Goal: Task Accomplishment & Management: Use online tool/utility

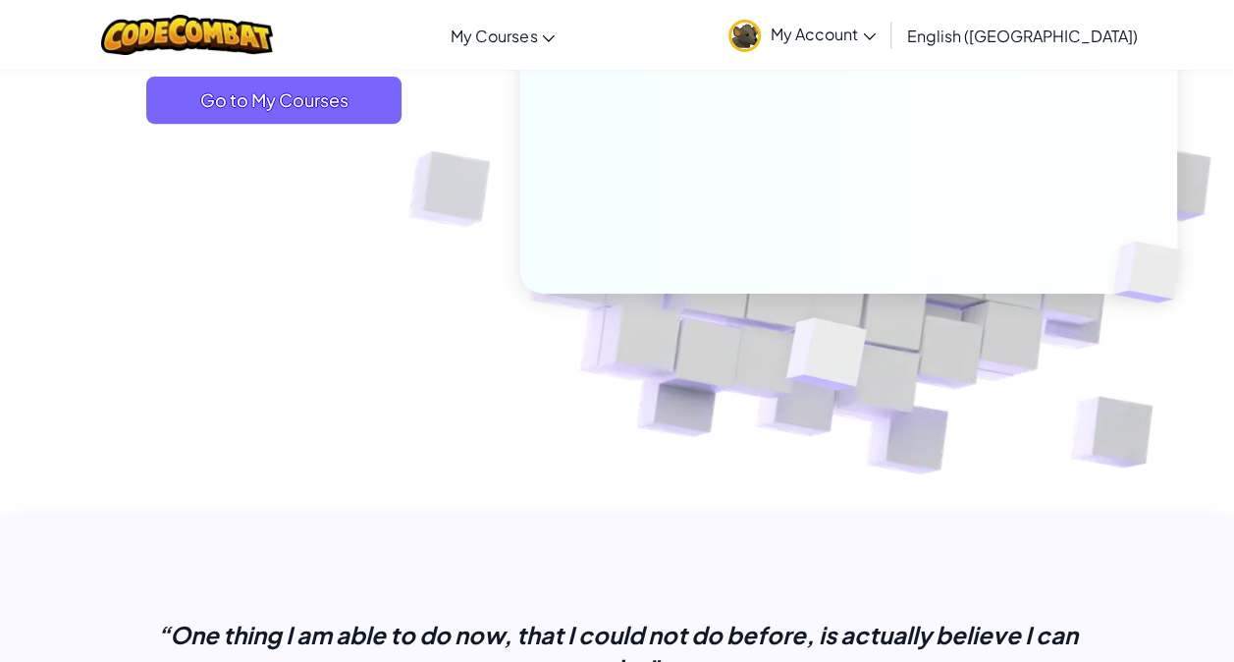
scroll to position [341, 0]
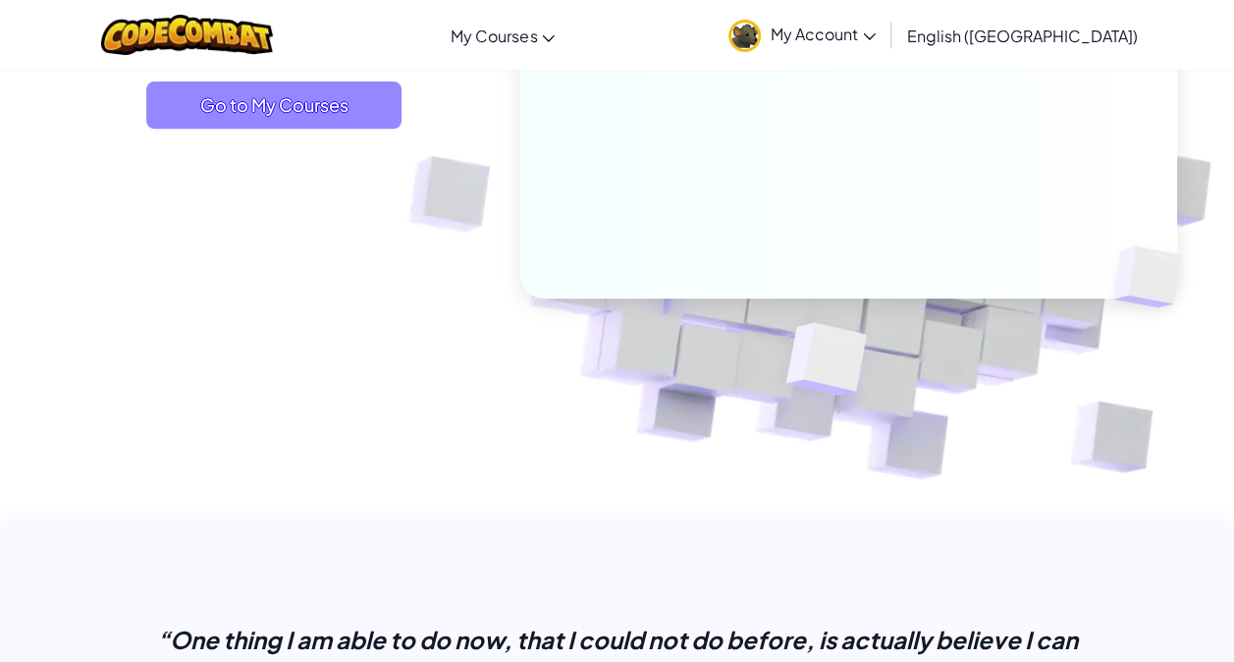
click at [309, 110] on span "Go to My Courses" at bounding box center [273, 104] width 255 height 47
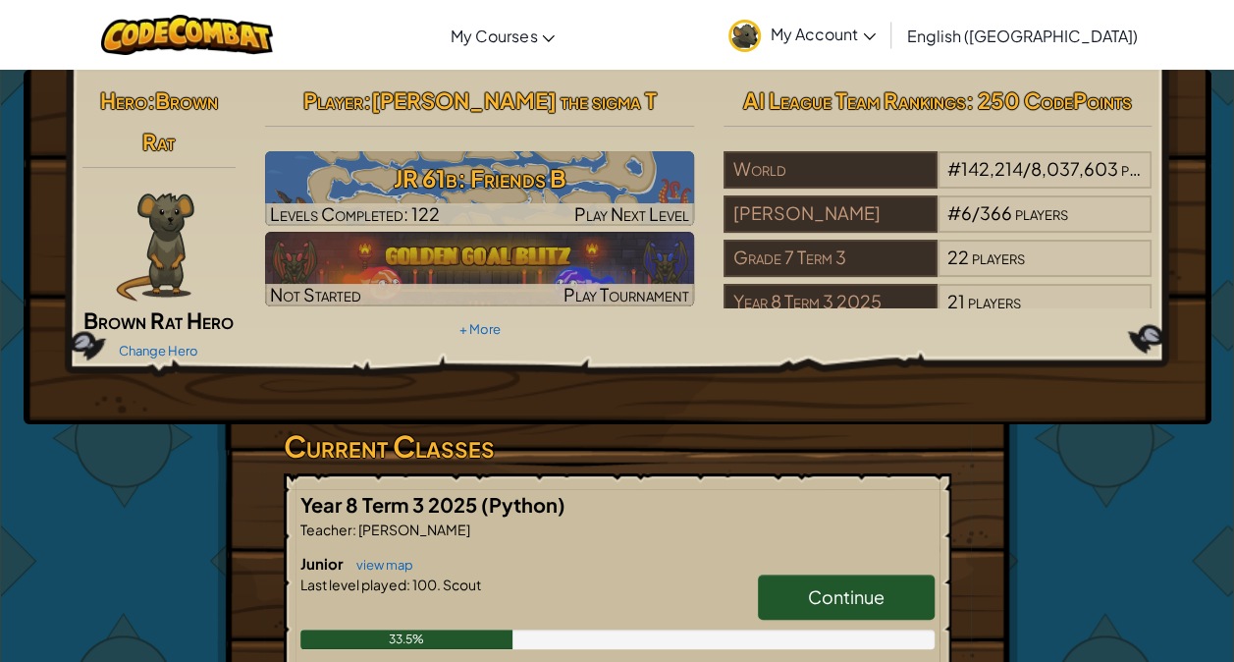
click at [865, 588] on span "Continue" at bounding box center [846, 596] width 77 height 23
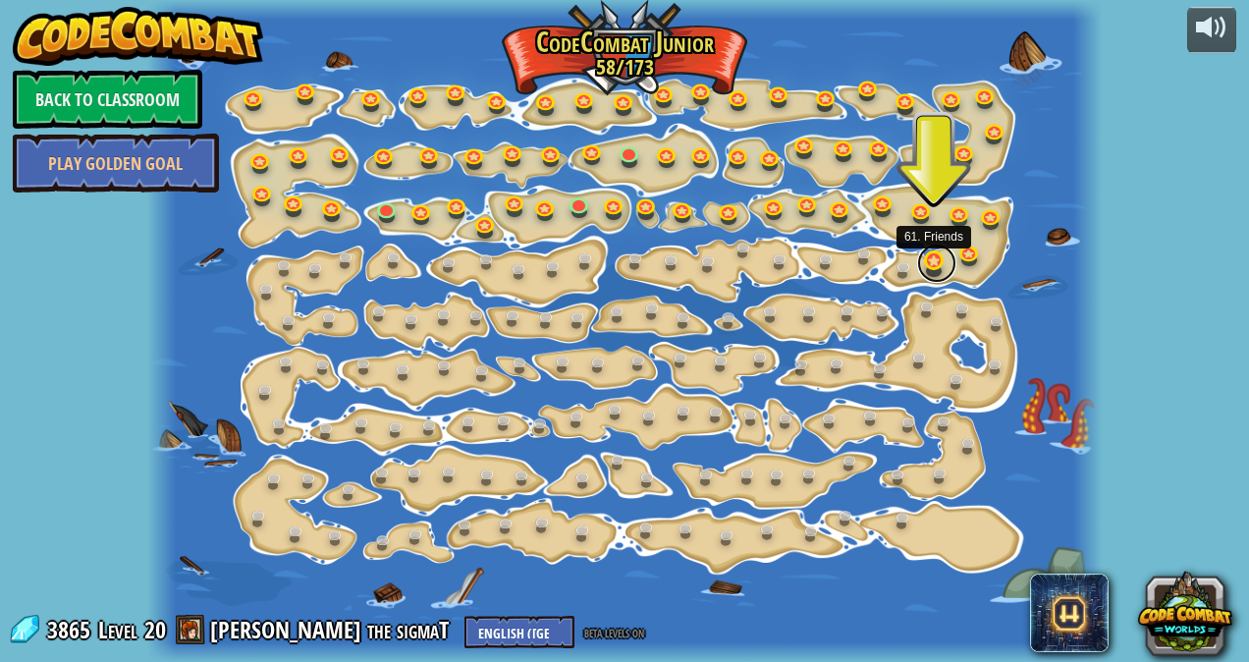
click at [929, 261] on link at bounding box center [936, 262] width 39 height 39
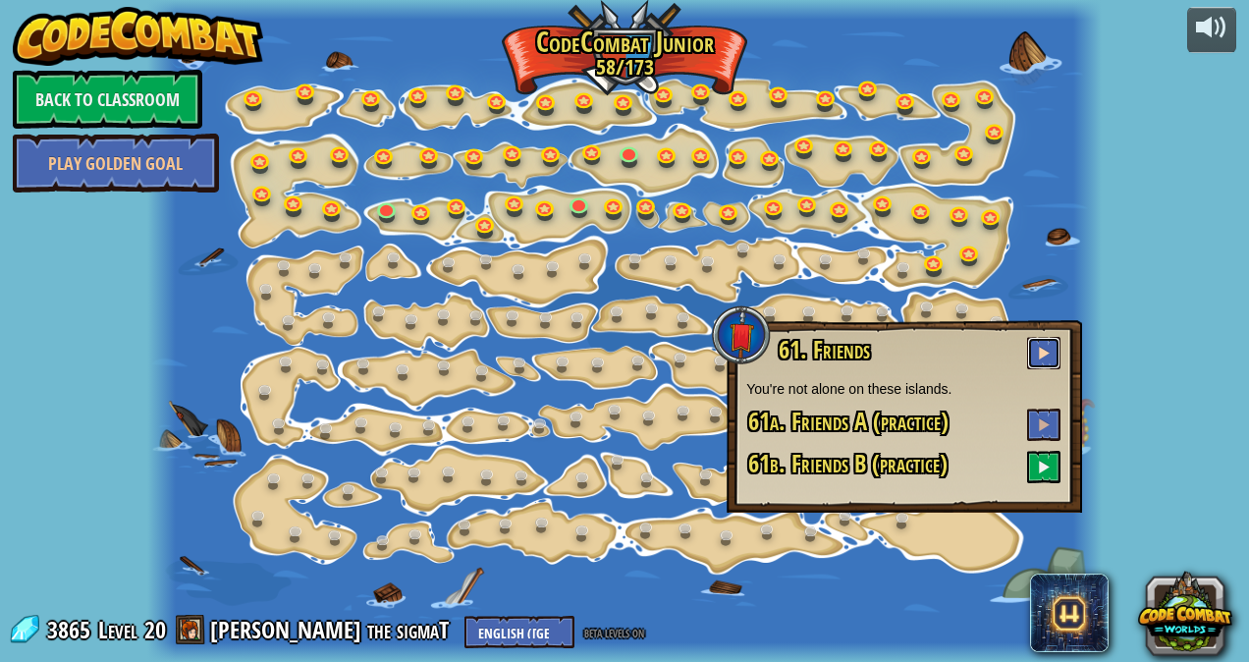
click at [1040, 350] on span at bounding box center [1044, 353] width 14 height 14
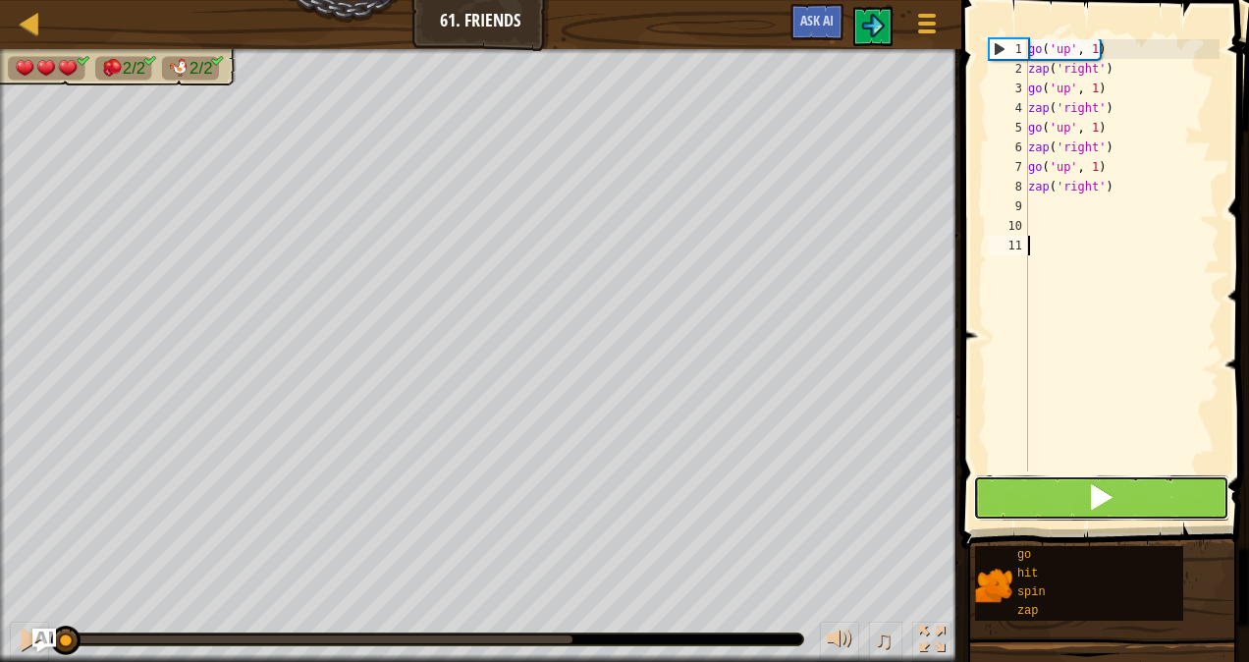
click at [1037, 490] on button at bounding box center [1101, 497] width 256 height 45
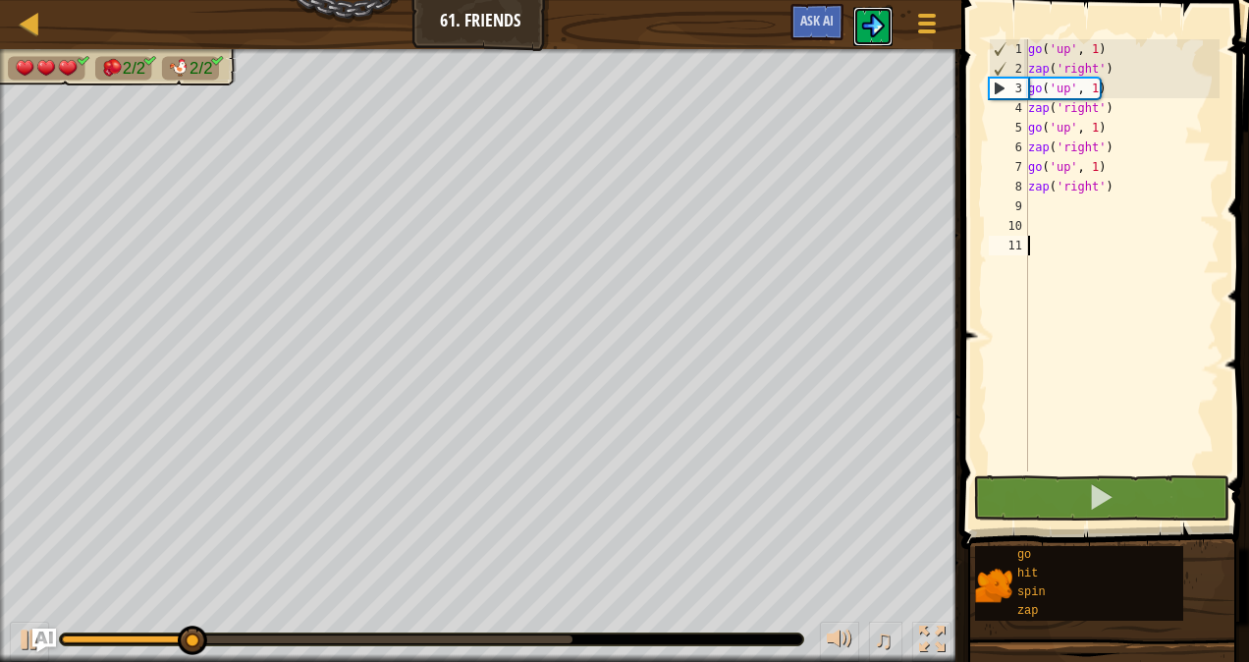
click at [868, 18] on img at bounding box center [873, 26] width 24 height 24
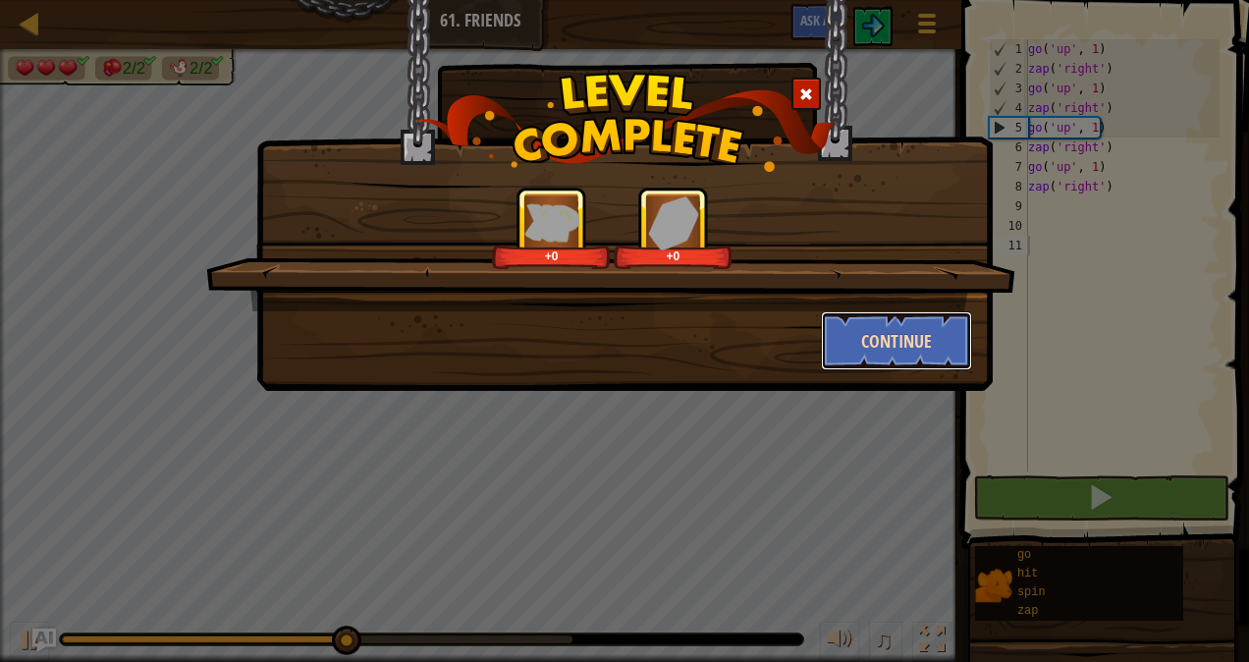
click at [846, 337] on button "Continue" at bounding box center [897, 340] width 152 height 59
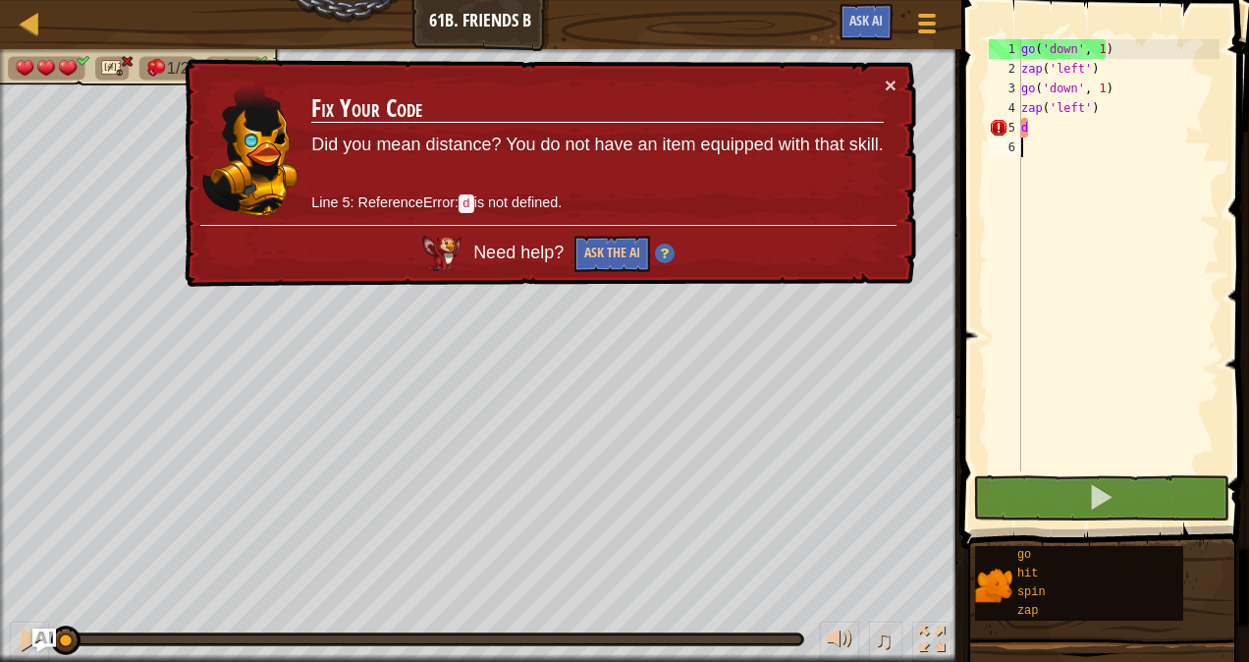
click at [871, 65] on div "× Fix Your Code Did you mean distance? You do not have an item equipped with th…" at bounding box center [548, 173] width 735 height 229
click at [891, 82] on button "×" at bounding box center [890, 85] width 12 height 21
click at [1063, 130] on div "go ( 'down' , 1 ) zap ( 'left' ) go ( 'down' , 1 ) zap ( 'left' ) d" at bounding box center [1118, 274] width 202 height 471
type textarea "d"
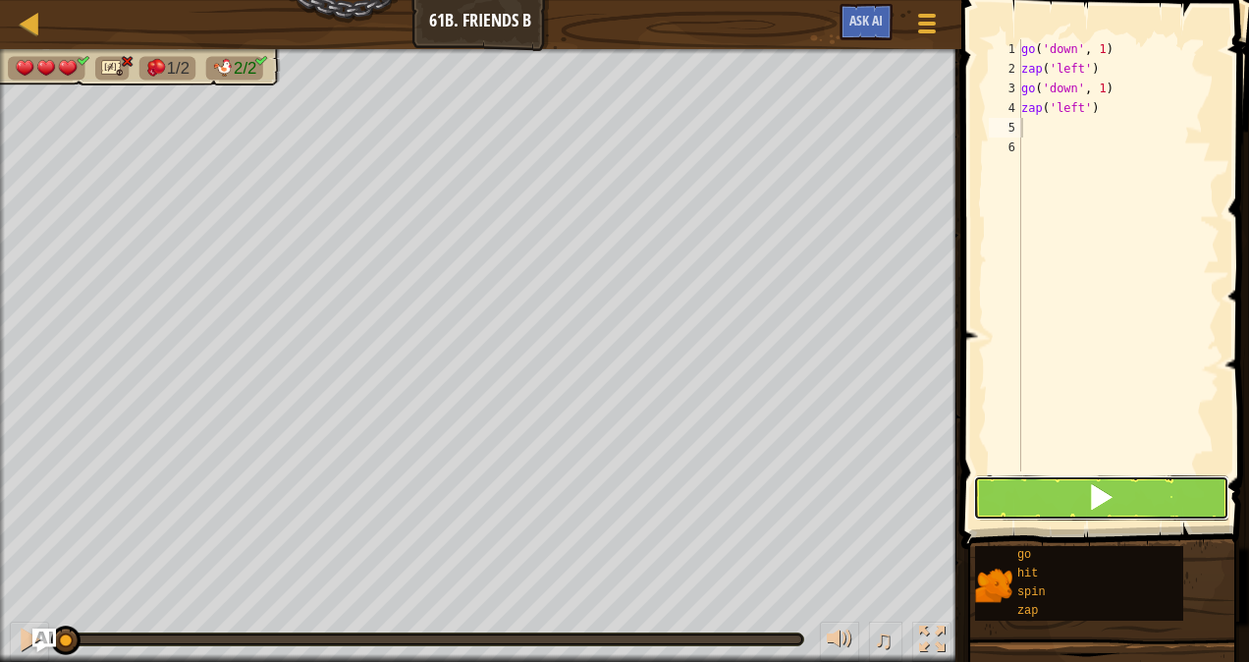
click at [1023, 510] on button at bounding box center [1101, 497] width 256 height 45
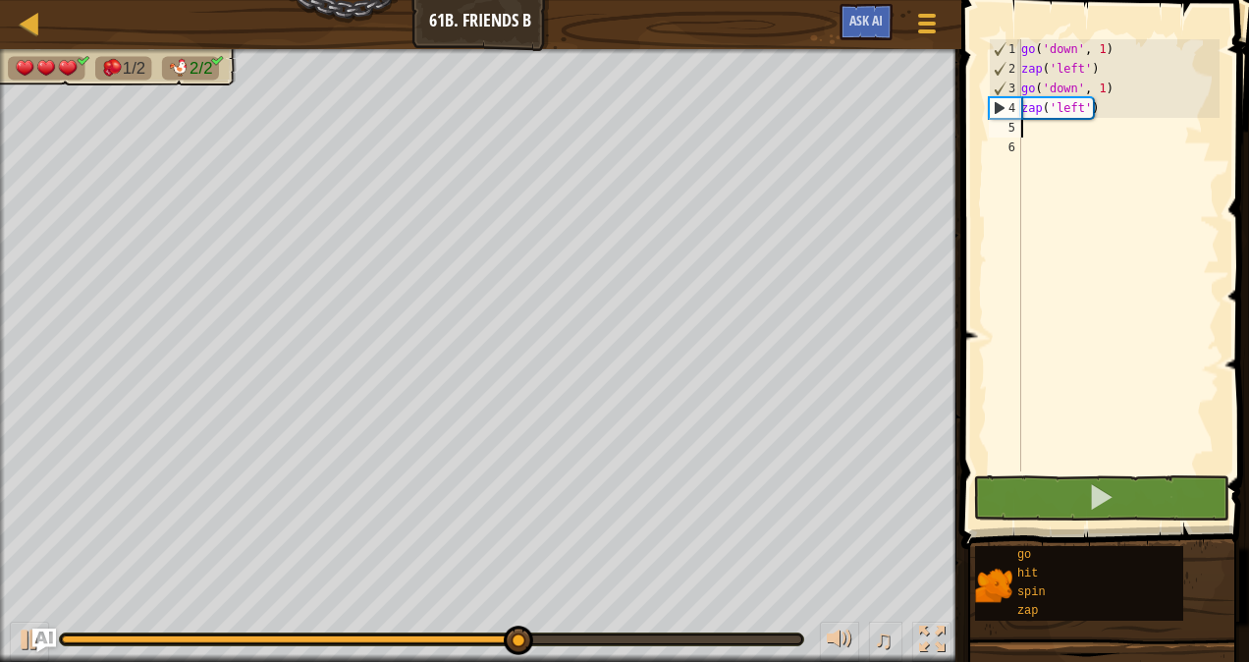
scroll to position [9, 0]
type textarea "go"
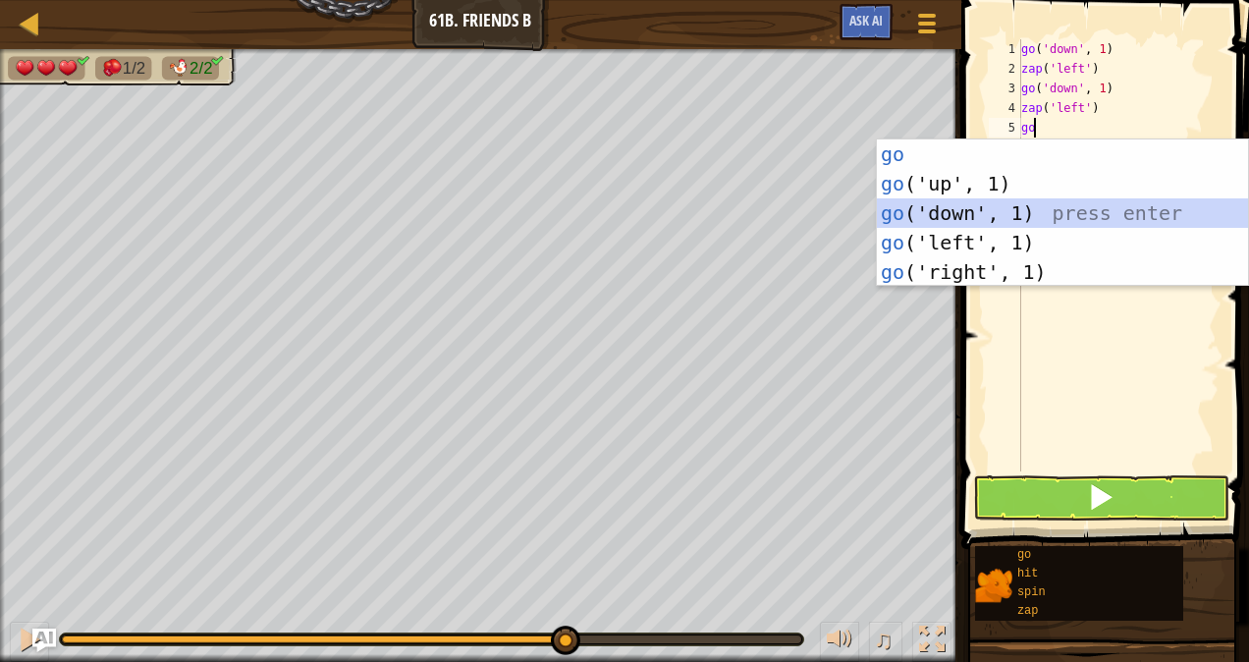
click at [1023, 224] on div "go press enter go ('up', 1) press enter go ('down', 1) press enter go ('left', …" at bounding box center [1063, 242] width 372 height 206
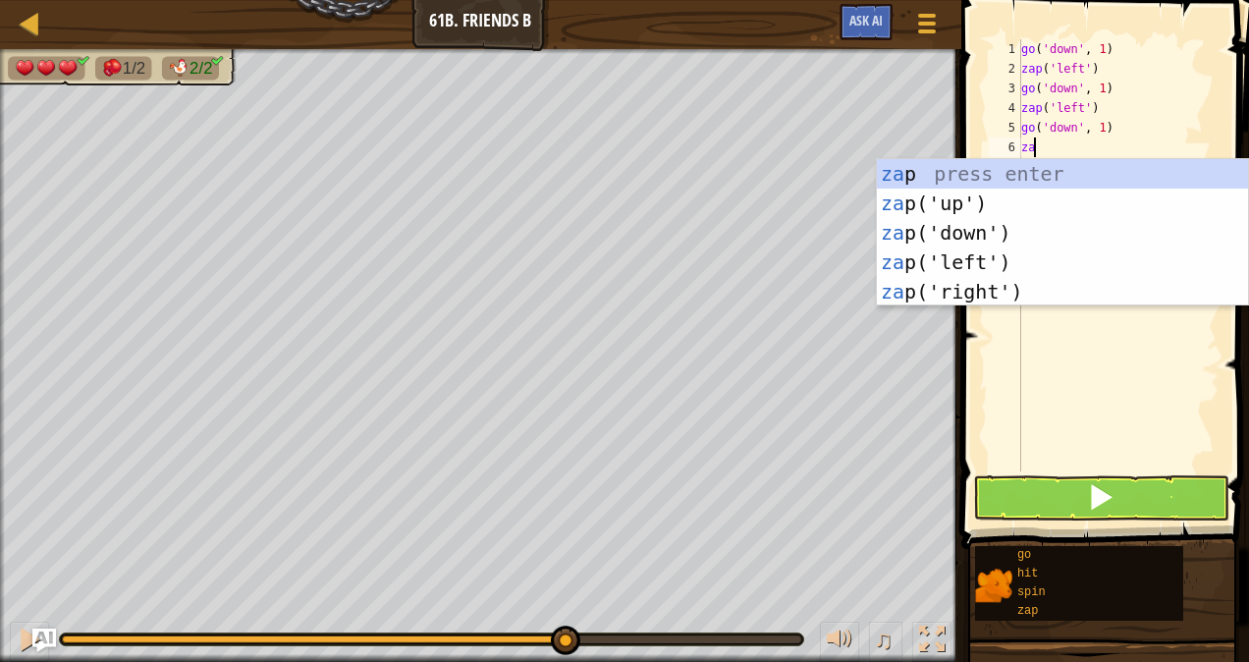
type textarea "zap"
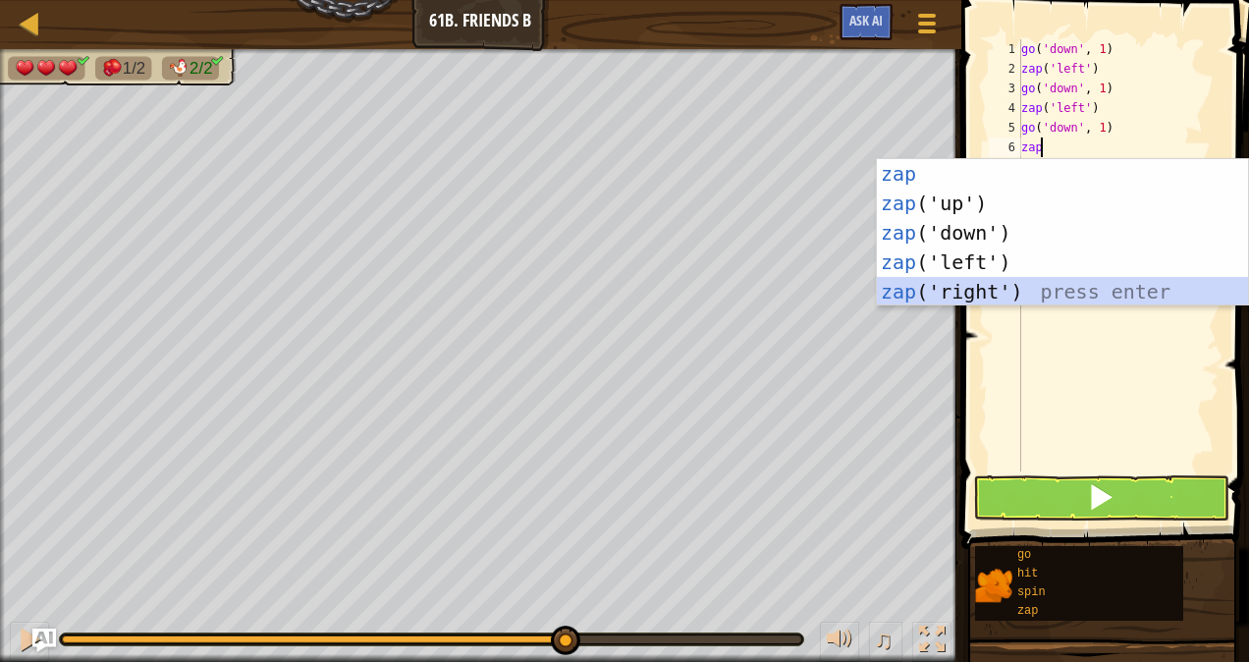
click at [971, 290] on div "zap press enter zap ('up') press enter zap ('down') press enter zap ('left') pr…" at bounding box center [1063, 262] width 372 height 206
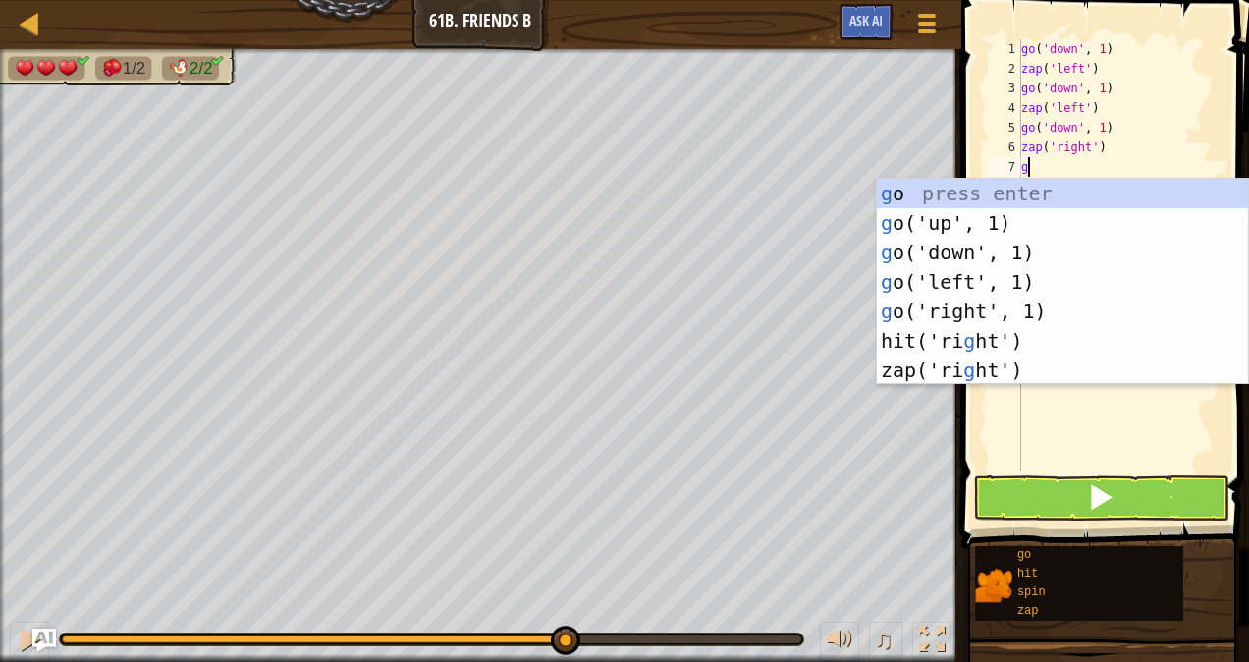
type textarea "go"
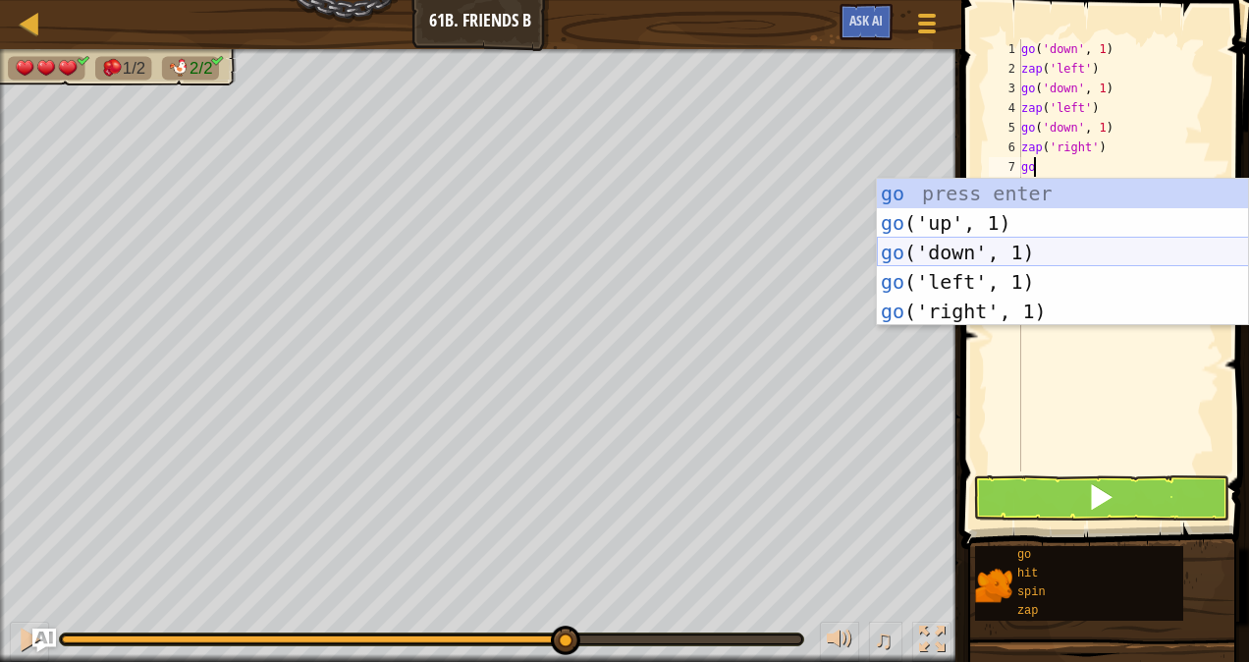
click at [974, 253] on div "go press enter go ('up', 1) press enter go ('down', 1) press enter go ('left', …" at bounding box center [1063, 282] width 372 height 206
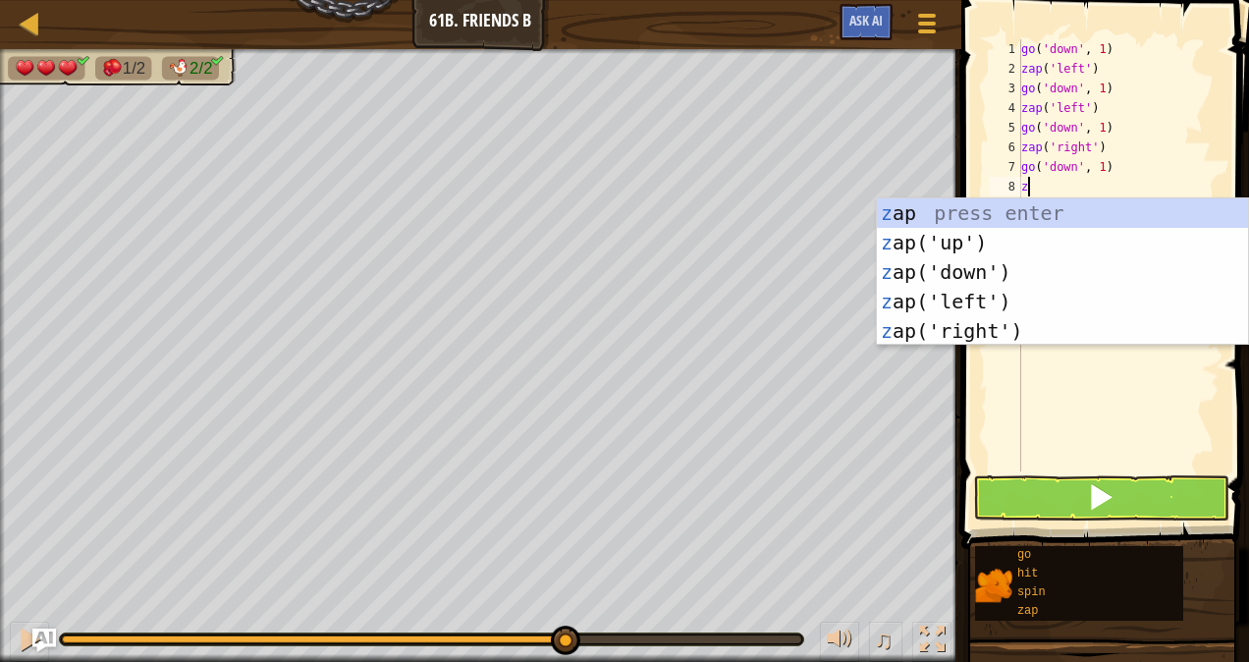
type textarea "zap"
click at [973, 335] on div "zap press enter zap ('up') press enter zap ('down') press enter zap ('left') pr…" at bounding box center [1063, 301] width 372 height 206
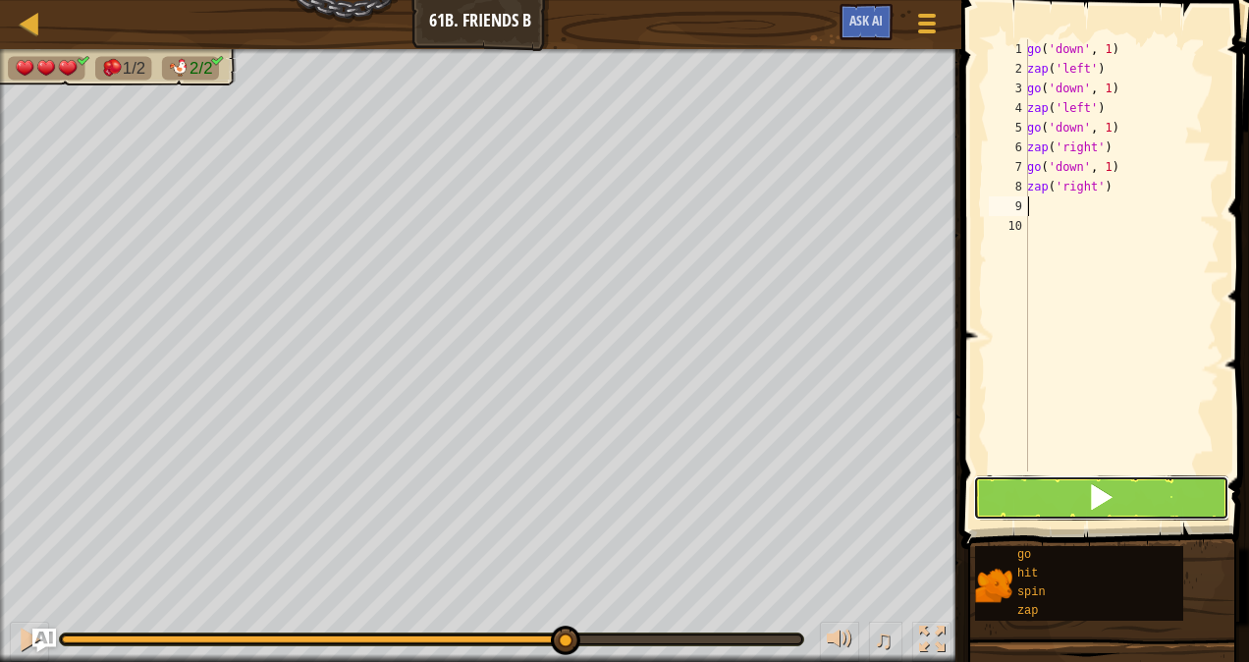
click at [1037, 490] on button at bounding box center [1101, 497] width 256 height 45
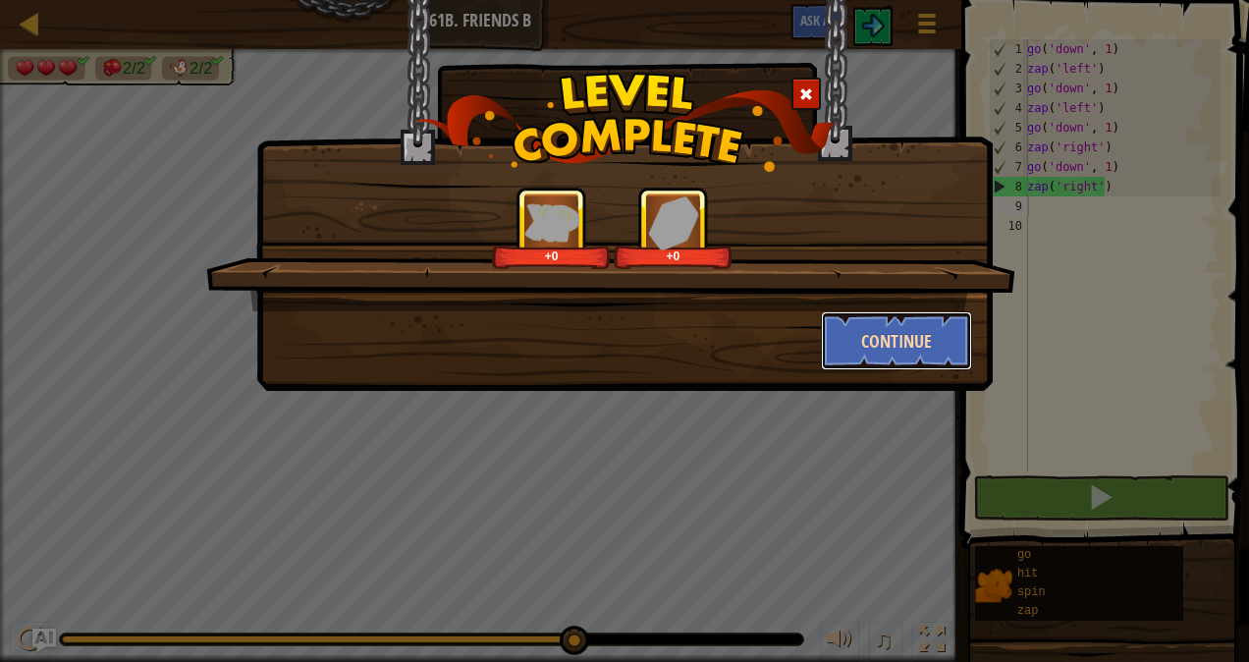
click at [868, 332] on button "Continue" at bounding box center [897, 340] width 152 height 59
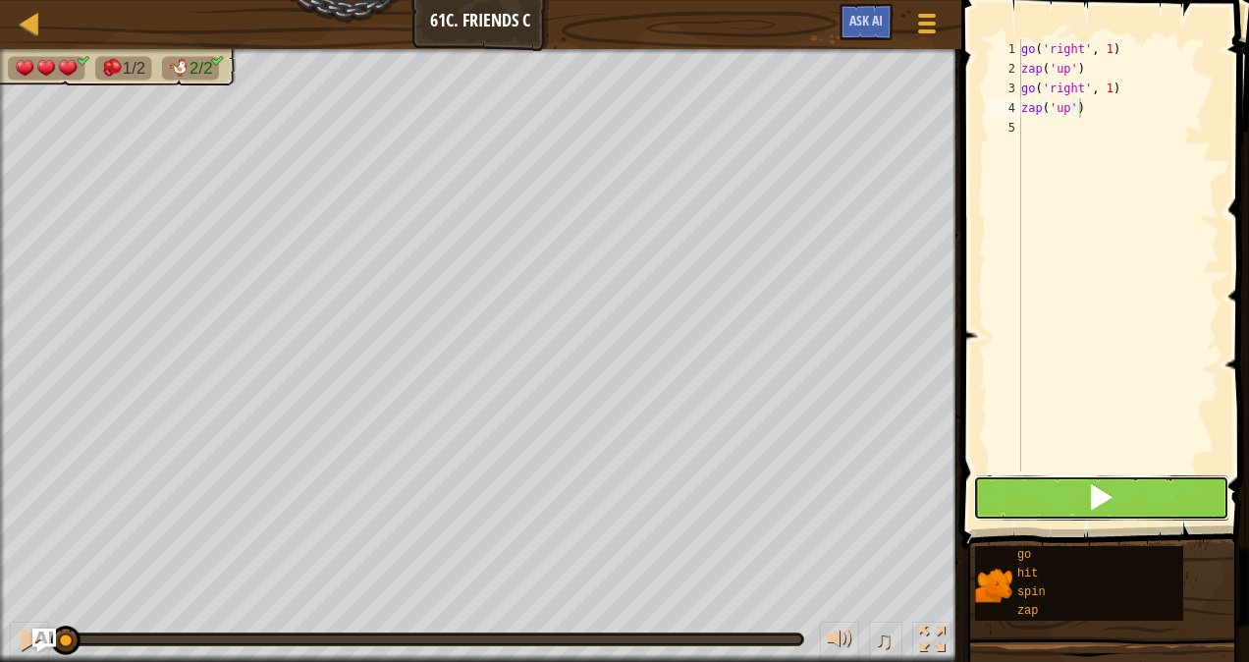
click at [1099, 494] on span at bounding box center [1100, 496] width 27 height 27
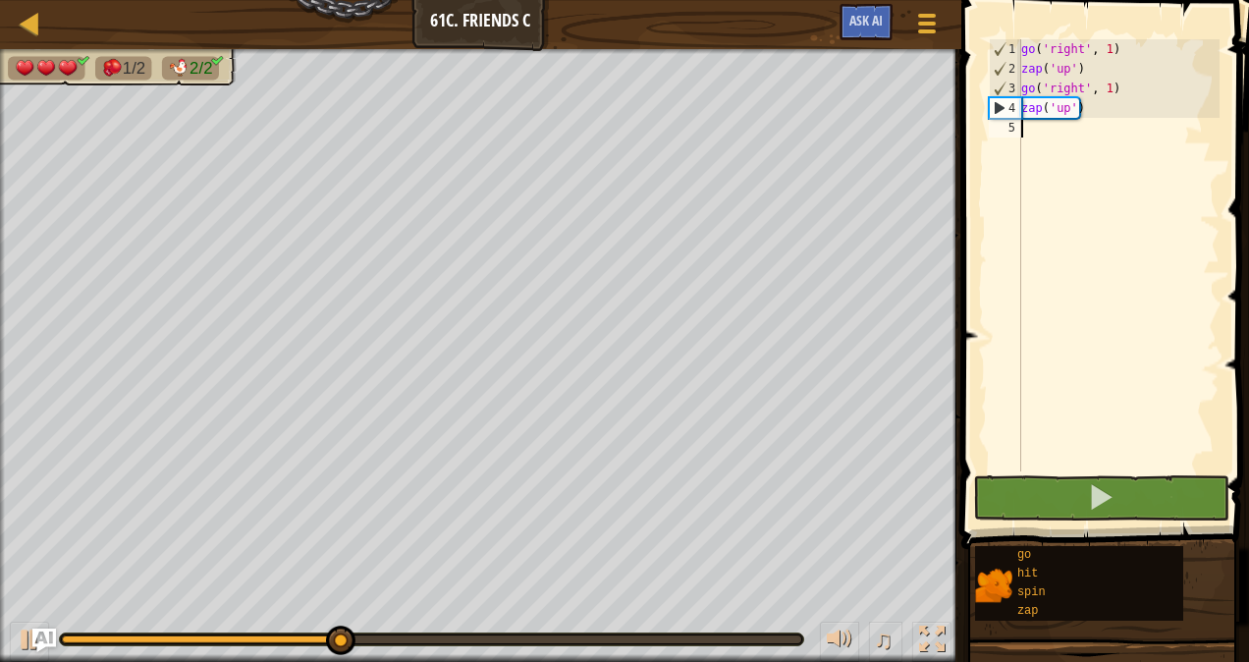
click at [1043, 128] on div "go ( 'right' , 1 ) zap ( 'up' ) go ( 'right' , 1 ) zap ( 'up' )" at bounding box center [1118, 274] width 202 height 471
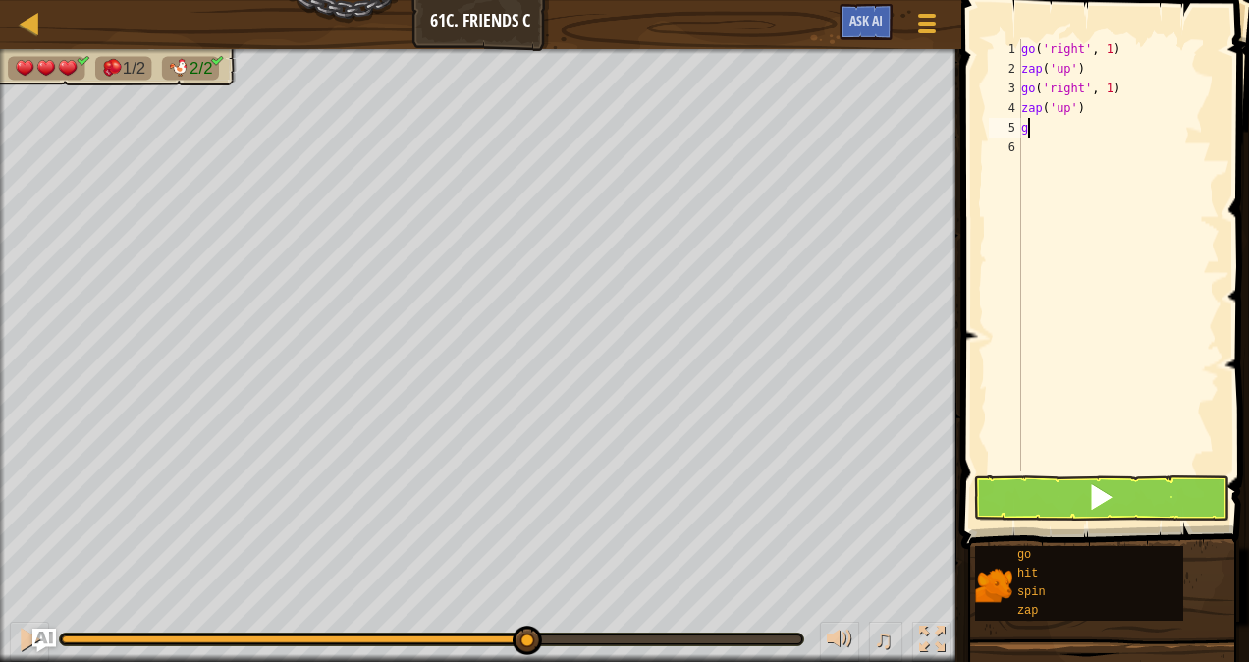
type textarea "go"
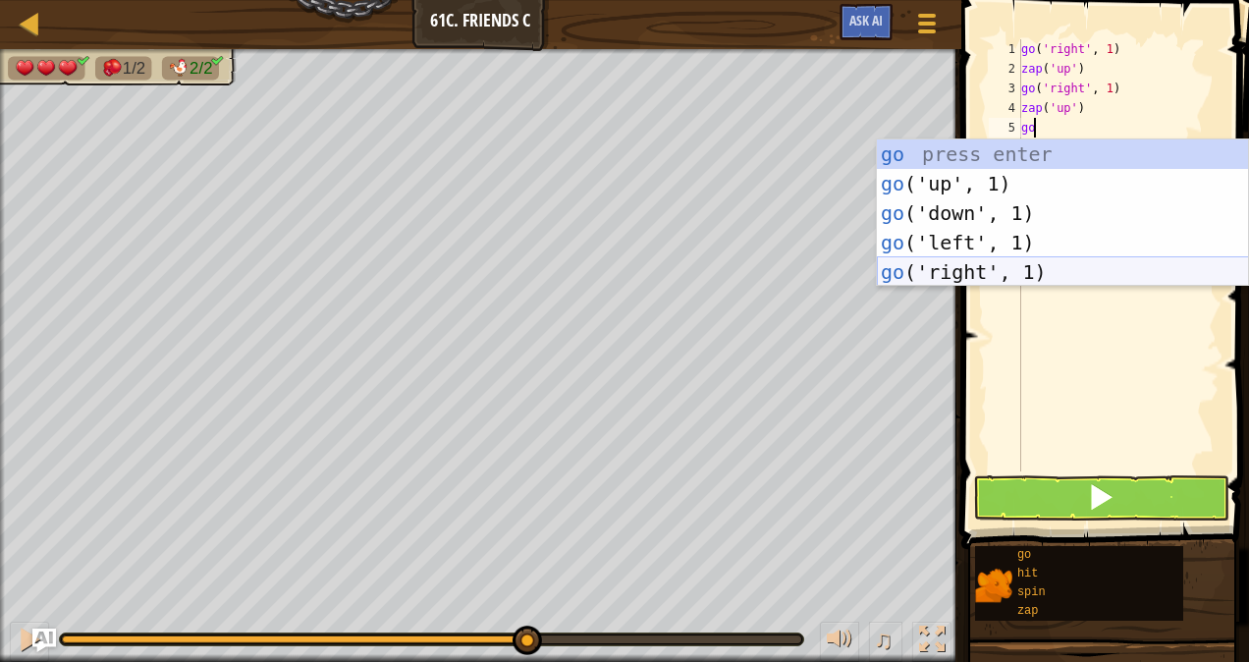
click at [927, 276] on div "go press enter go ('up', 1) press enter go ('down', 1) press enter go ('left', …" at bounding box center [1063, 242] width 372 height 206
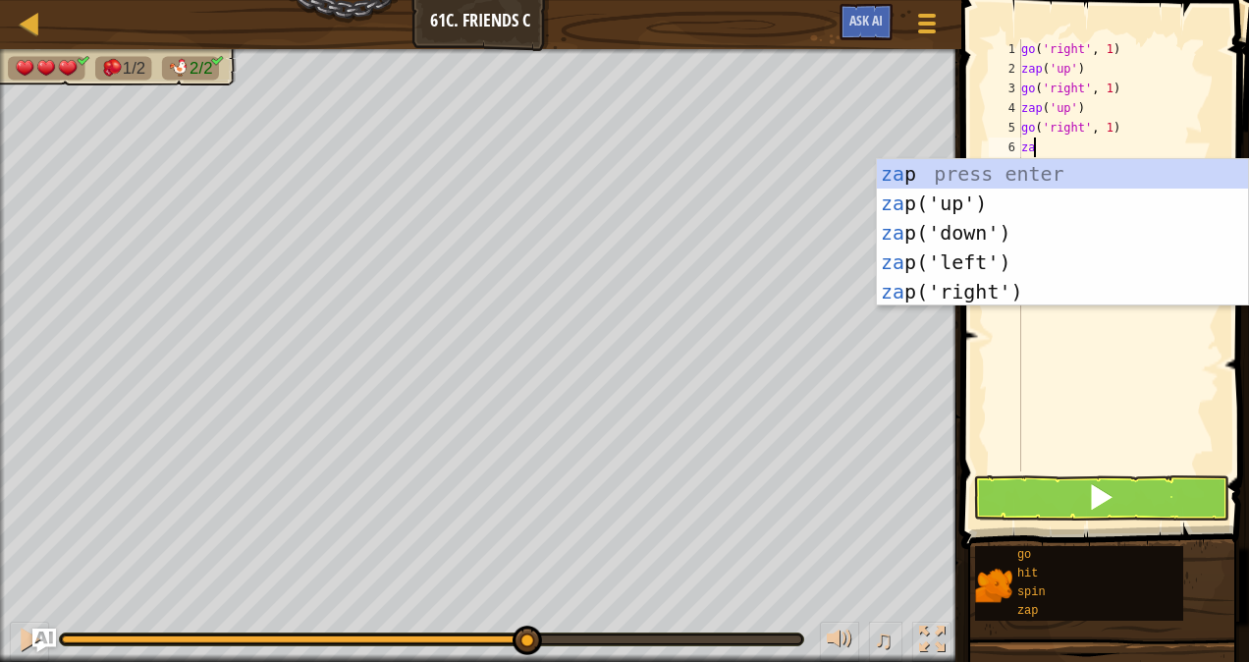
type textarea "zap"
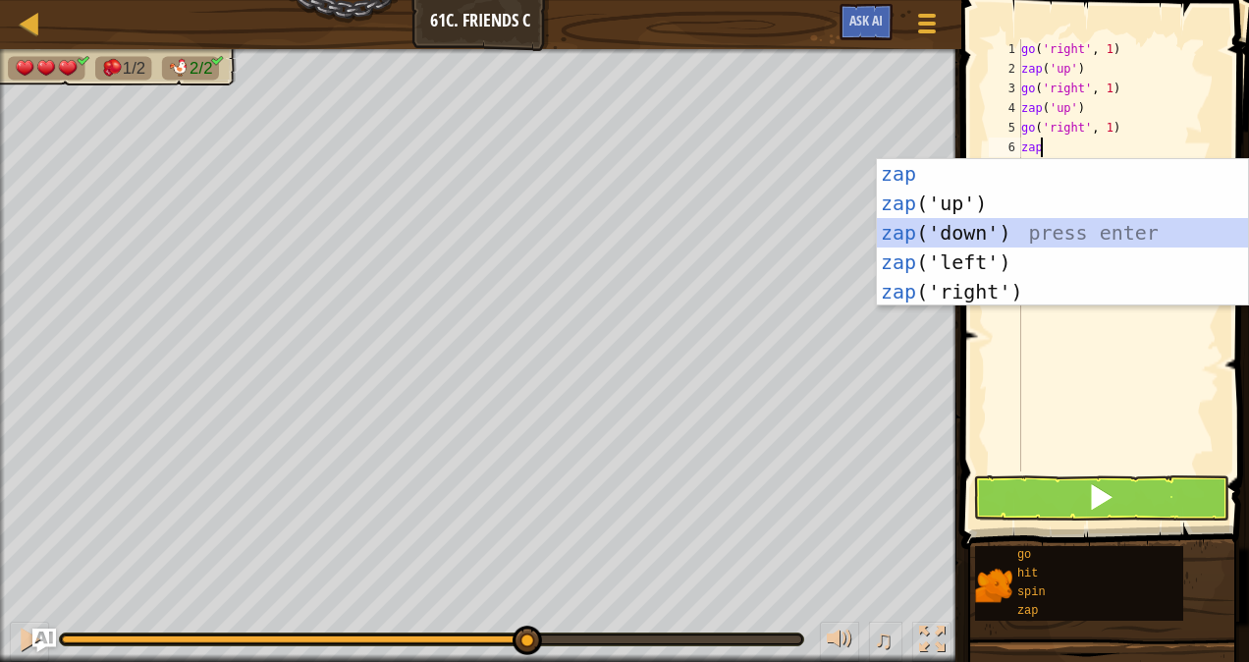
click at [929, 232] on div "zap press enter zap ('up') press enter zap ('down') press enter zap ('left') pr…" at bounding box center [1063, 262] width 372 height 206
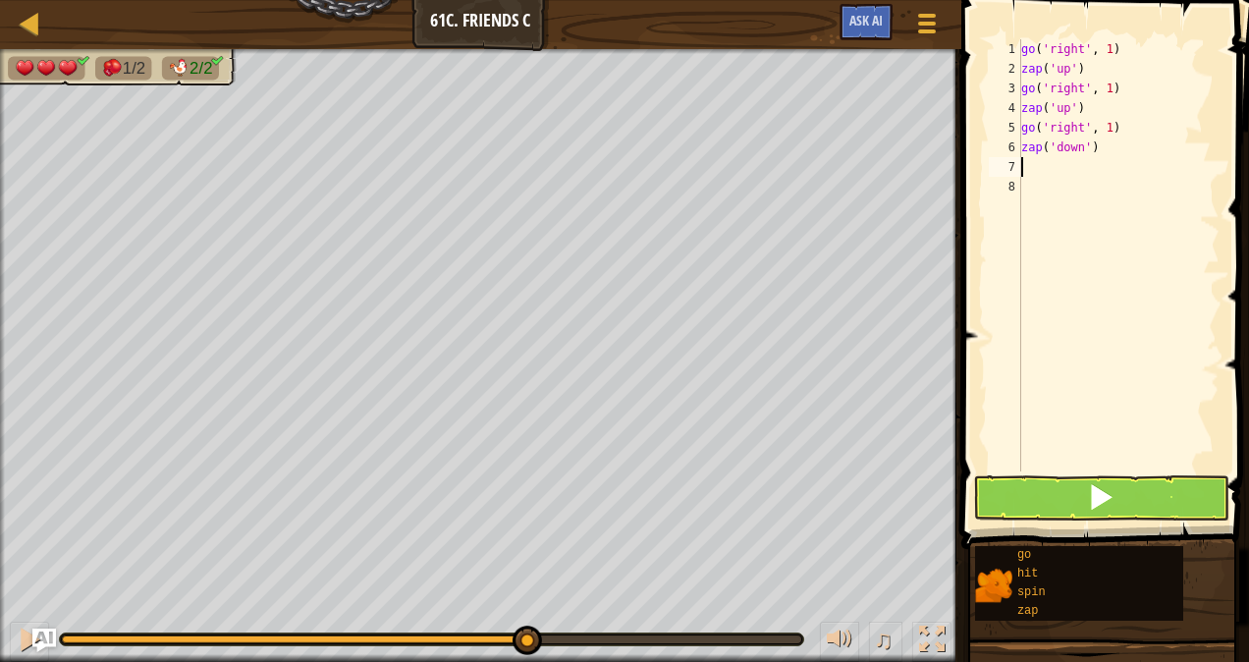
click at [930, 0] on body "Map Junior 61c. Friends C Game Menu Ask AI 1 הההההההההההההההההההההההההההההההההה…" at bounding box center [624, 0] width 1249 height 0
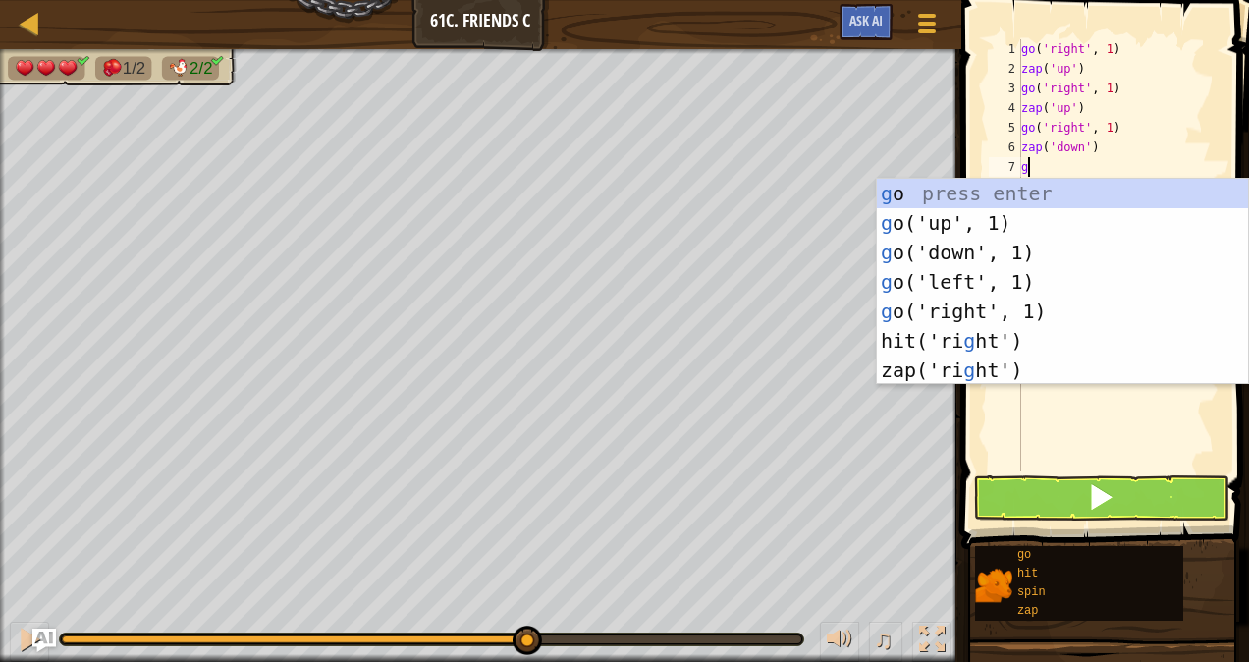
type textarea "go"
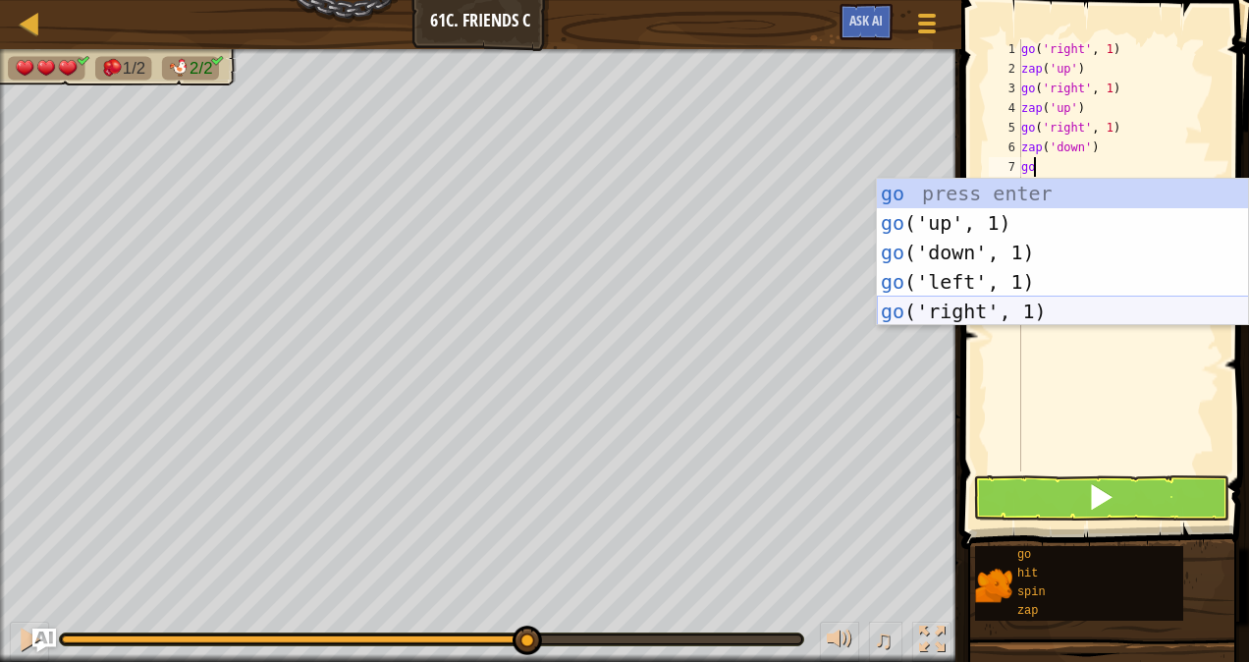
click at [969, 312] on div "go press enter go ('up', 1) press enter go ('down', 1) press enter go ('left', …" at bounding box center [1063, 282] width 372 height 206
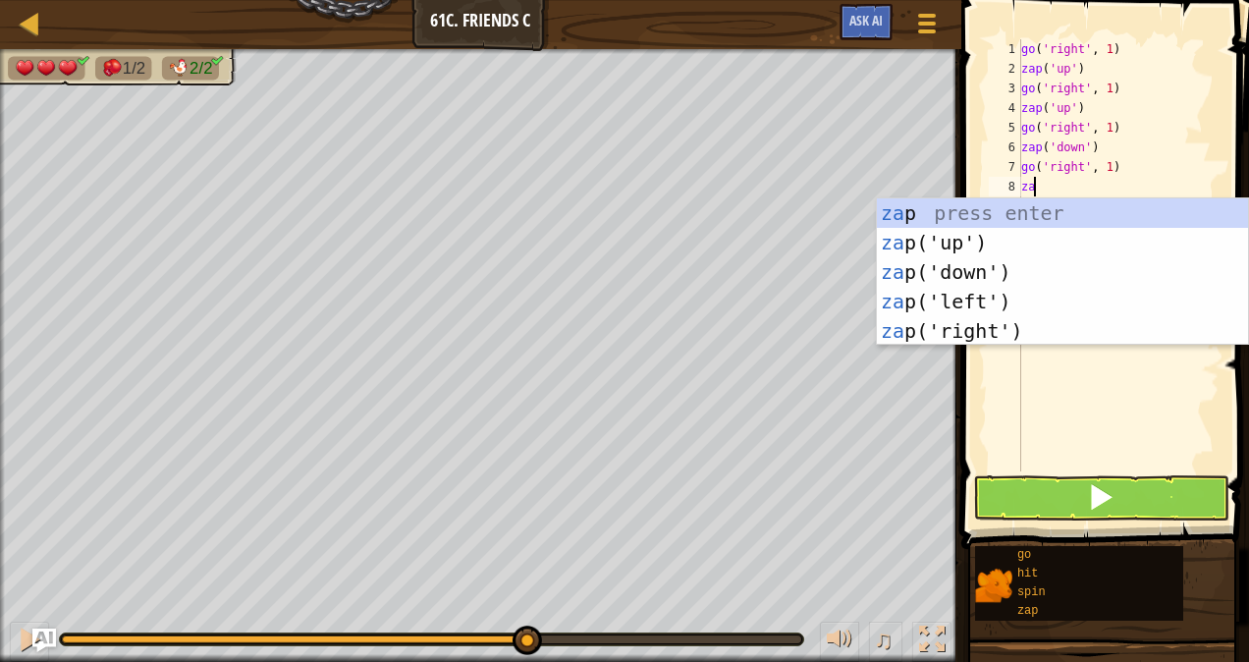
type textarea "zap"
click at [953, 261] on div "zap press enter zap ('up') press enter zap ('down') press enter zap ('left') pr…" at bounding box center [1063, 301] width 372 height 206
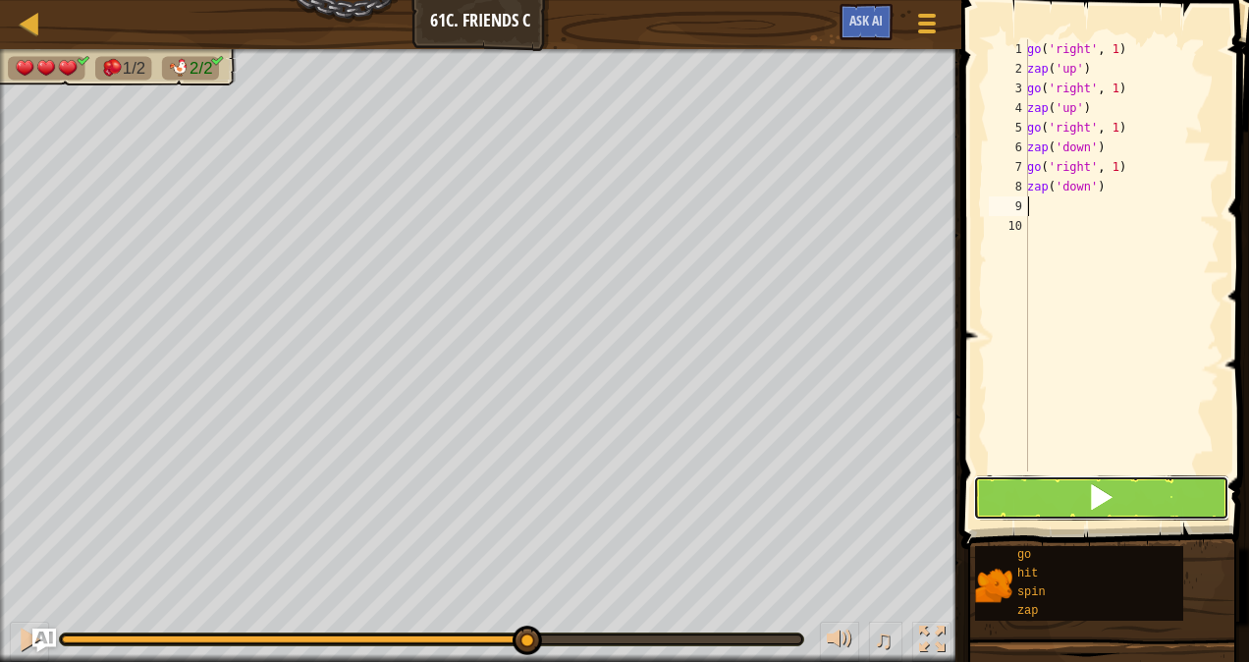
click at [1099, 495] on span at bounding box center [1100, 496] width 27 height 27
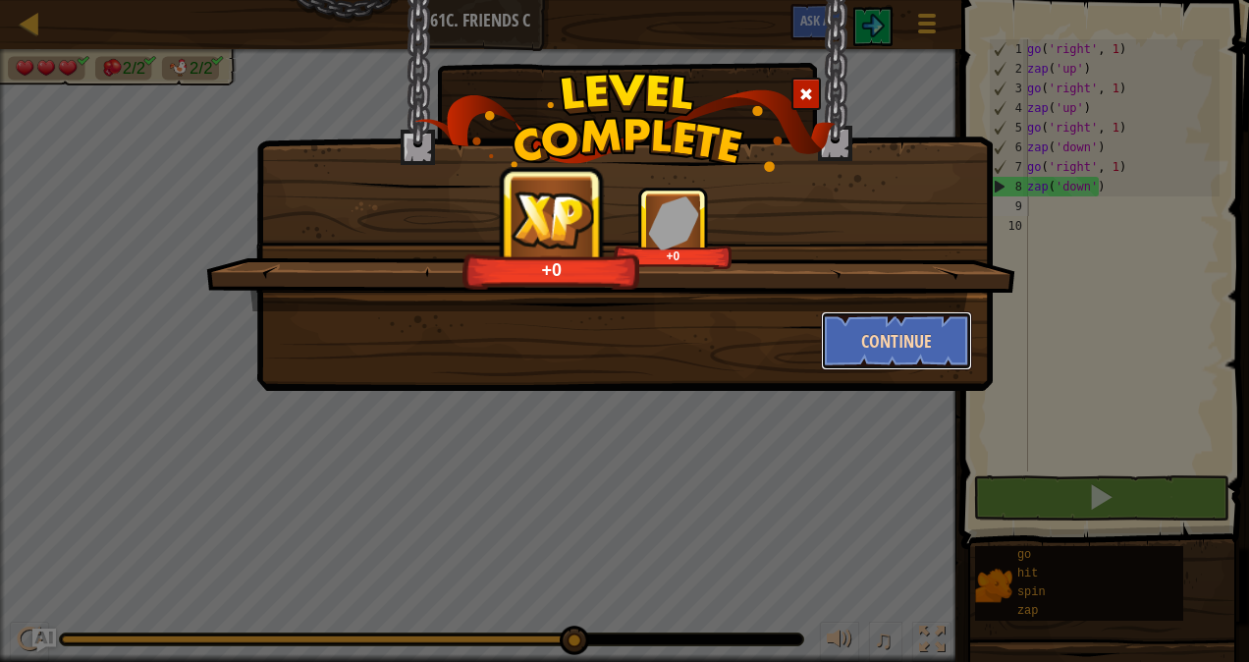
click at [878, 334] on button "Continue" at bounding box center [897, 340] width 152 height 59
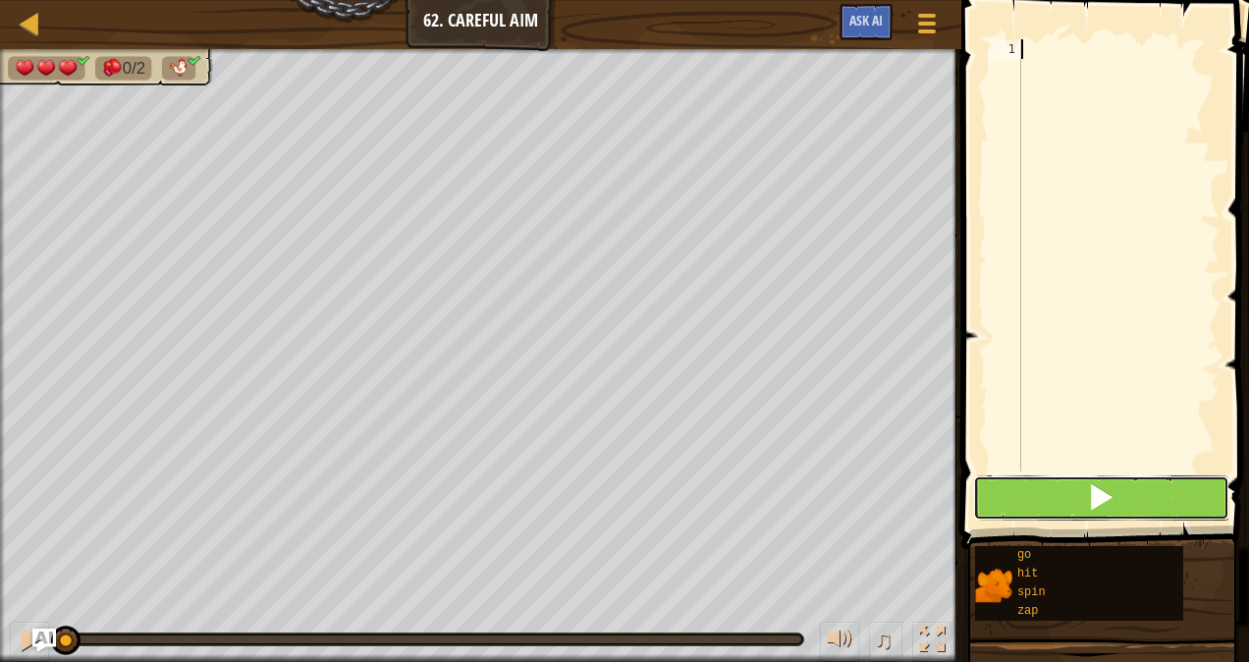
click at [1042, 496] on button at bounding box center [1101, 497] width 256 height 45
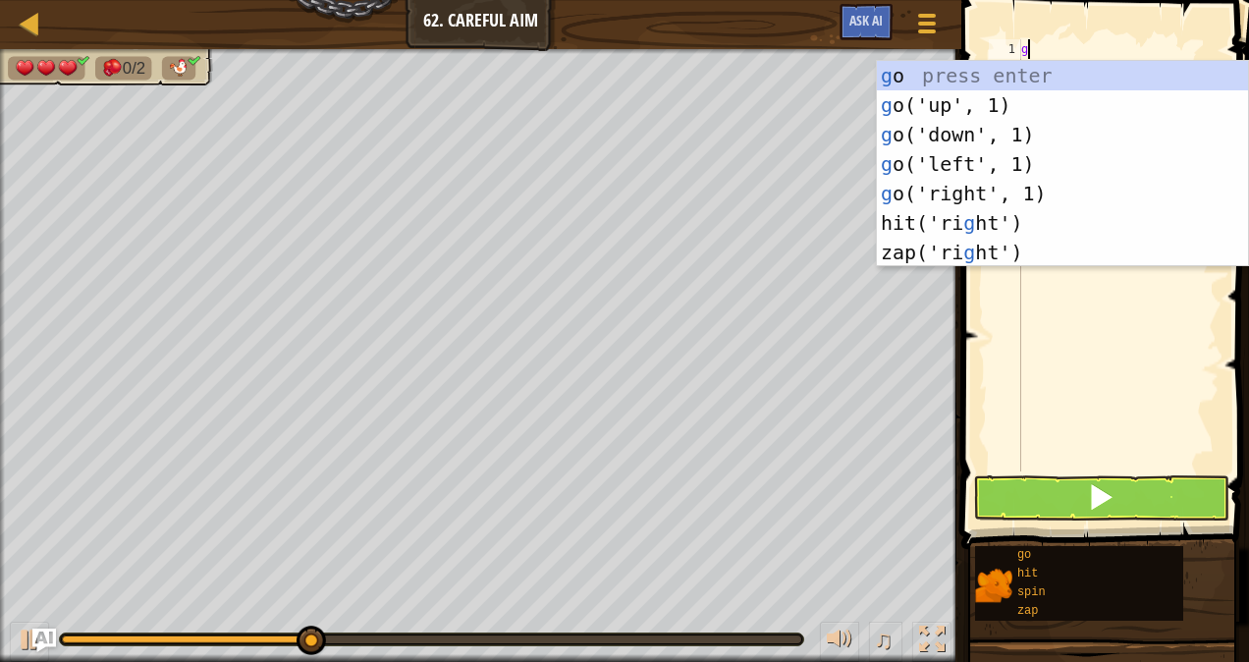
scroll to position [9, 0]
type textarea "go"
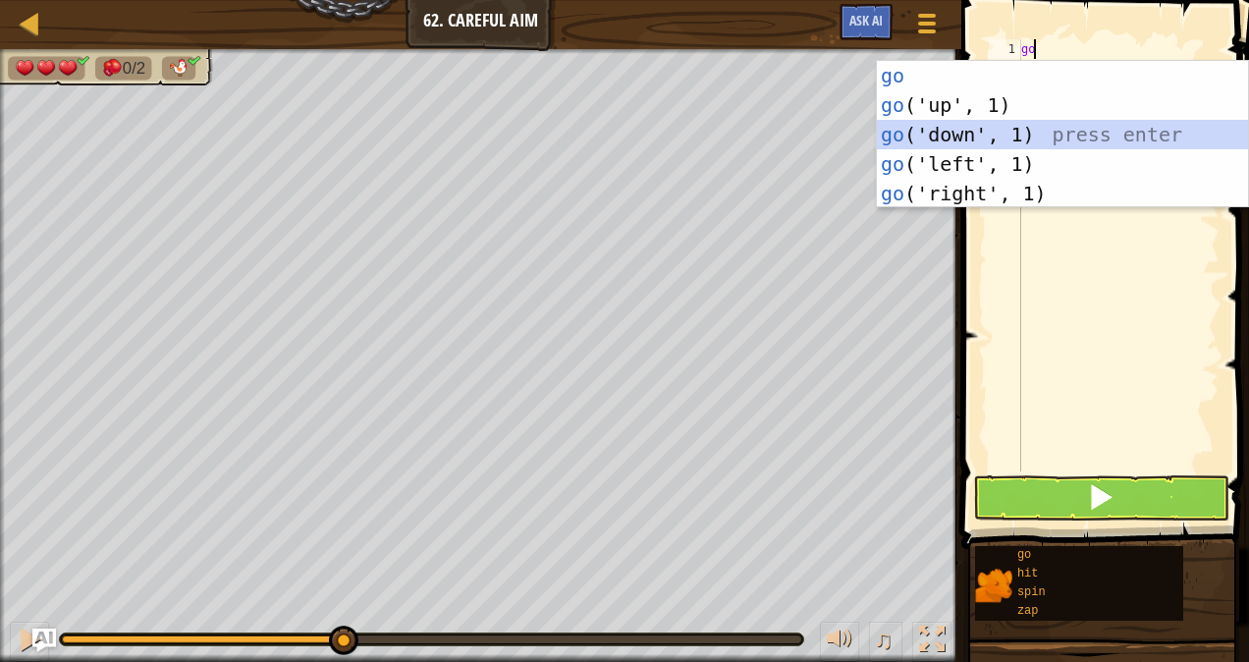
click at [986, 140] on div "go press enter go ('up', 1) press enter go ('down', 1) press enter go ('left', …" at bounding box center [1063, 164] width 372 height 206
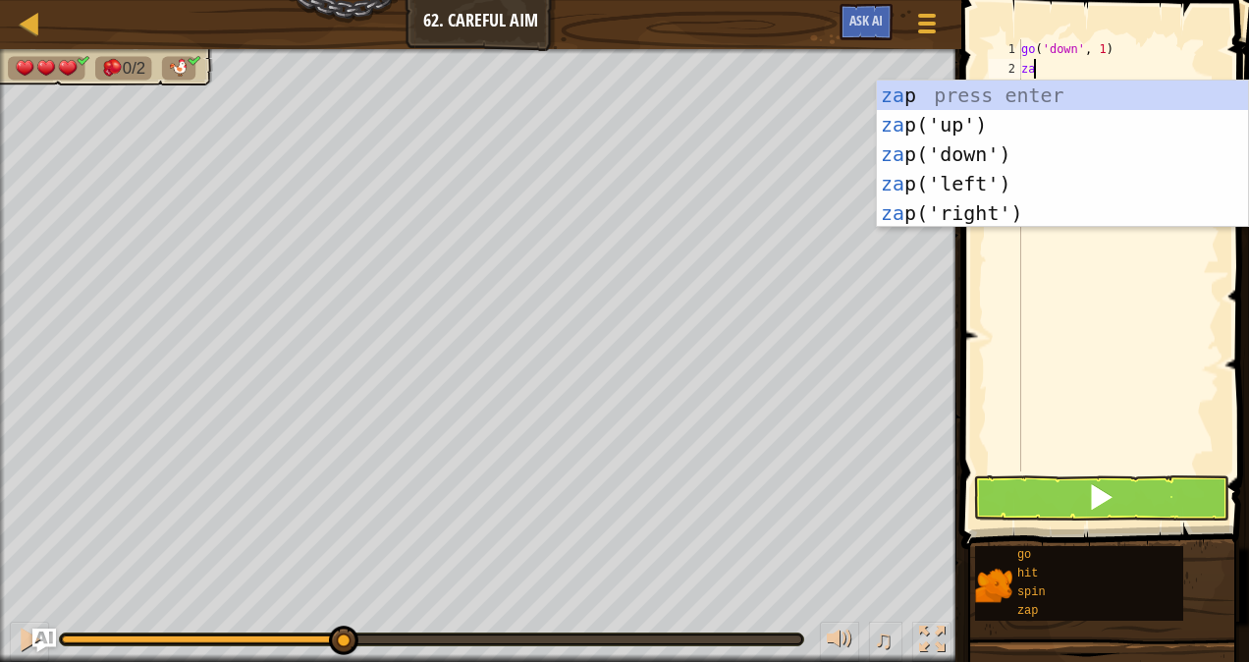
type textarea "zap"
click at [970, 188] on div "zap press enter zap ('up') press enter zap ('down') press enter zap ('left') pr…" at bounding box center [1063, 183] width 372 height 206
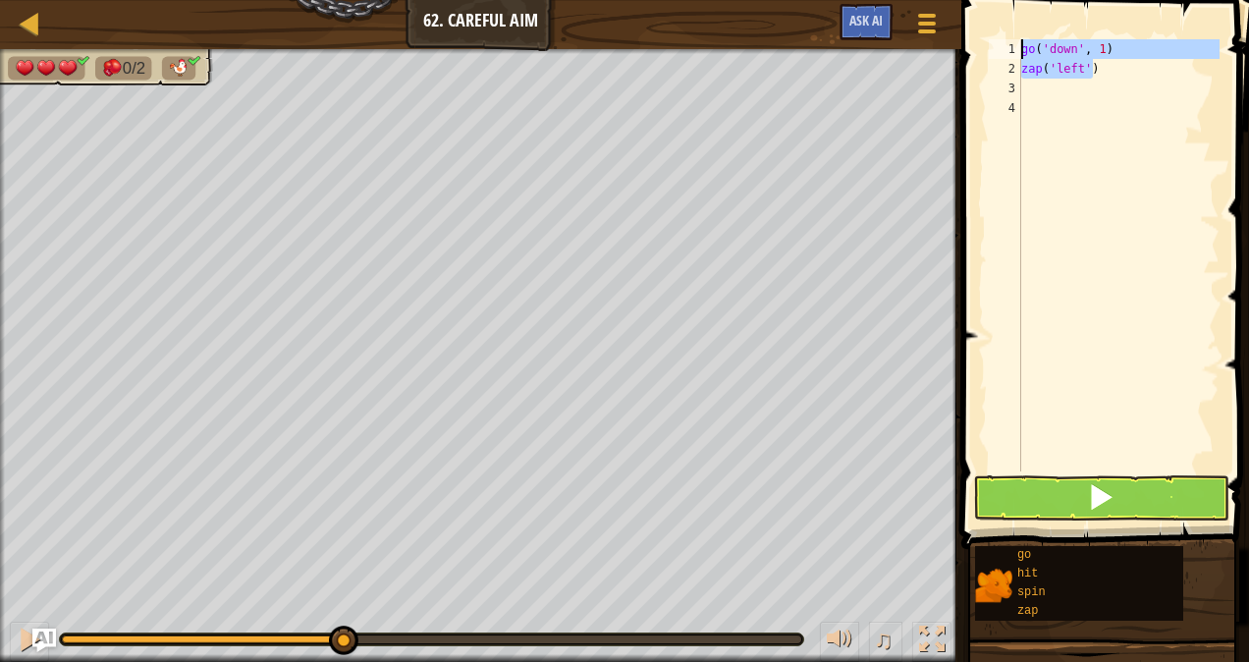
drag, startPoint x: 1101, startPoint y: 73, endPoint x: 1001, endPoint y: 37, distance: 106.2
click at [1001, 37] on div "1 2 3 4 go ( 'down' , 1 ) zap ( 'left' ) הההההההההההההההההההההההההההההההההההההה…" at bounding box center [1102, 313] width 294 height 607
type textarea "go('down', 1) zap('left')"
click at [1062, 90] on div "go ( 'down' , 1 ) zap ( 'left' )" at bounding box center [1118, 274] width 202 height 471
paste textarea "zap('left')"
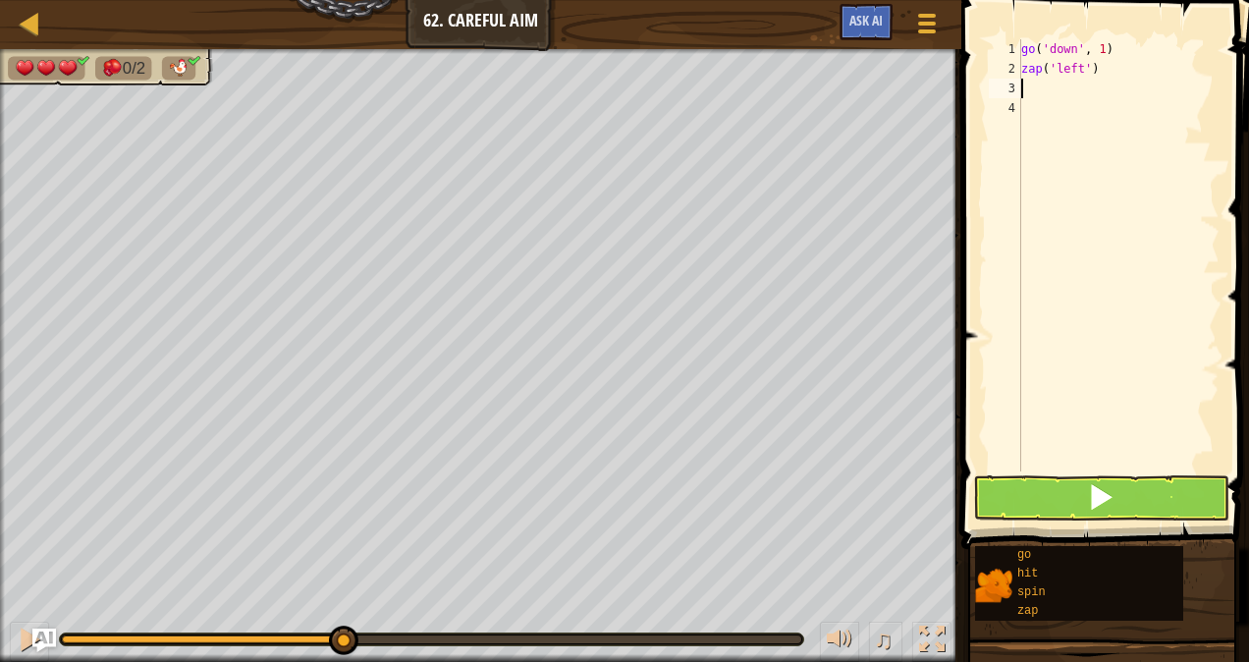
type textarea "zap('left')"
click at [1114, 174] on div "go ( 'down' , 1 ) zap ( 'left' ) go ( 'down' , 1 ) zap ( 'left' )" at bounding box center [1118, 274] width 202 height 471
click at [1068, 474] on span at bounding box center [1106, 246] width 303 height 607
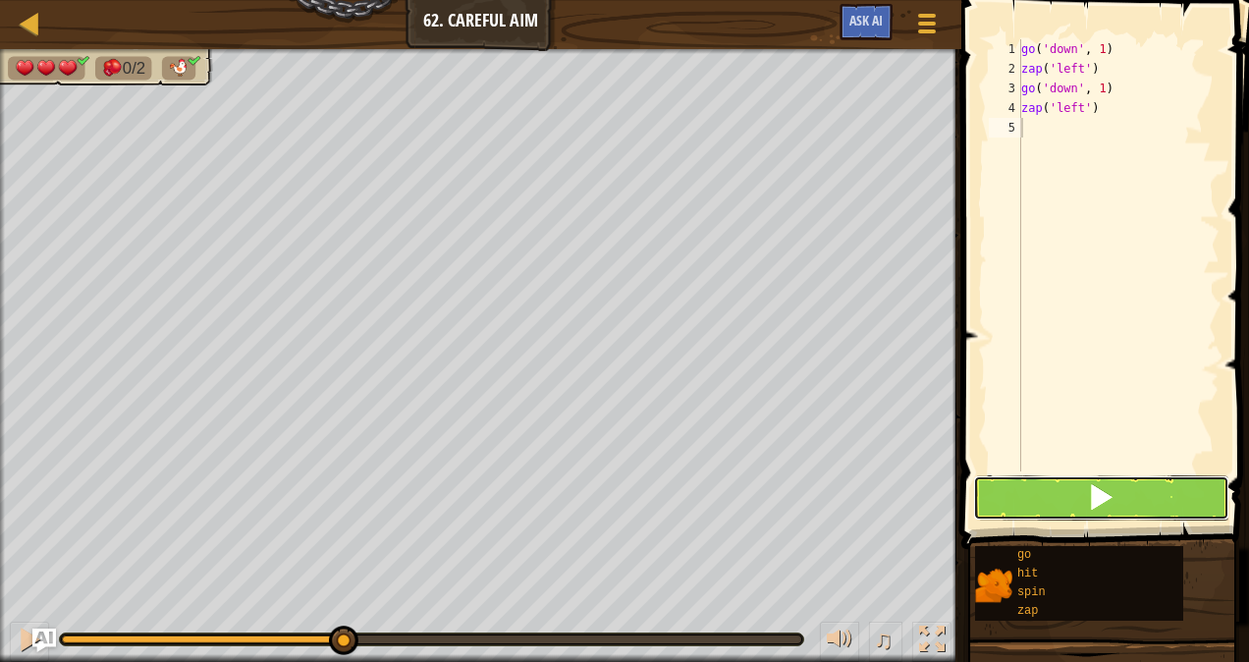
click at [1074, 479] on button at bounding box center [1101, 497] width 256 height 45
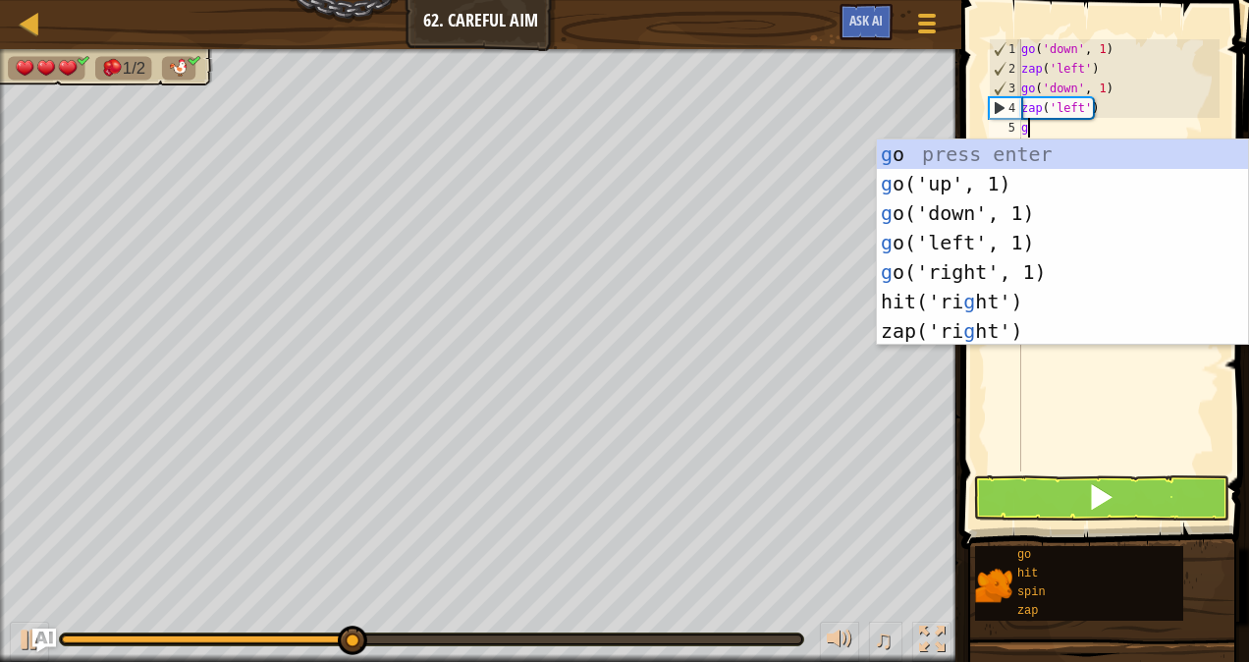
type textarea "go"
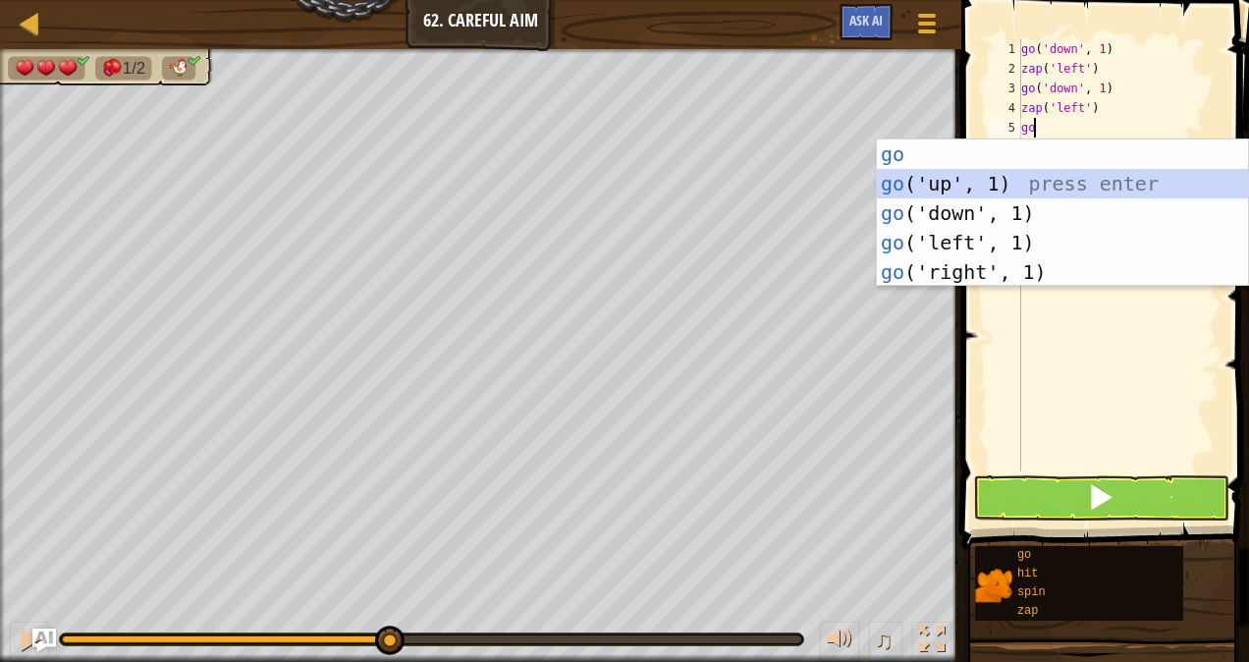
click at [976, 174] on div "go press enter go ('up', 1) press enter go ('down', 1) press enter go ('left', …" at bounding box center [1063, 242] width 372 height 206
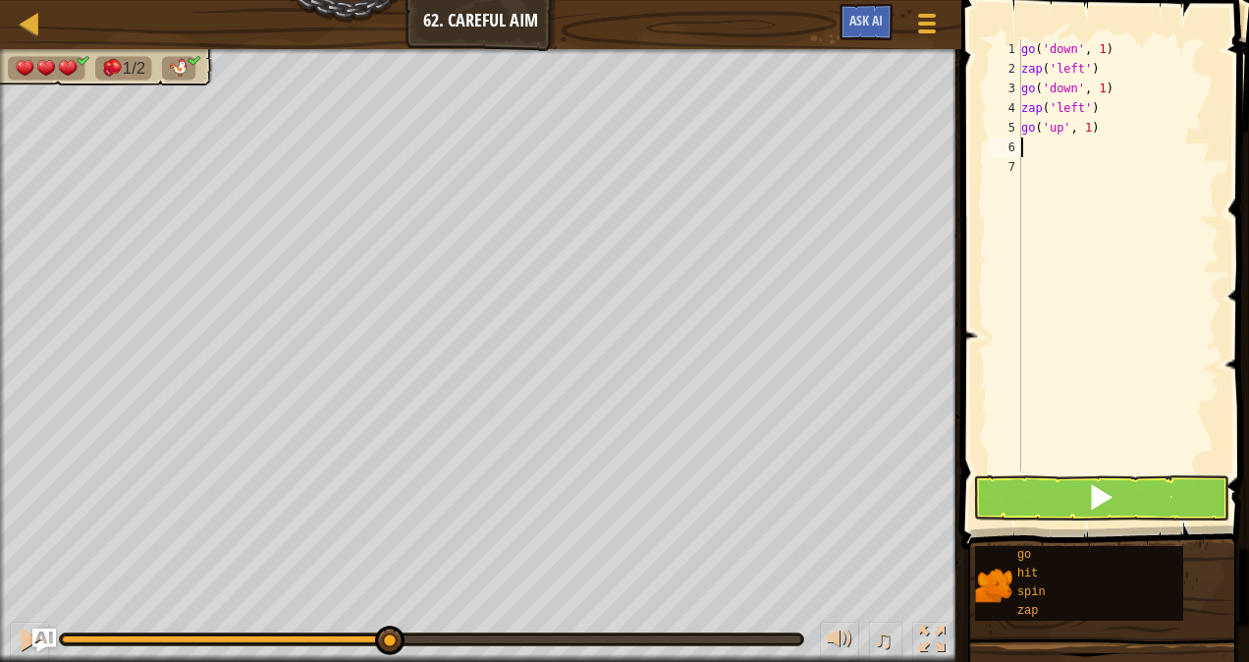
click at [1087, 131] on div "go ( 'down' , 1 ) zap ( 'left' ) go ( 'down' , 1 ) zap ( 'left' ) go ( 'up' , 1…" at bounding box center [1118, 274] width 202 height 471
type textarea "go('up', 3)"
click at [1074, 146] on div "go ( 'down' , 1 ) zap ( 'left' ) go ( 'down' , 1 ) zap ( 'left' ) go ( 'up' , 3…" at bounding box center [1118, 274] width 202 height 471
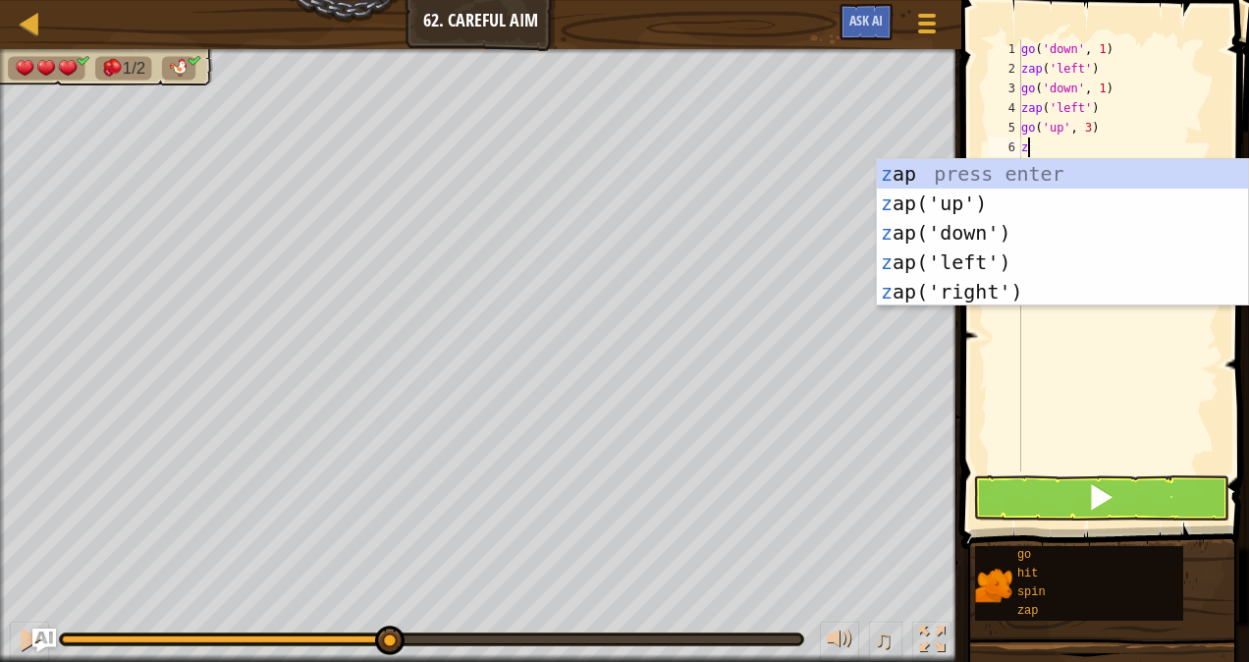
type textarea "zap"
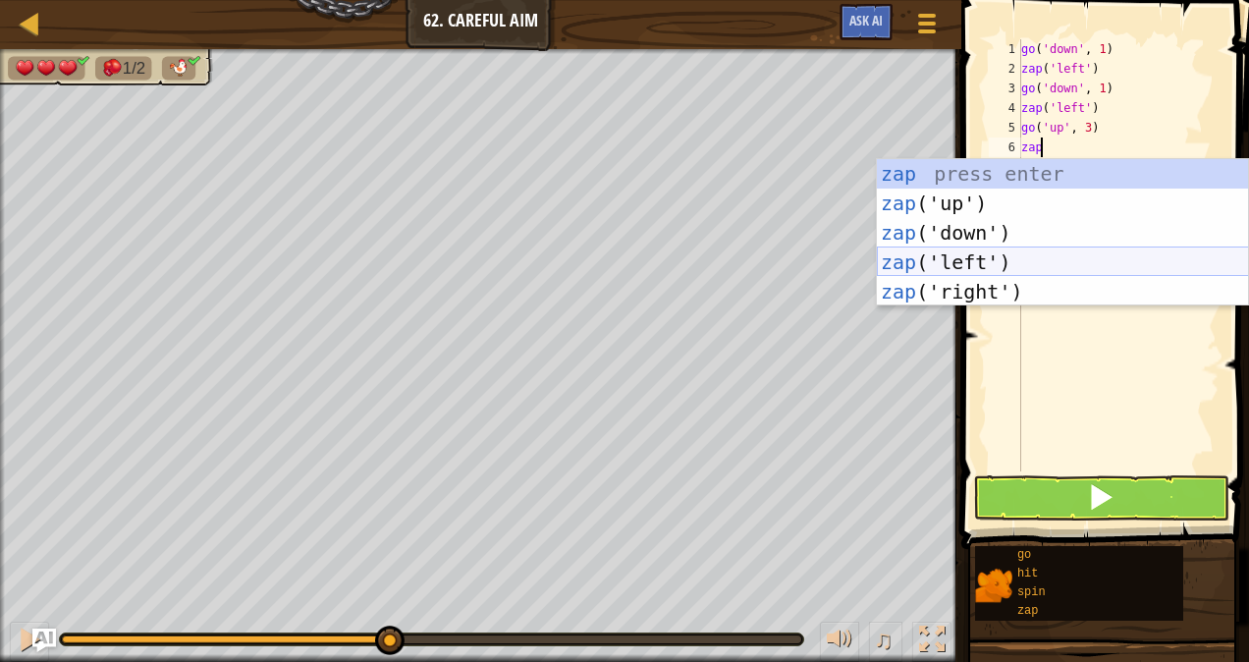
click at [958, 259] on div "zap press enter zap ('up') press enter zap ('down') press enter zap ('left') pr…" at bounding box center [1063, 262] width 372 height 206
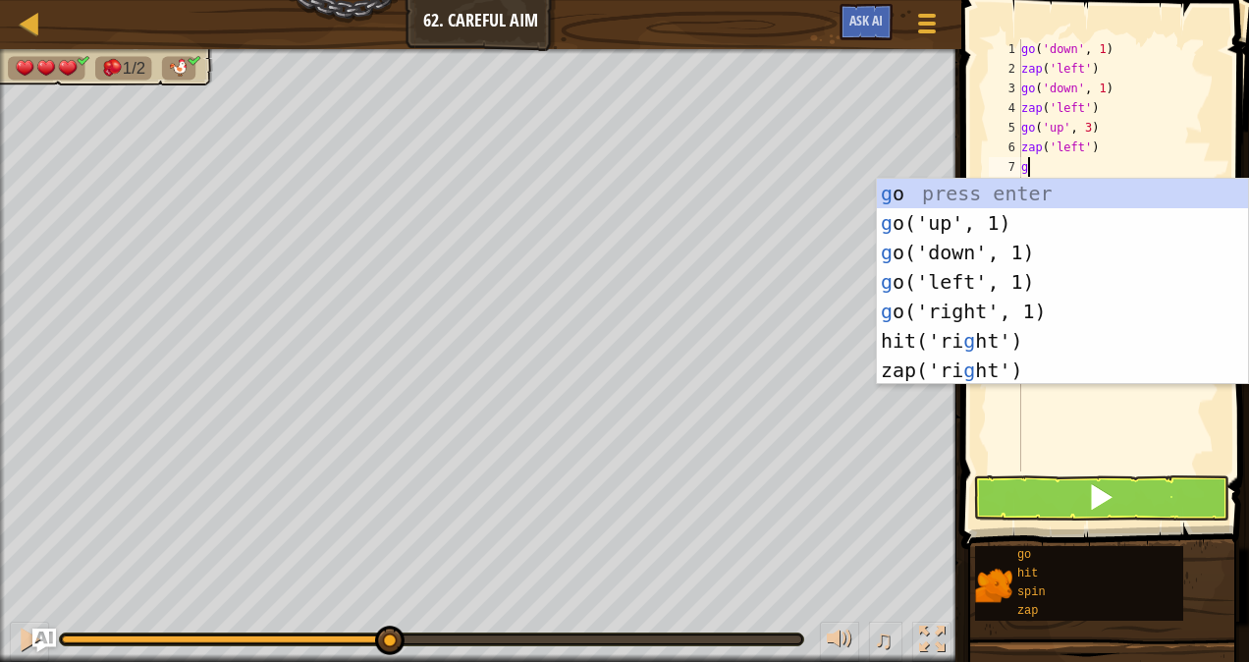
type textarea "go"
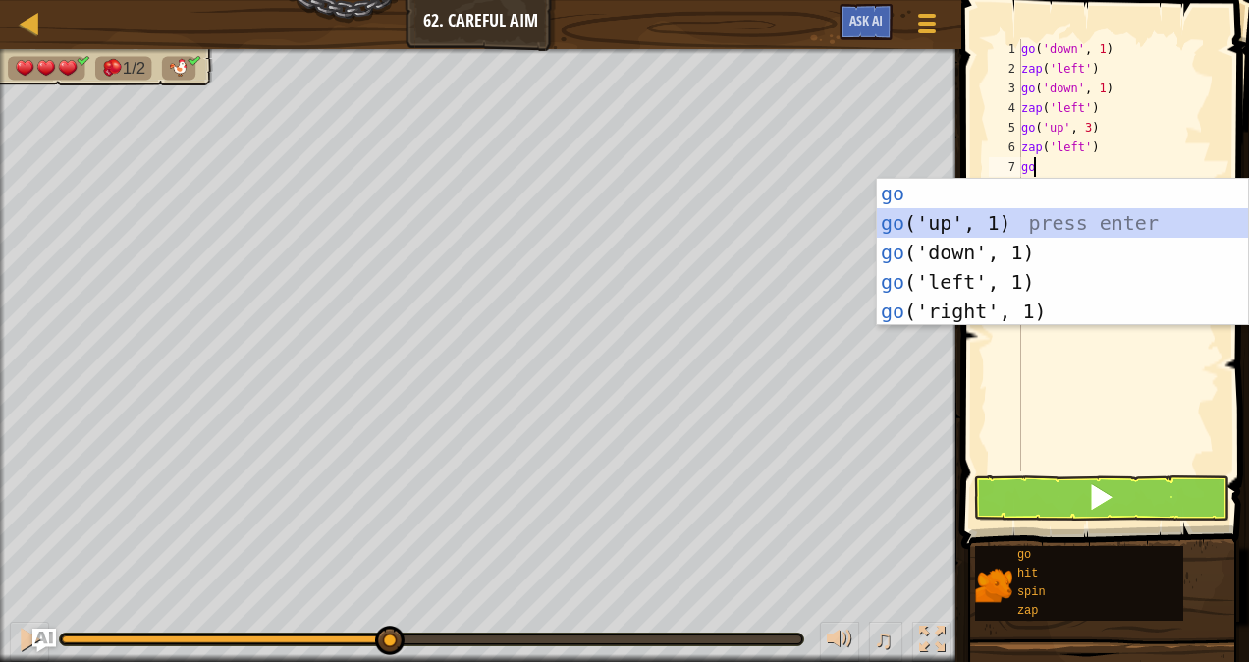
click at [1013, 229] on div "go press enter go ('up', 1) press enter go ('down', 1) press enter go ('left', …" at bounding box center [1063, 282] width 372 height 206
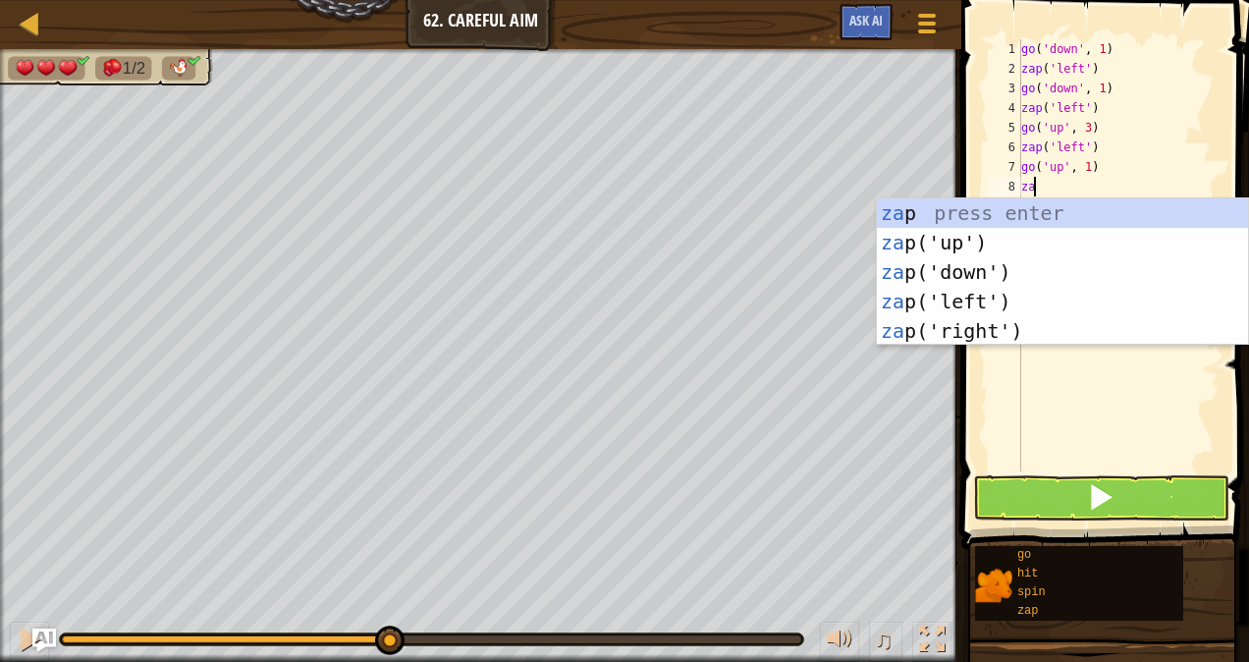
type textarea "zap"
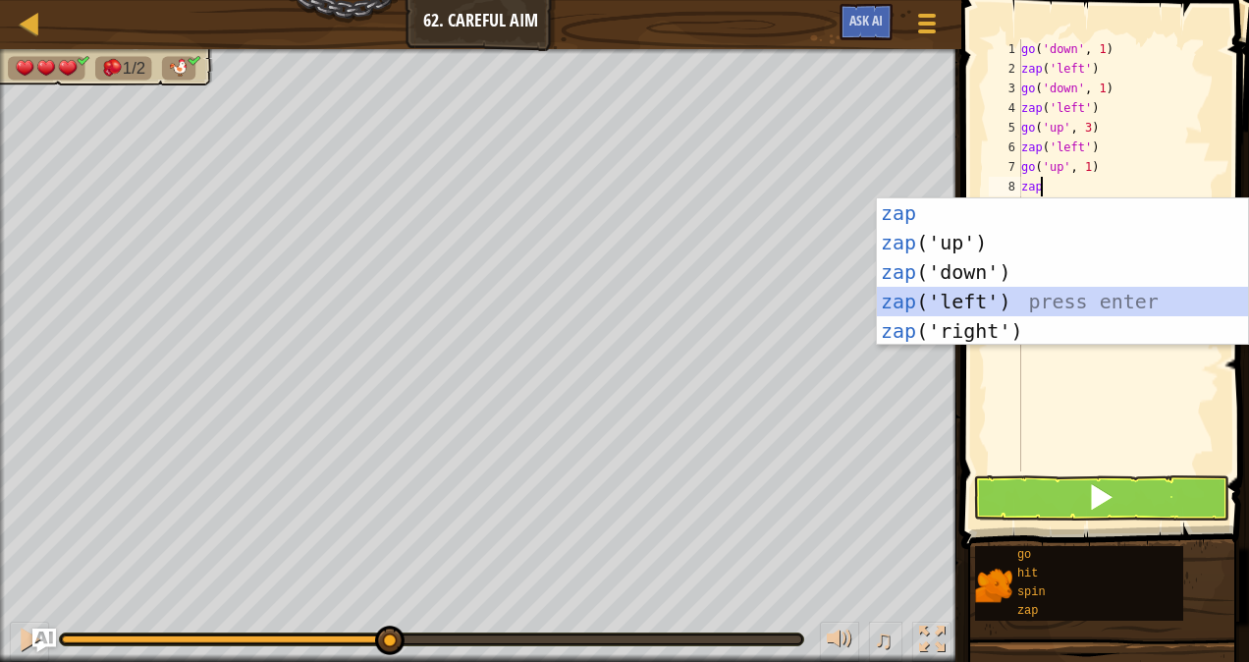
click at [1017, 304] on div "zap press enter zap ('up') press enter zap ('down') press enter zap ('left') pr…" at bounding box center [1063, 301] width 372 height 206
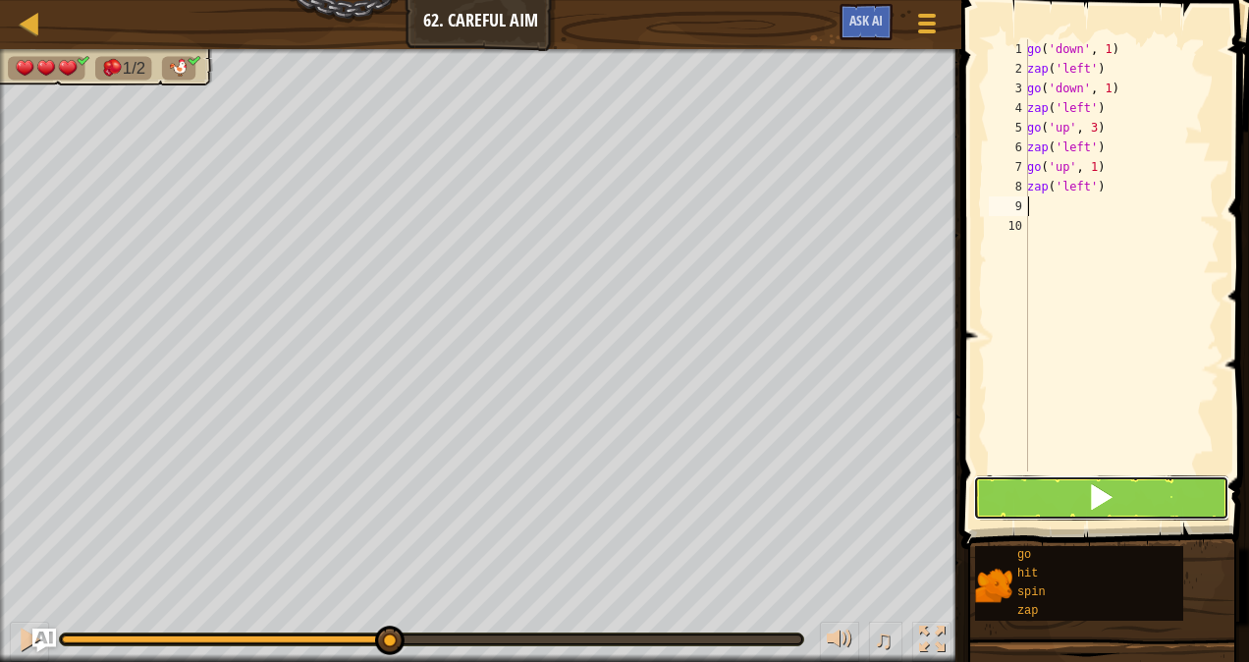
click at [1065, 508] on button at bounding box center [1101, 497] width 256 height 45
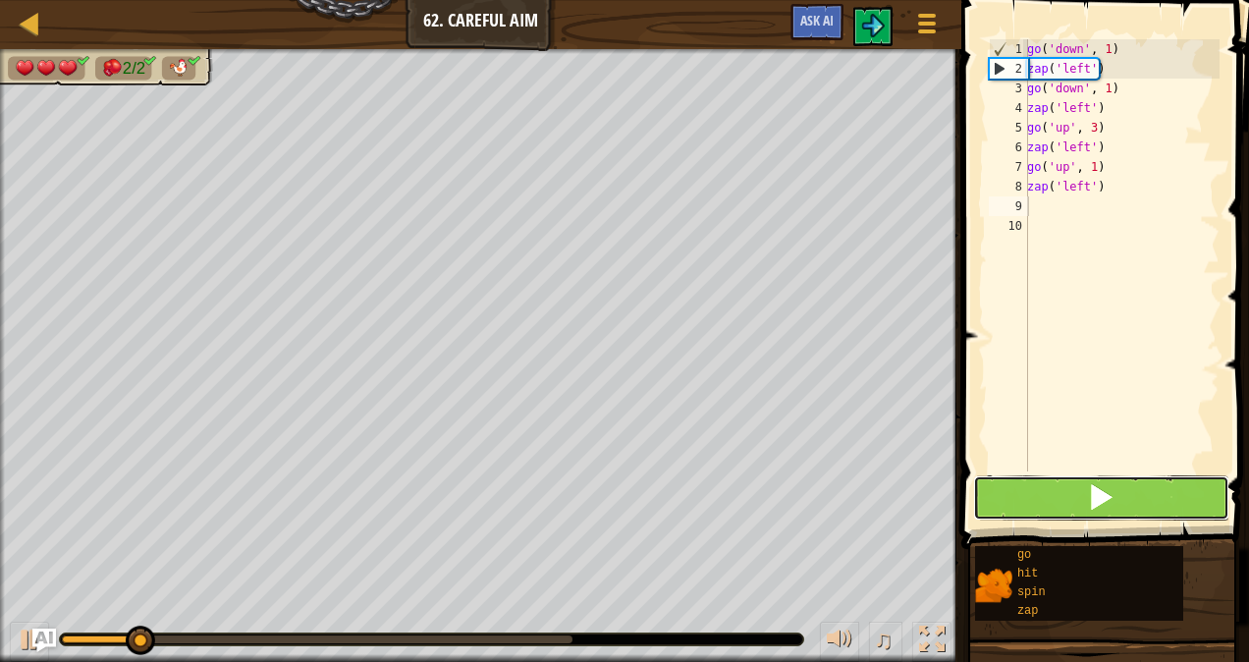
click at [1070, 511] on button at bounding box center [1101, 497] width 256 height 45
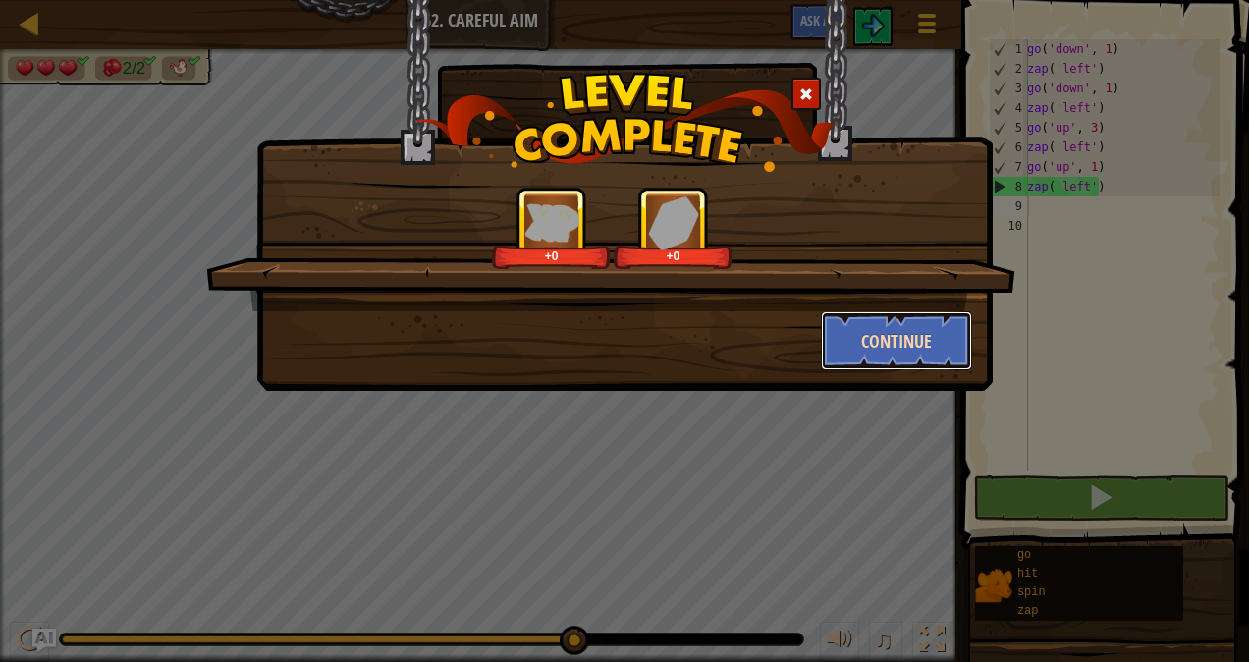
click at [829, 363] on button "Continue" at bounding box center [897, 340] width 152 height 59
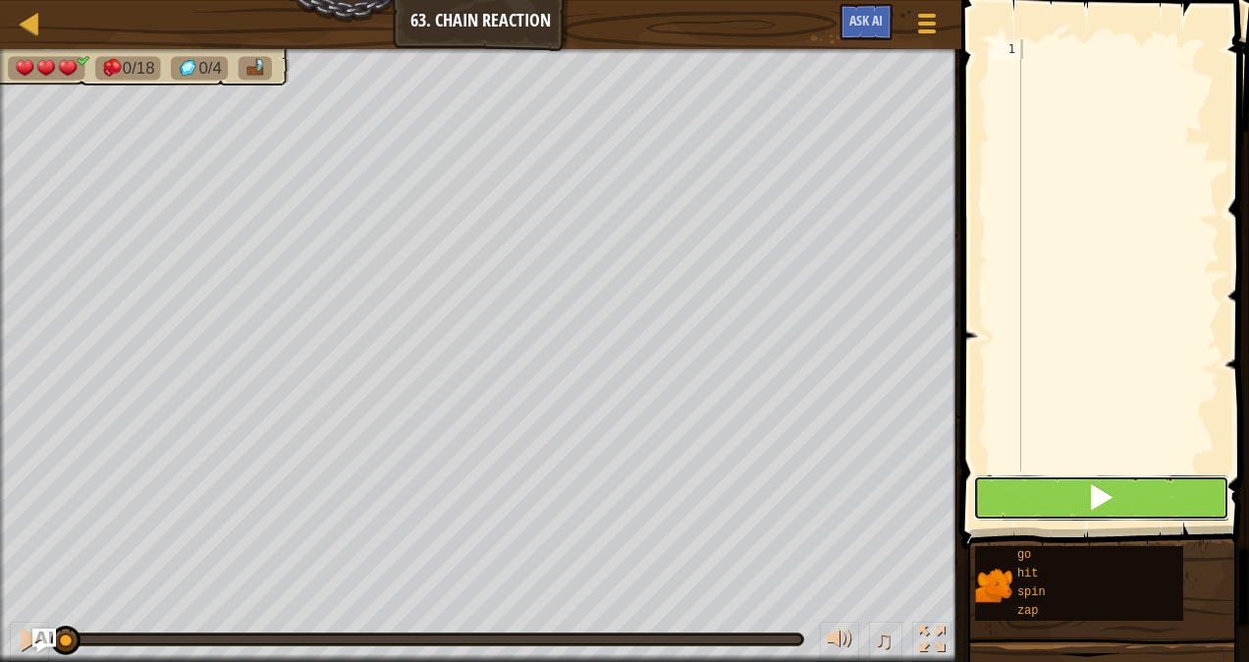
click at [1079, 507] on button at bounding box center [1101, 497] width 256 height 45
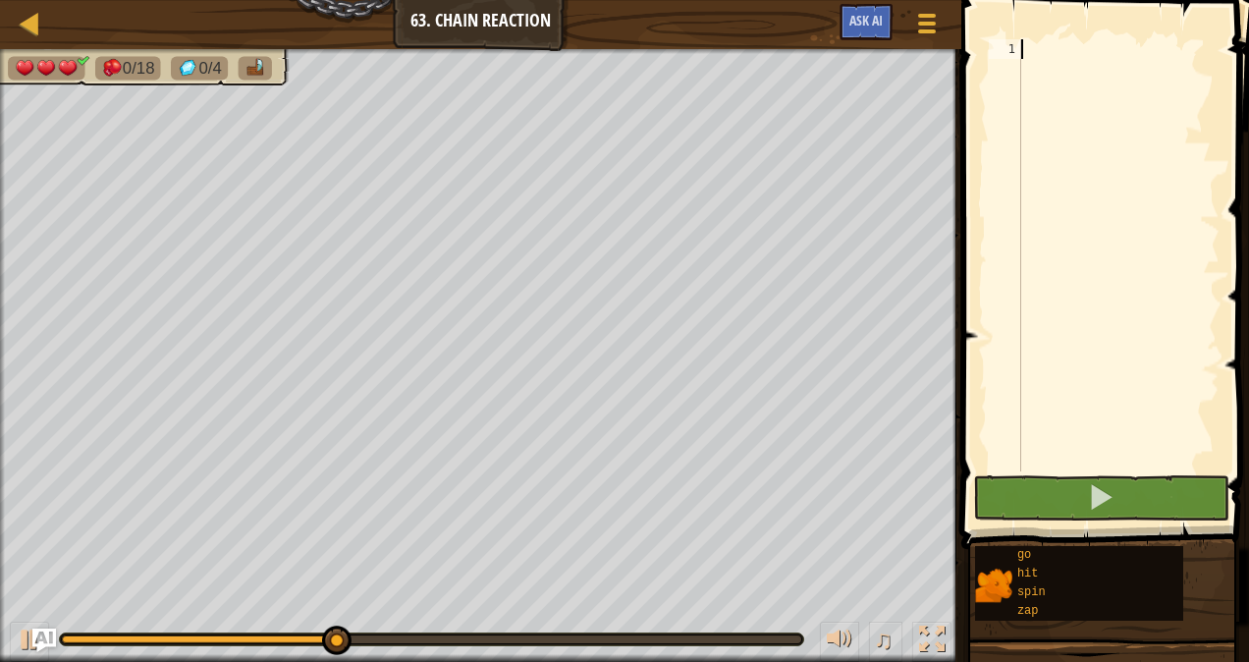
type textarea "z"
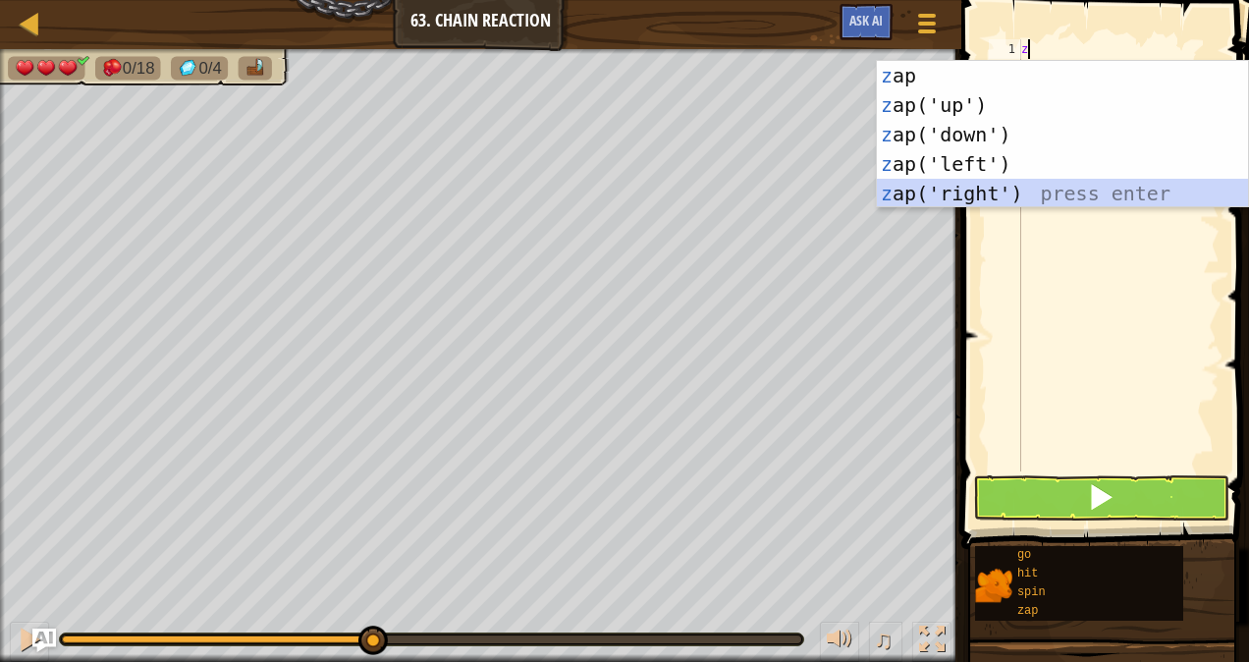
click at [970, 190] on div "z ap press enter z ap('up') press enter z ap('down') press enter z ap('left') p…" at bounding box center [1063, 164] width 372 height 206
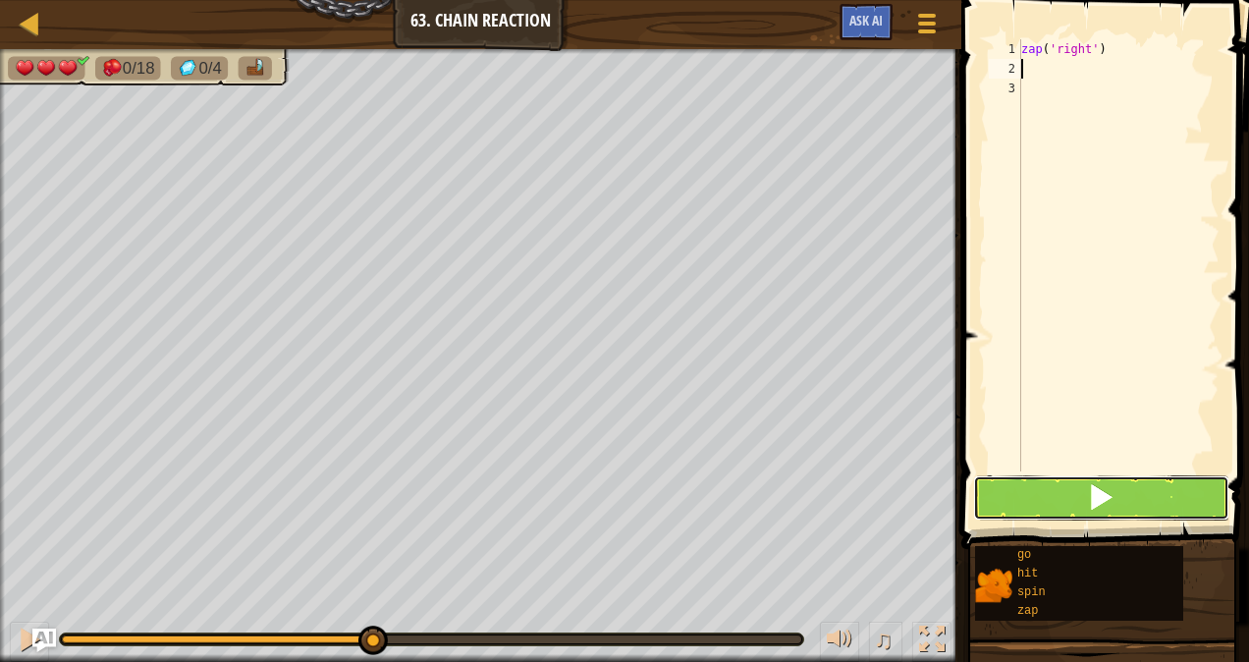
click at [1057, 506] on button at bounding box center [1101, 497] width 256 height 45
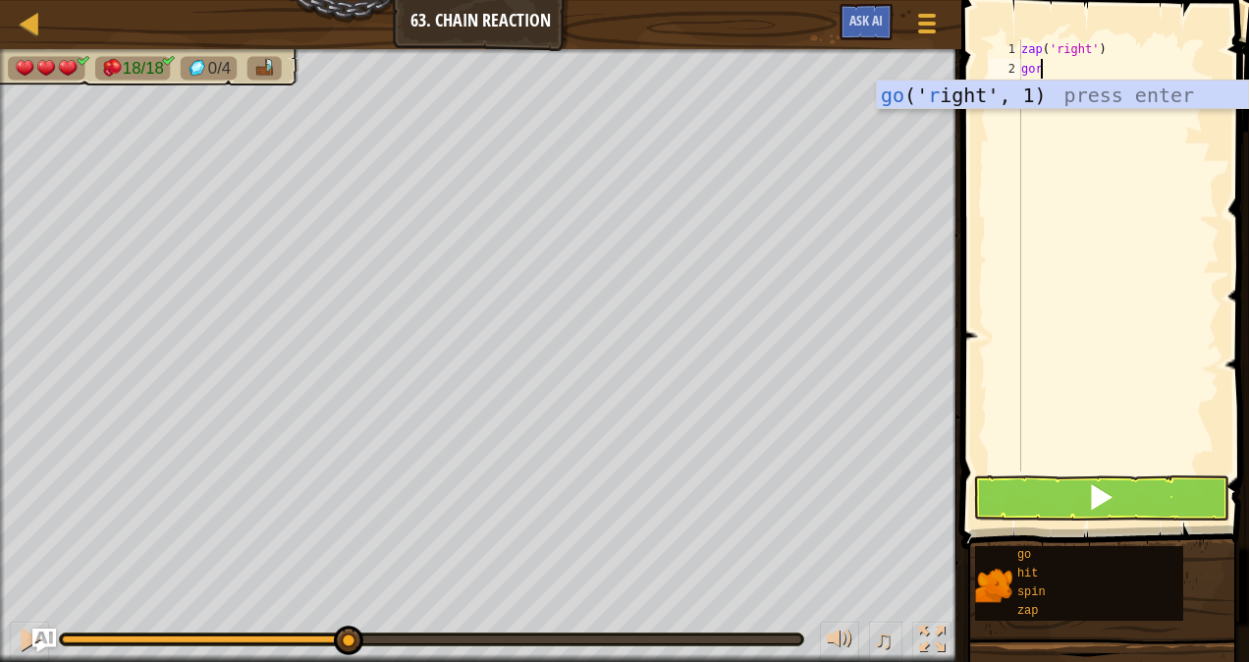
type textarea "go"
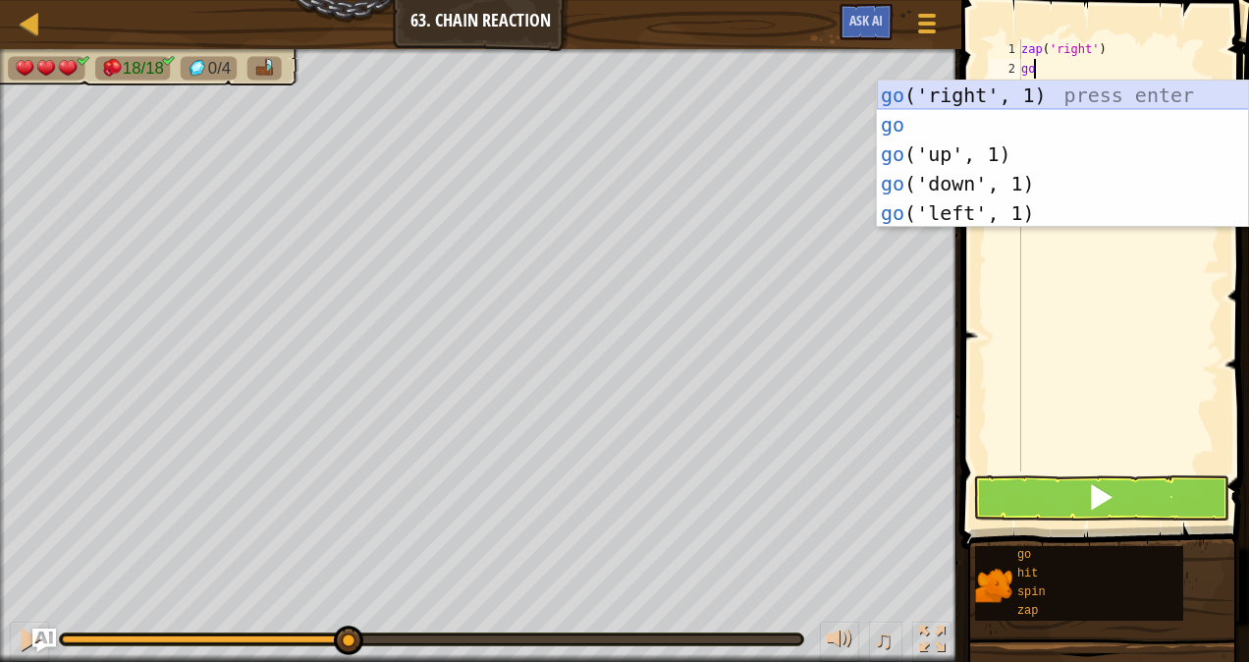
click at [966, 96] on div "go ('right', 1) press enter go press enter go ('up', 1) press enter go ('down',…" at bounding box center [1063, 183] width 372 height 206
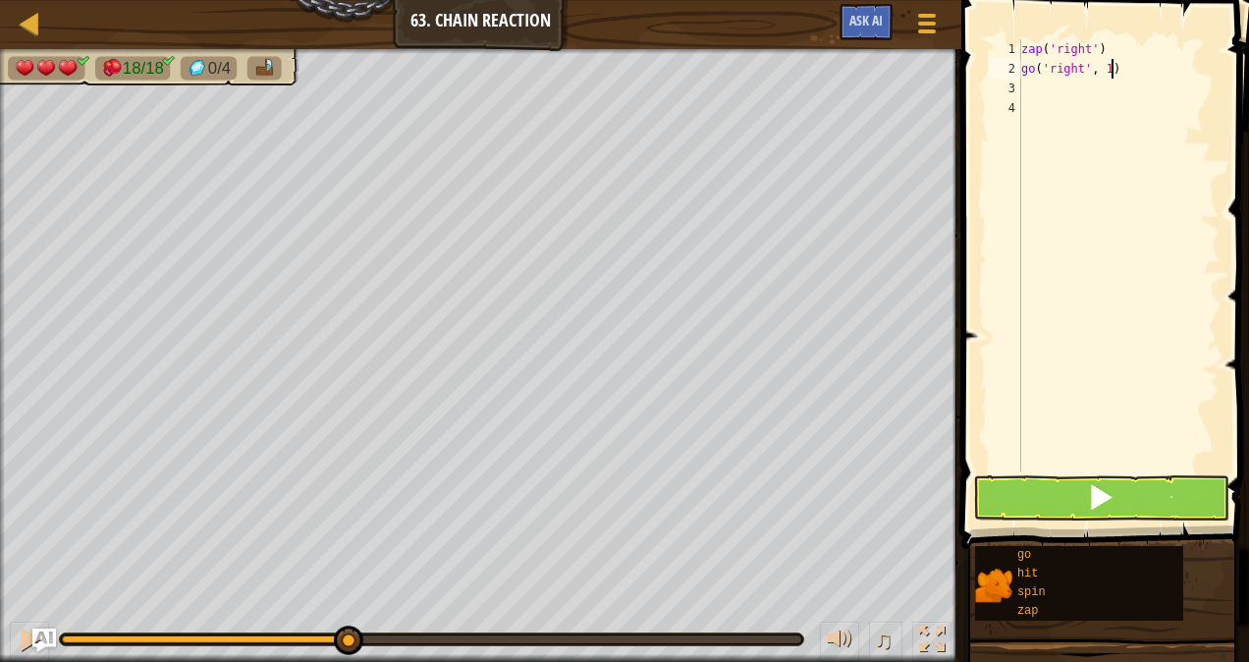
click at [1114, 71] on div "zap ( 'right' ) go ( 'right' , 1 )" at bounding box center [1118, 274] width 202 height 471
click at [1136, 499] on button at bounding box center [1101, 497] width 256 height 45
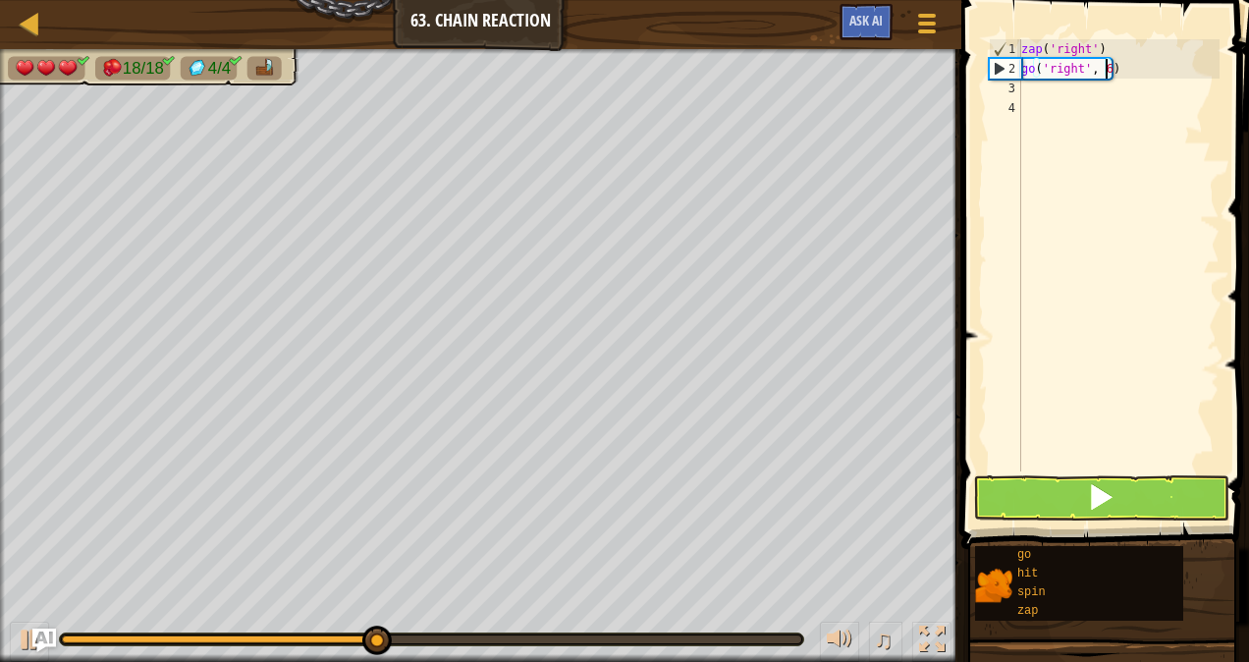
type textarea "go('right', 6)"
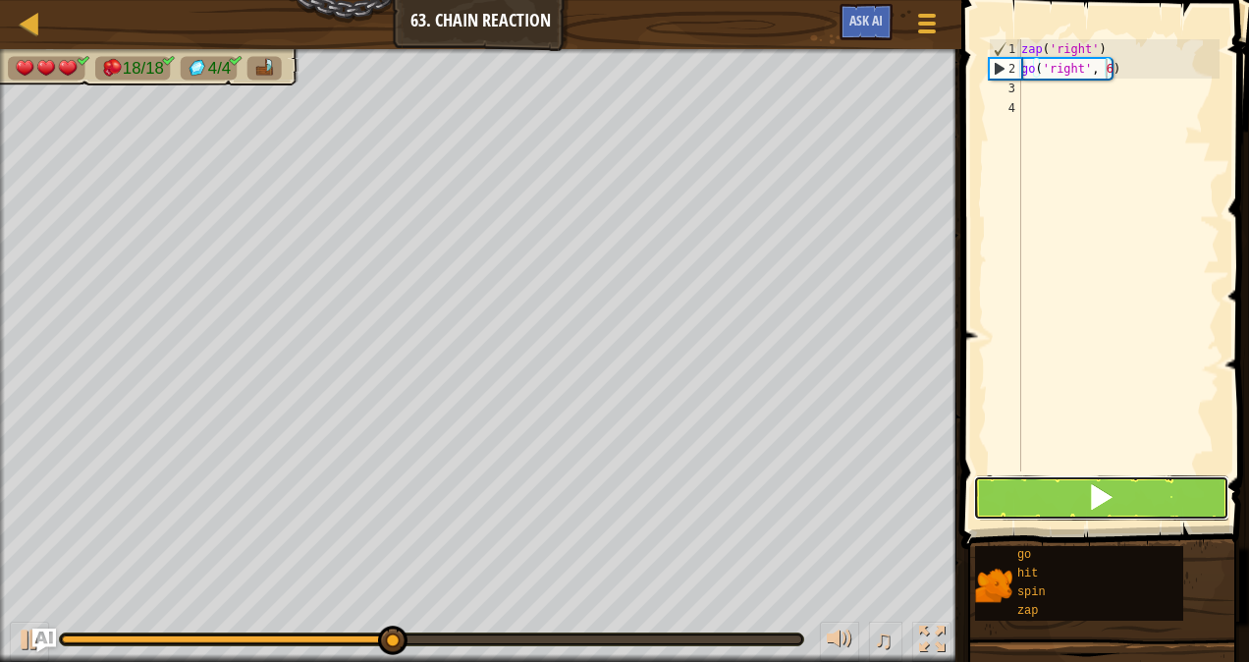
click at [1142, 504] on button at bounding box center [1101, 497] width 256 height 45
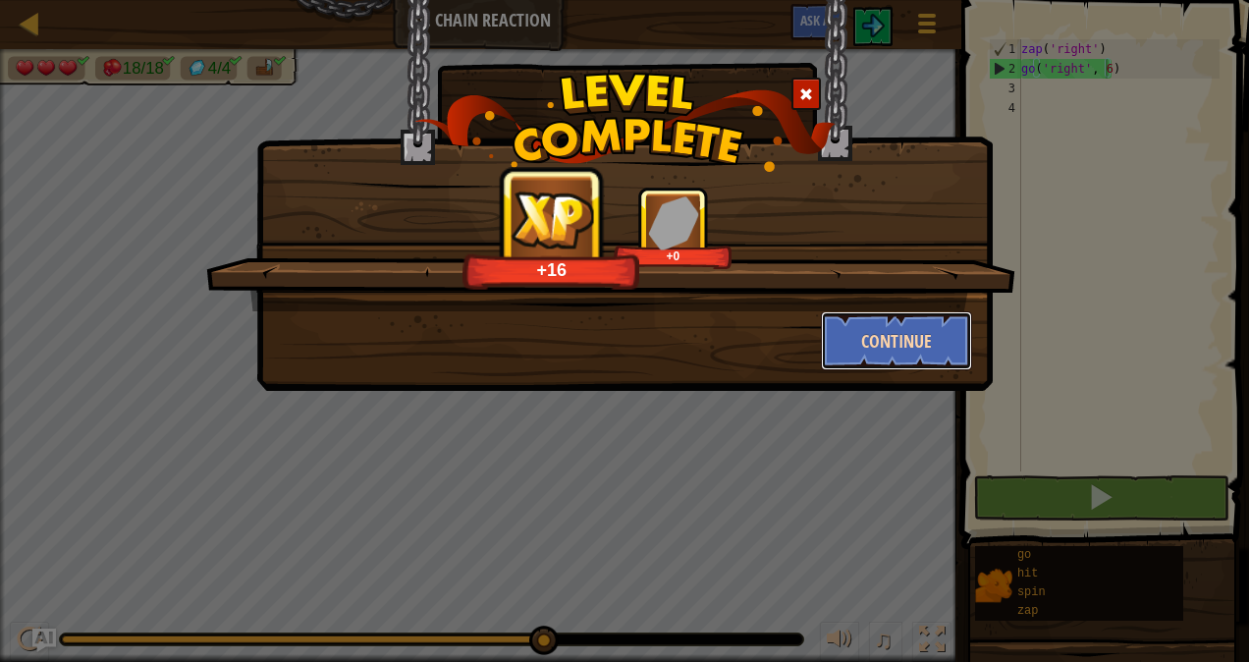
click at [882, 348] on button "Continue" at bounding box center [897, 340] width 152 height 59
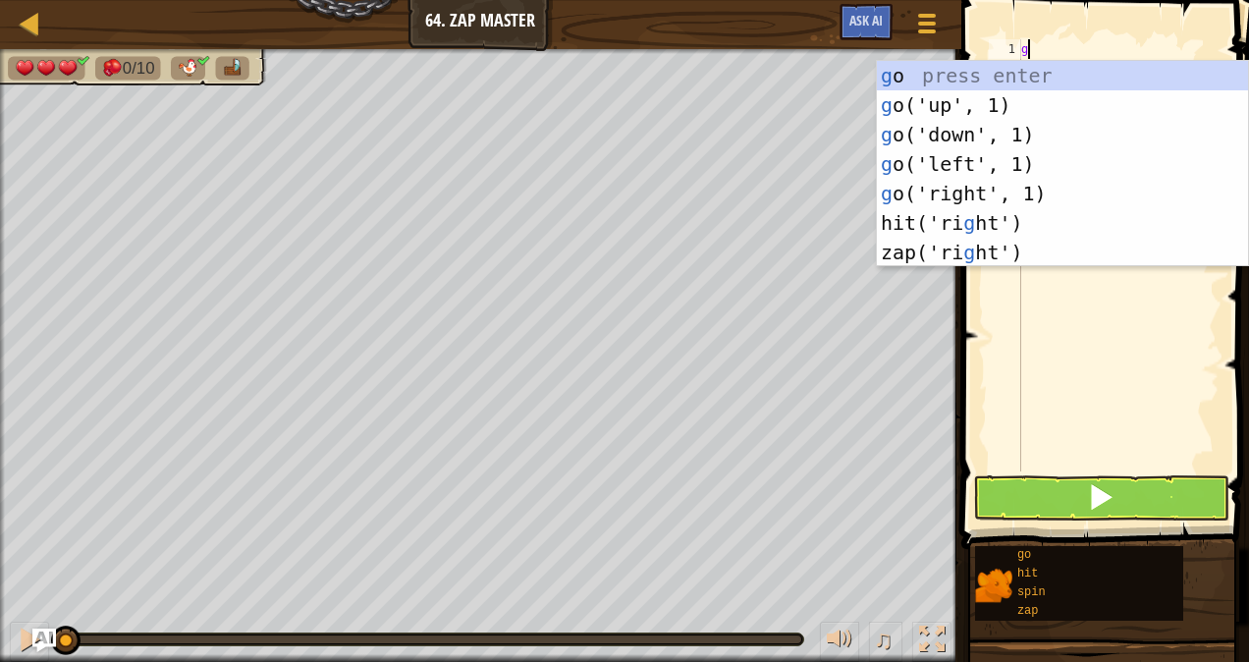
scroll to position [9, 0]
type textarea "go"
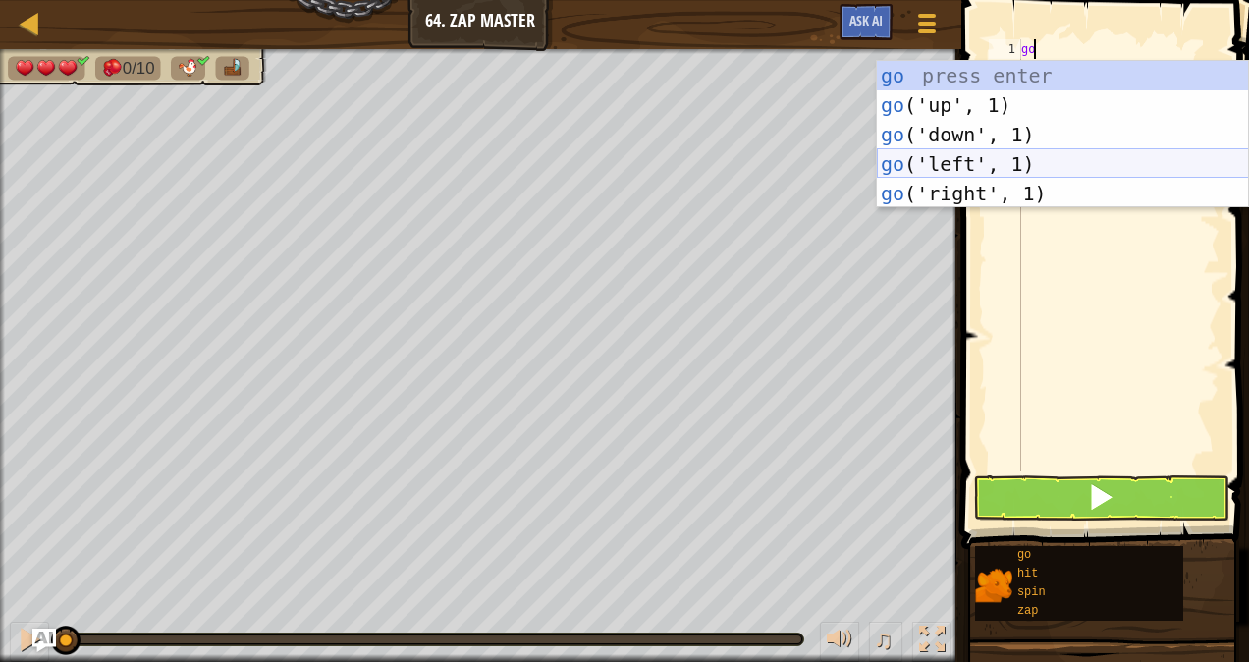
click at [981, 171] on div "go press enter go ('up', 1) press enter go ('down', 1) press enter go ('left', …" at bounding box center [1063, 164] width 372 height 206
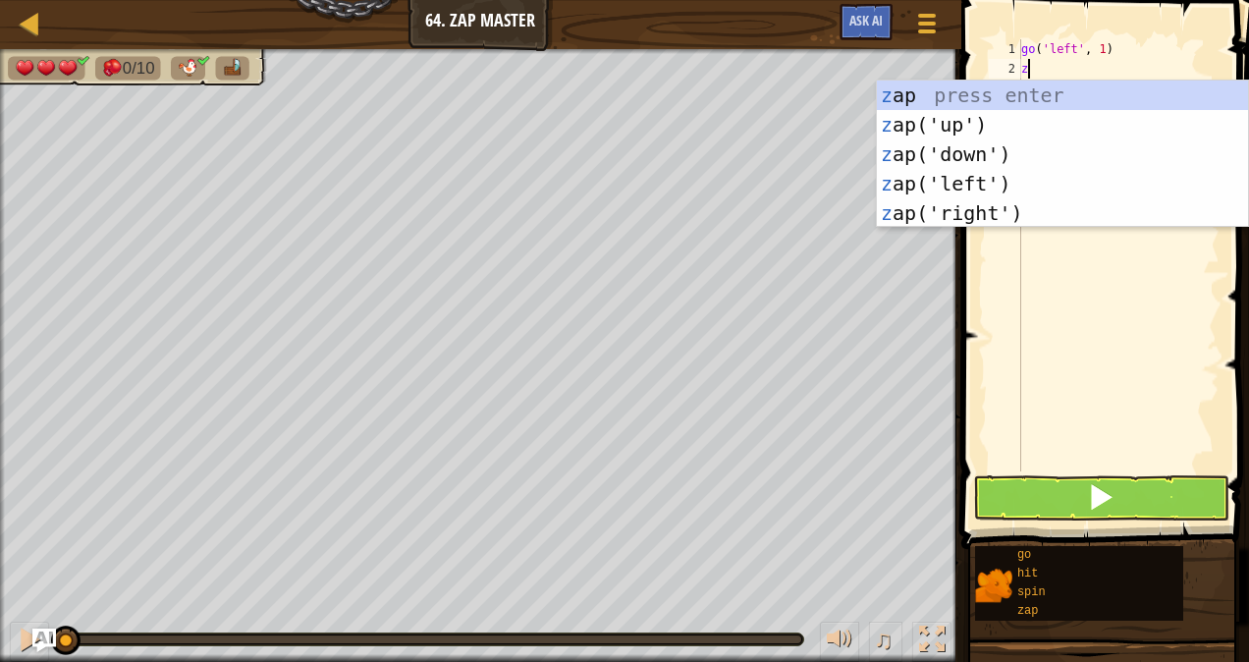
type textarea "zap"
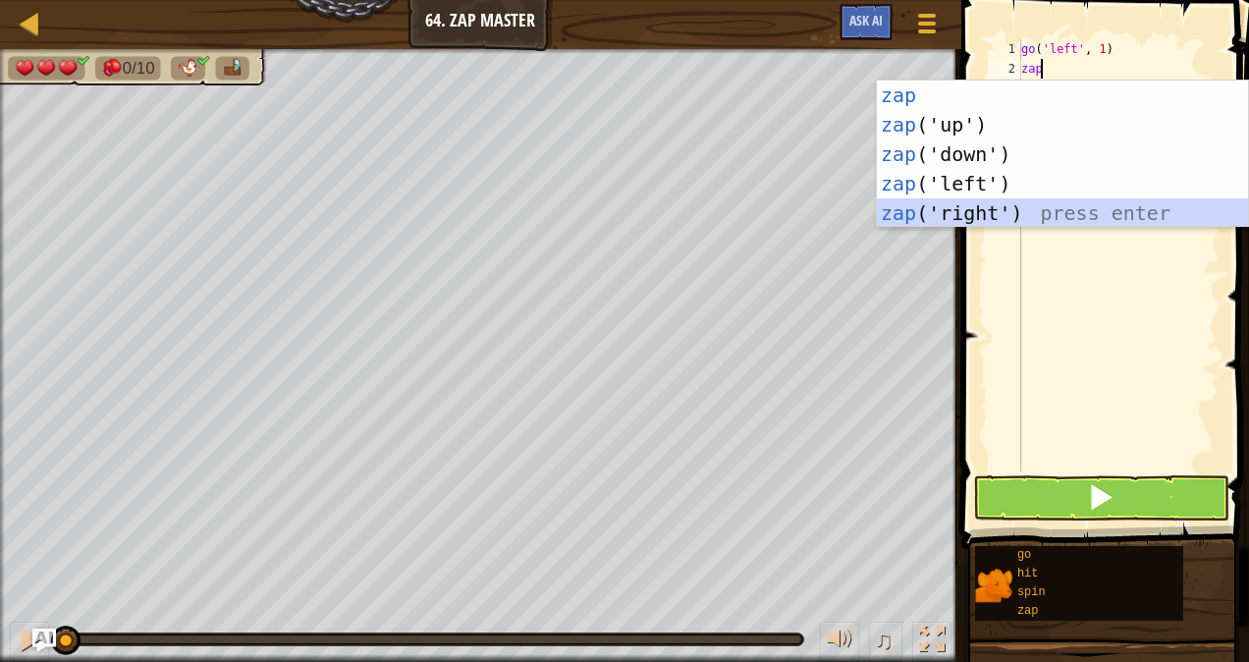
click at [1013, 218] on div "zap press enter zap ('up') press enter zap ('down') press enter zap ('left') pr…" at bounding box center [1063, 183] width 372 height 206
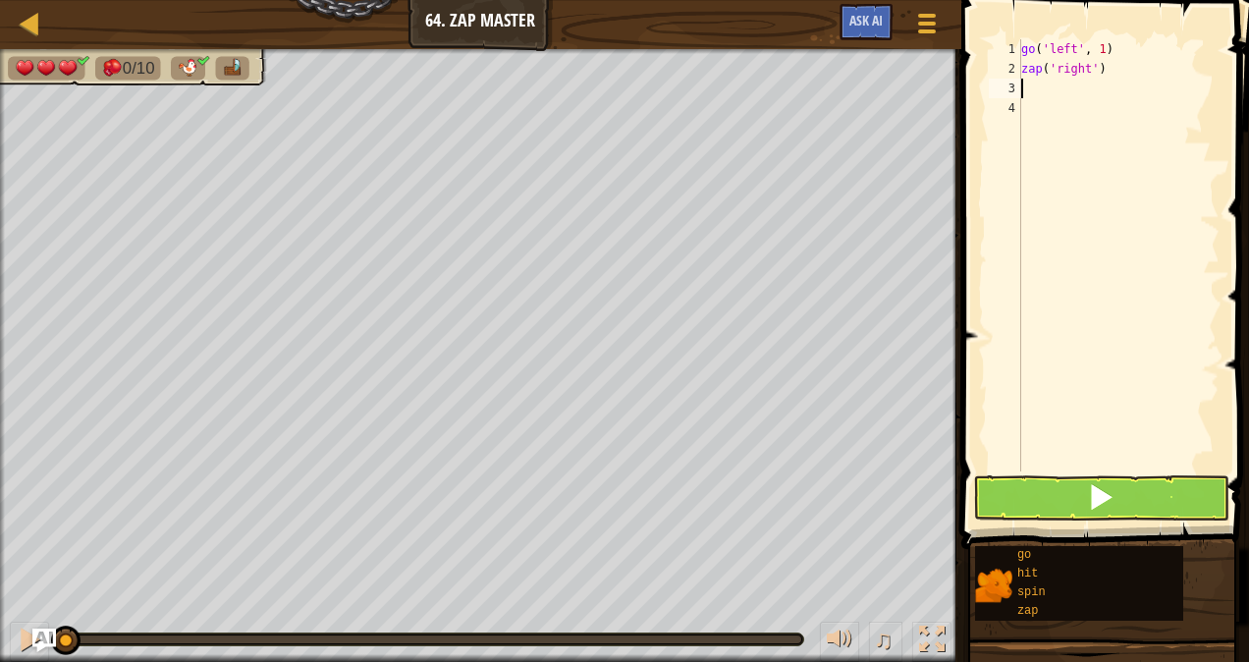
click at [1064, 465] on div "go ( 'left' , 1 ) zap ( 'right' )" at bounding box center [1118, 274] width 202 height 471
click at [1068, 473] on span at bounding box center [1106, 246] width 303 height 607
click at [1037, 495] on button at bounding box center [1101, 497] width 256 height 45
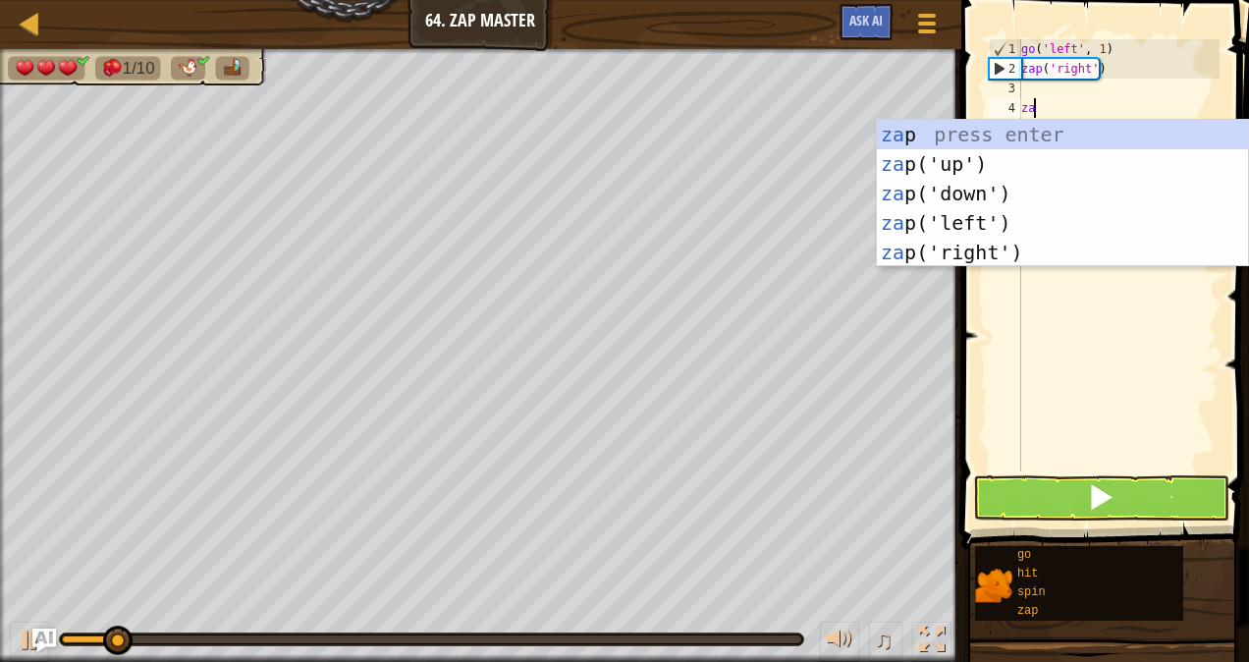
type textarea "zap"
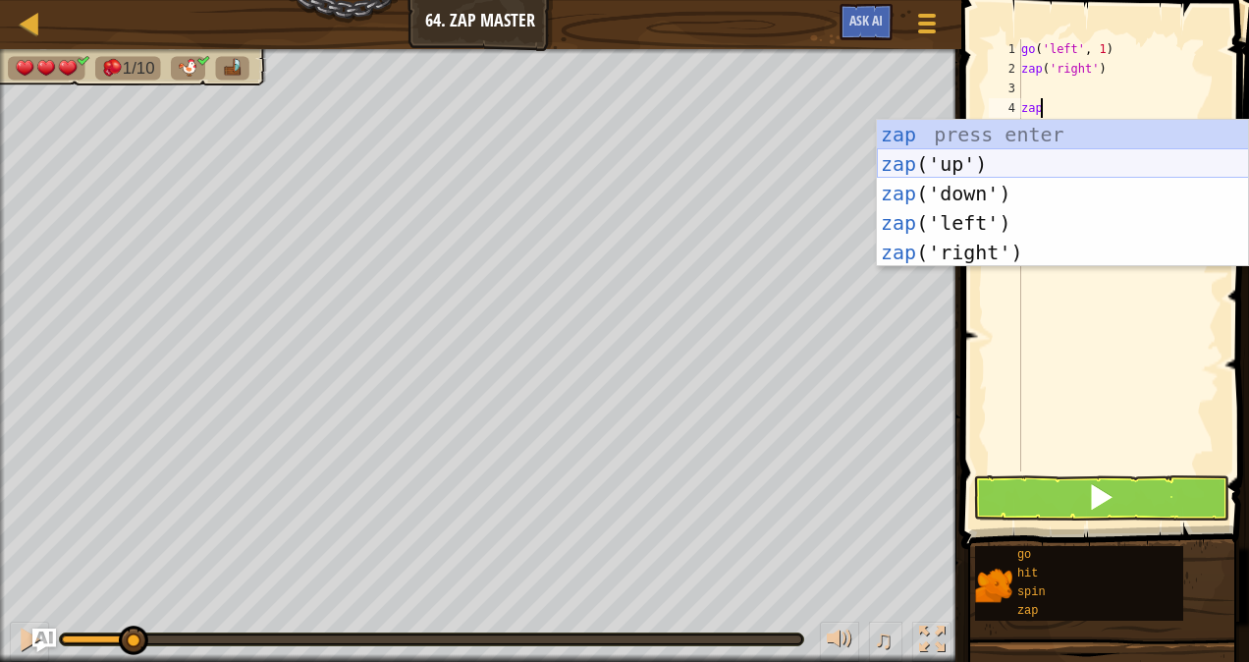
click at [991, 171] on div "zap press enter zap ('up') press enter zap ('down') press enter zap ('left') pr…" at bounding box center [1063, 223] width 372 height 206
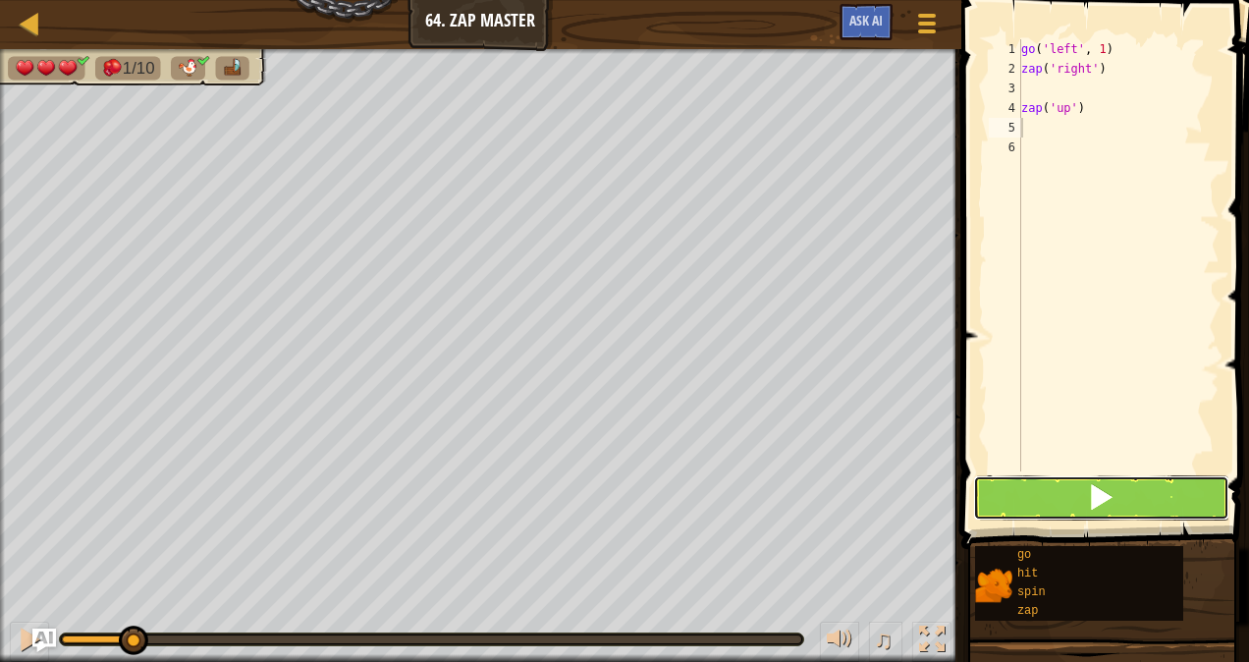
click at [1024, 495] on button at bounding box center [1101, 497] width 256 height 45
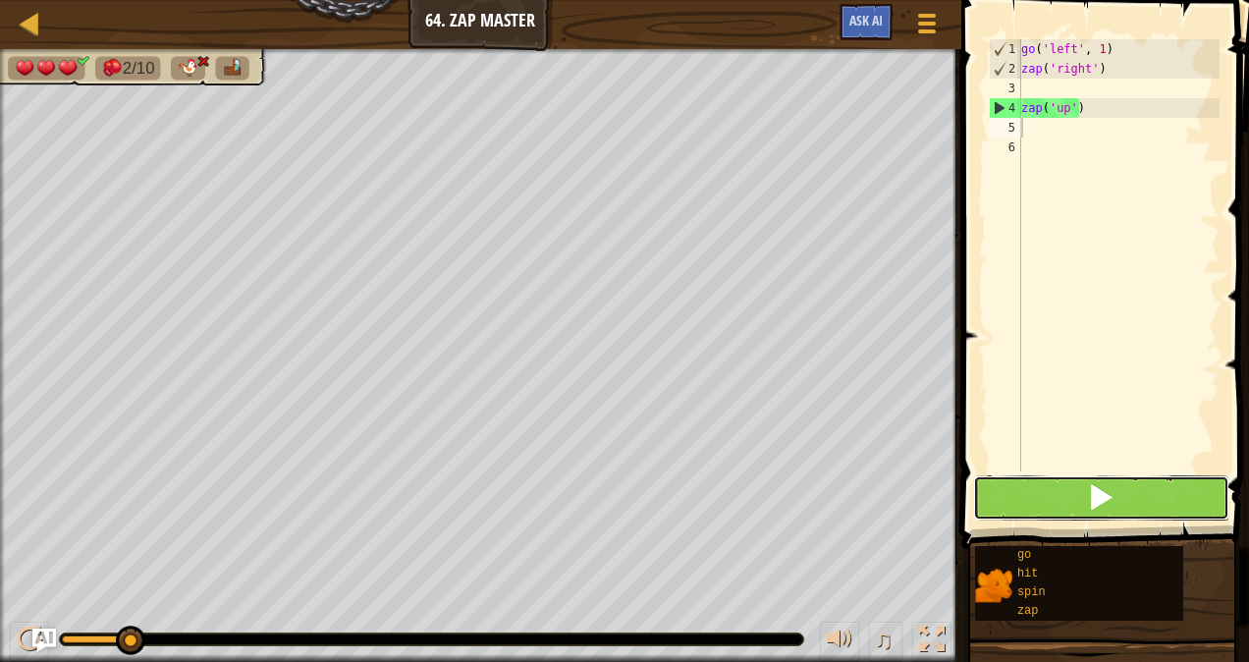
click at [1107, 497] on span at bounding box center [1100, 496] width 27 height 27
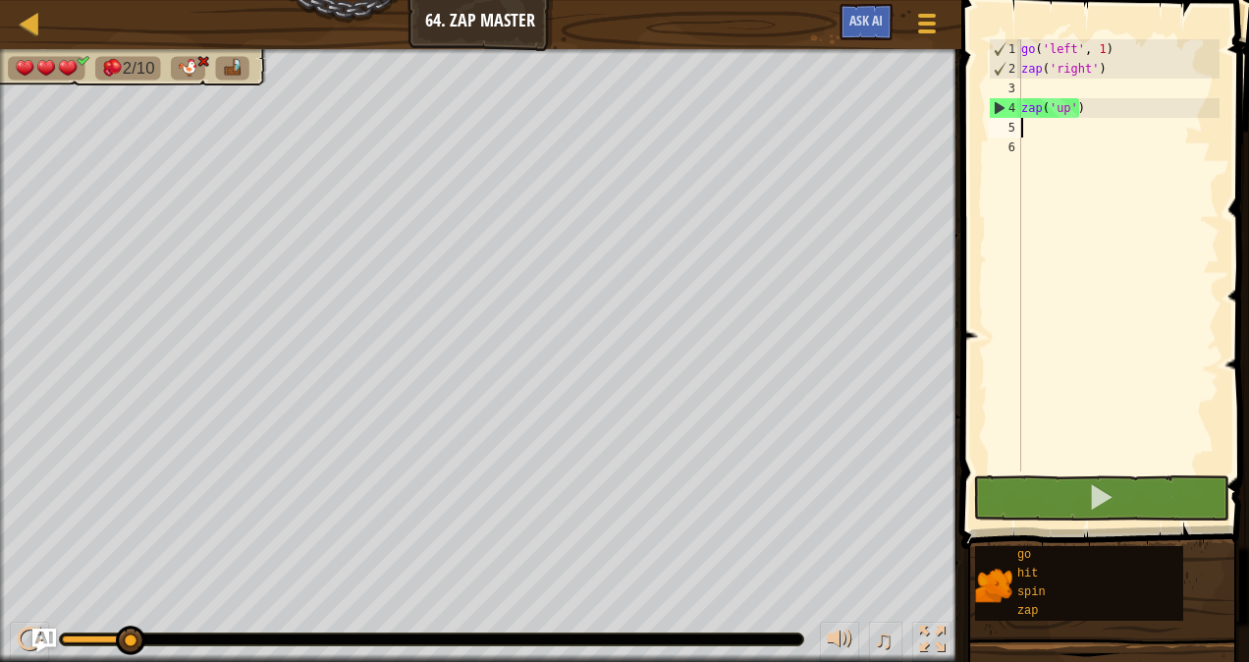
click at [1115, 112] on div "go ( 'left' , 1 ) zap ( 'right' ) zap ( 'up' )" at bounding box center [1118, 274] width 202 height 471
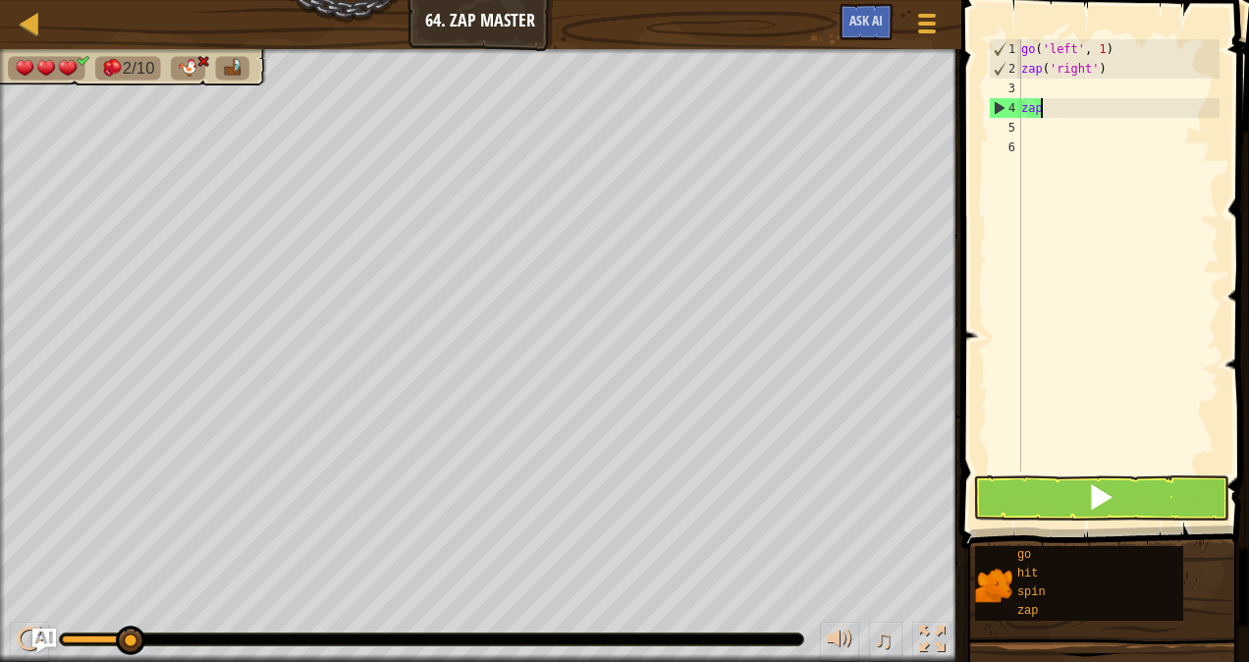
type textarea "z"
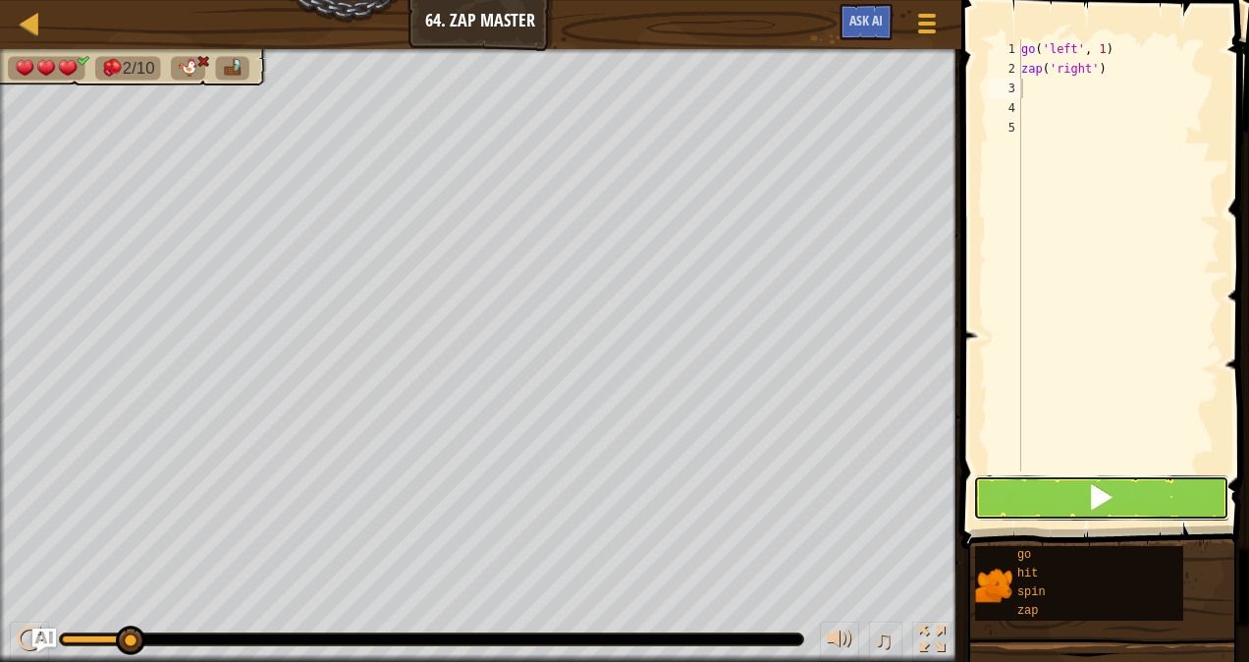
click at [1012, 495] on button at bounding box center [1101, 497] width 256 height 45
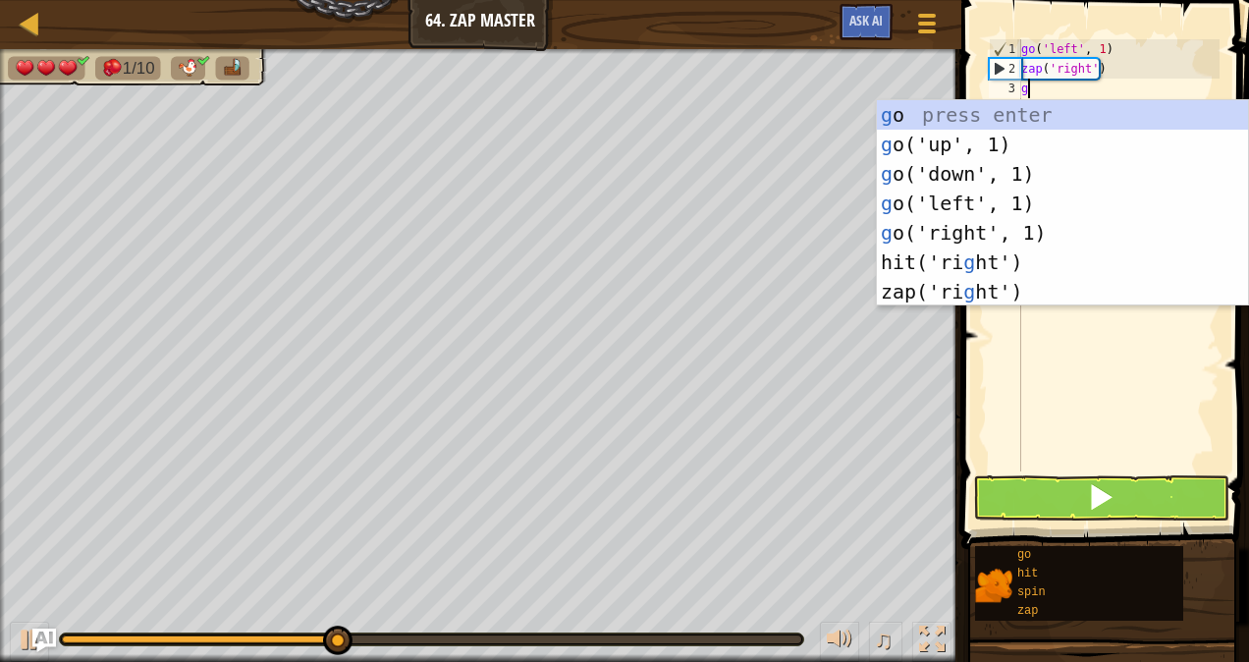
type textarea "go"
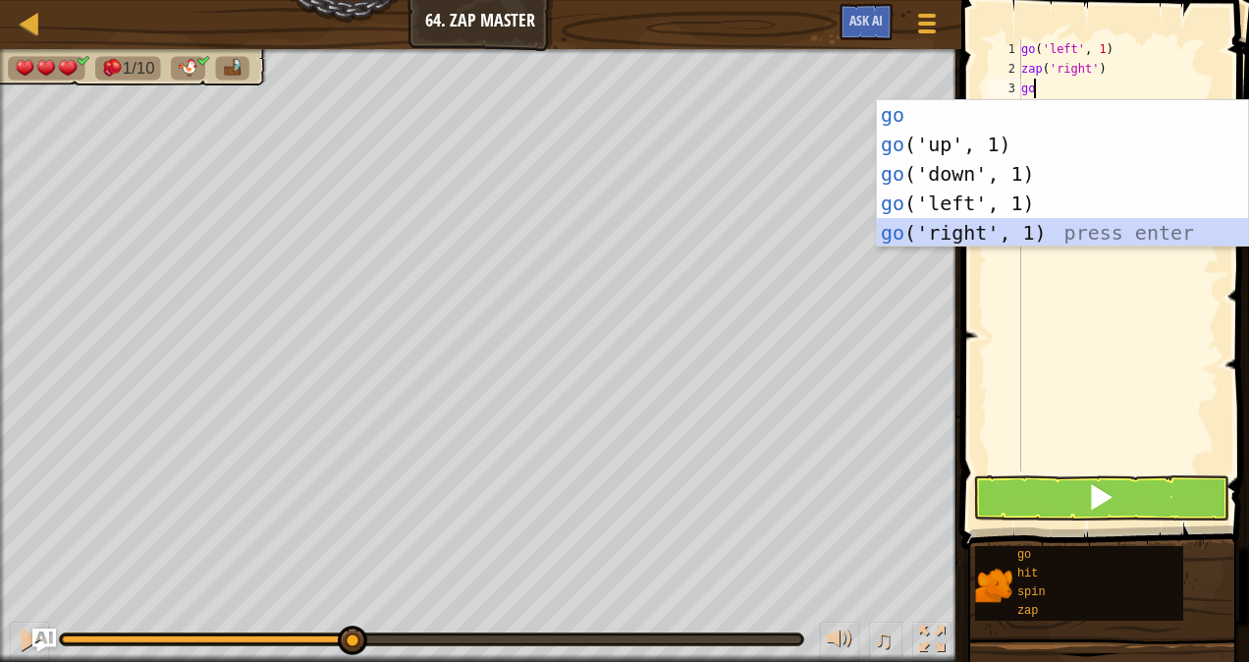
click at [1045, 241] on div "go press enter go ('up', 1) press enter go ('down', 1) press enter go ('left', …" at bounding box center [1063, 203] width 372 height 206
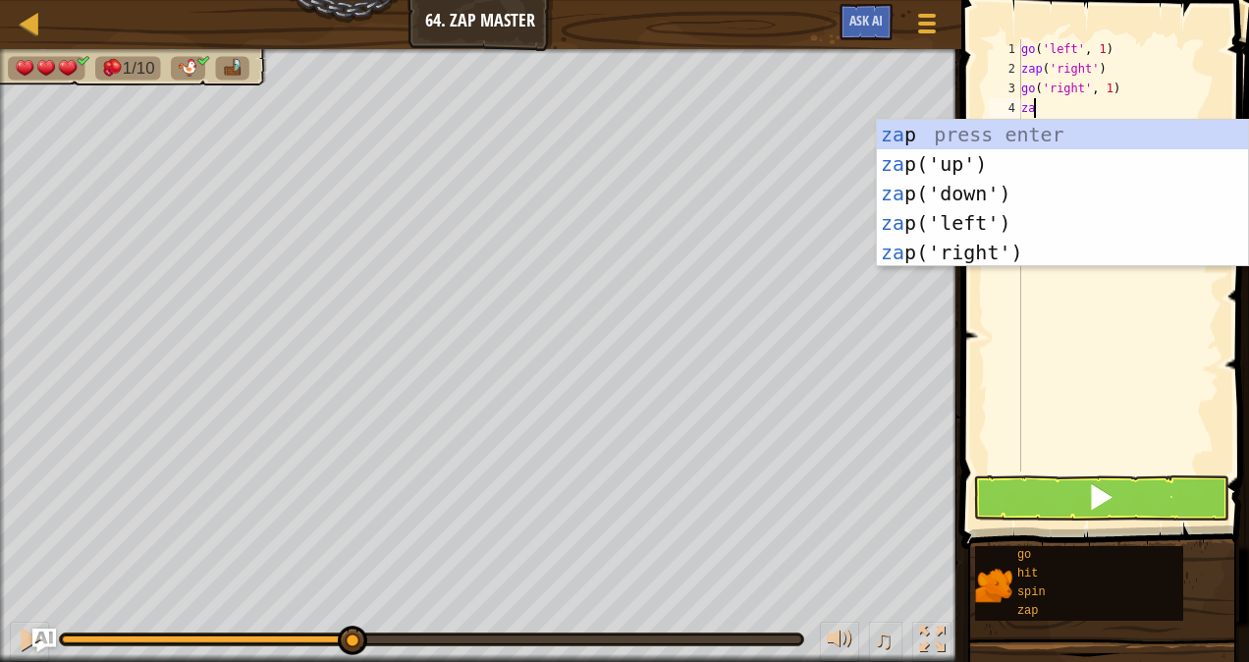
type textarea "zap"
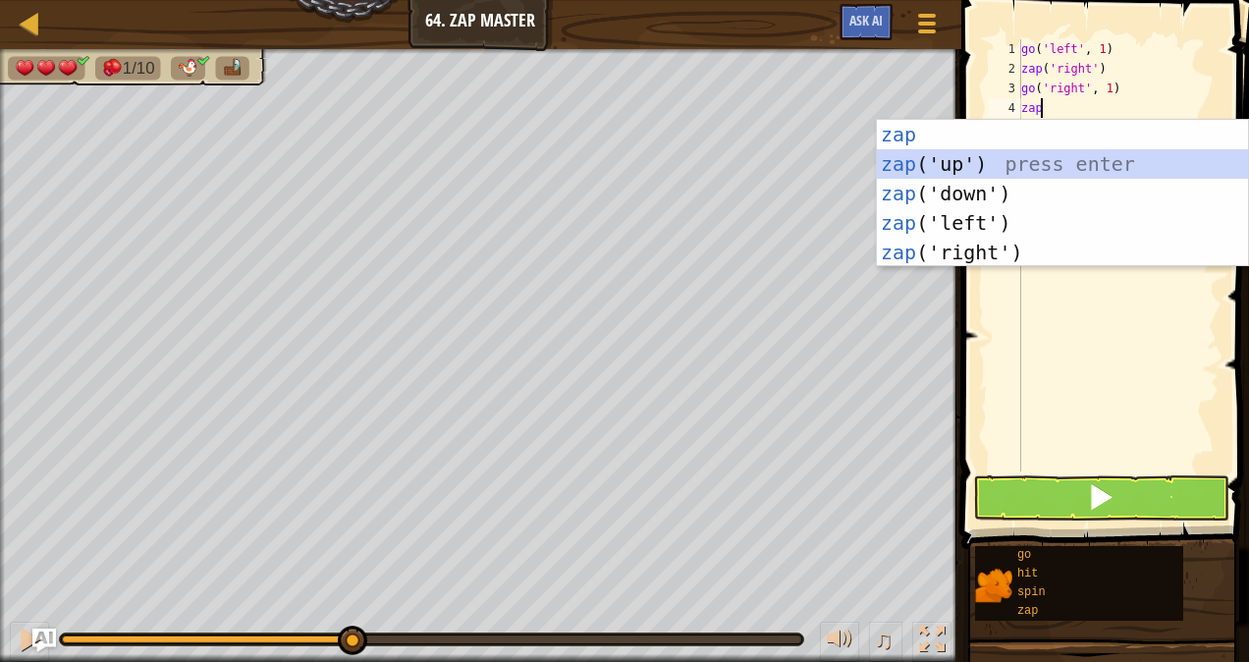
click at [950, 151] on div "zap press enter zap ('up') press enter zap ('down') press enter zap ('left') pr…" at bounding box center [1063, 223] width 372 height 206
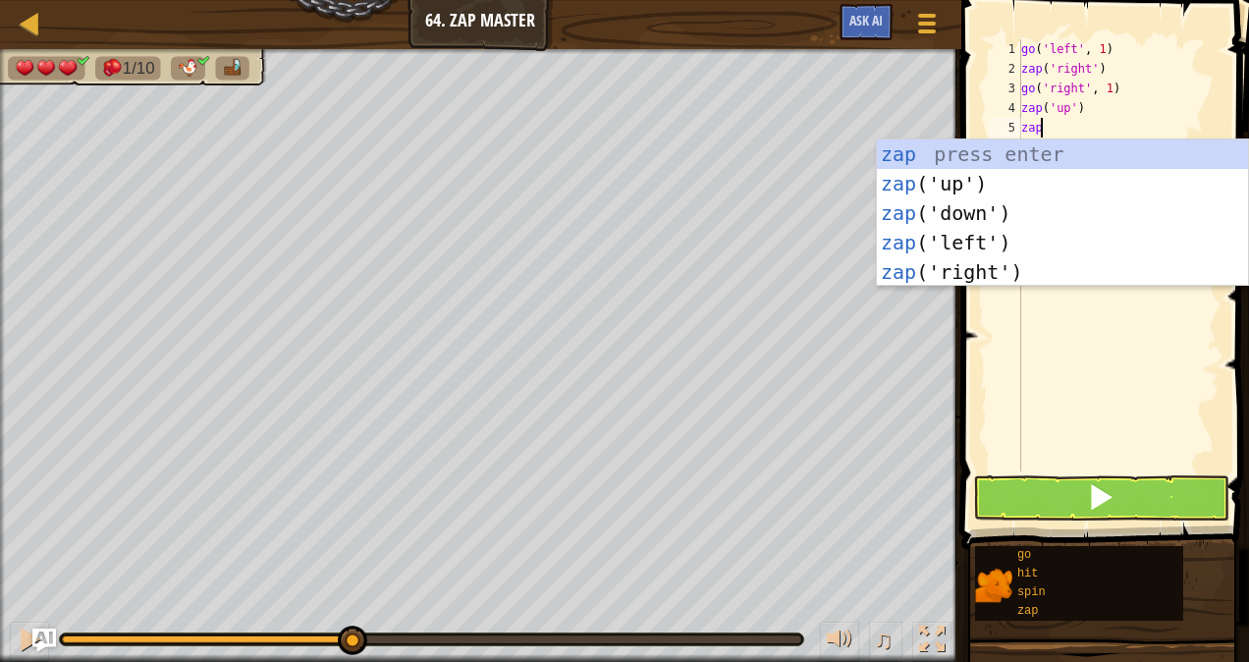
type textarea "zap"
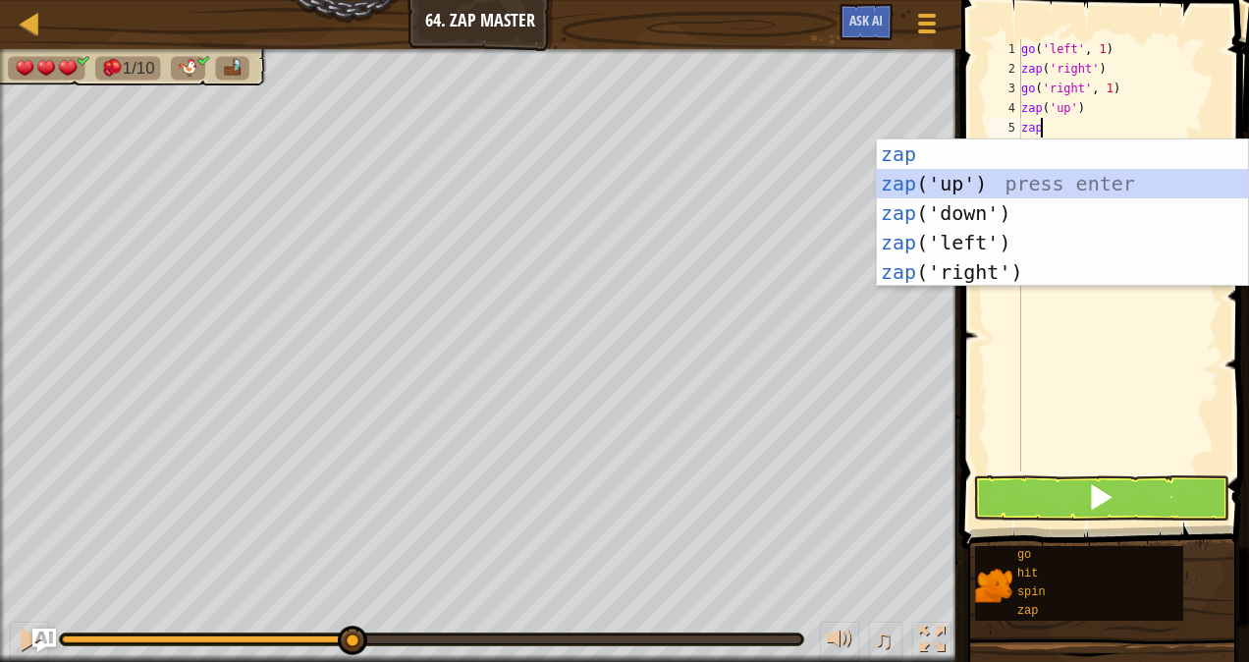
click at [938, 184] on div "zap press enter zap ('up') press enter zap ('down') press enter zap ('left') pr…" at bounding box center [1063, 242] width 372 height 206
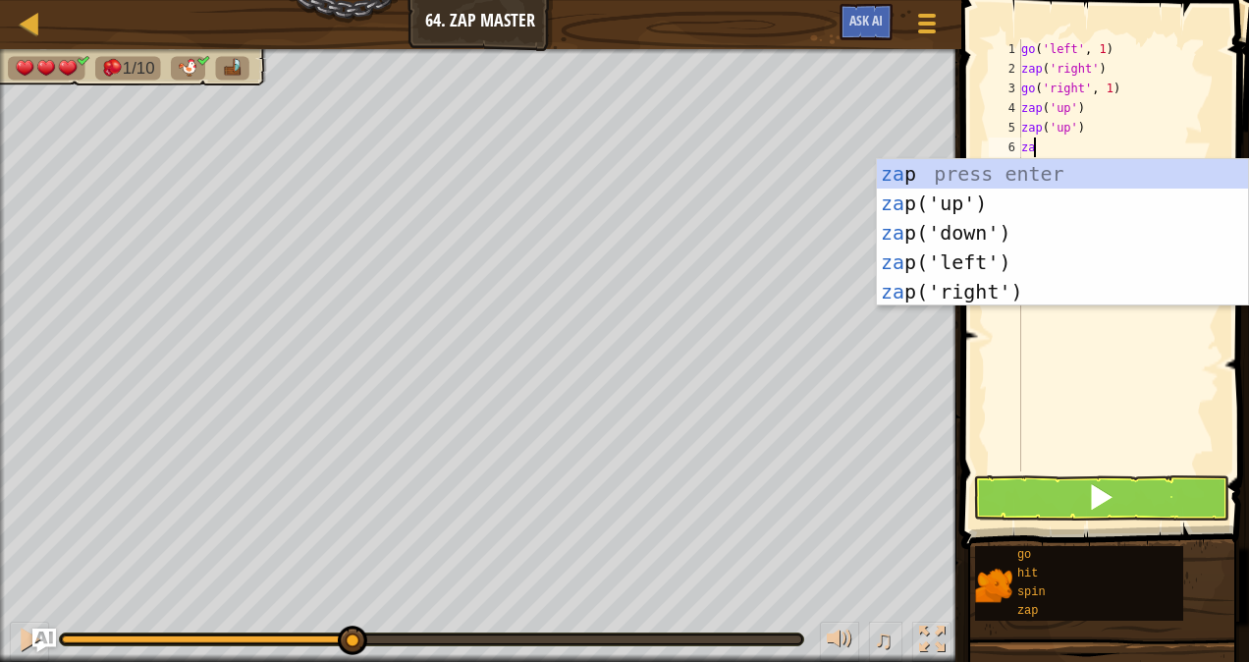
type textarea "zap"
click at [938, 204] on div "zap press enter zap ('up') press enter zap ('down') press enter zap ('left') pr…" at bounding box center [1063, 262] width 372 height 206
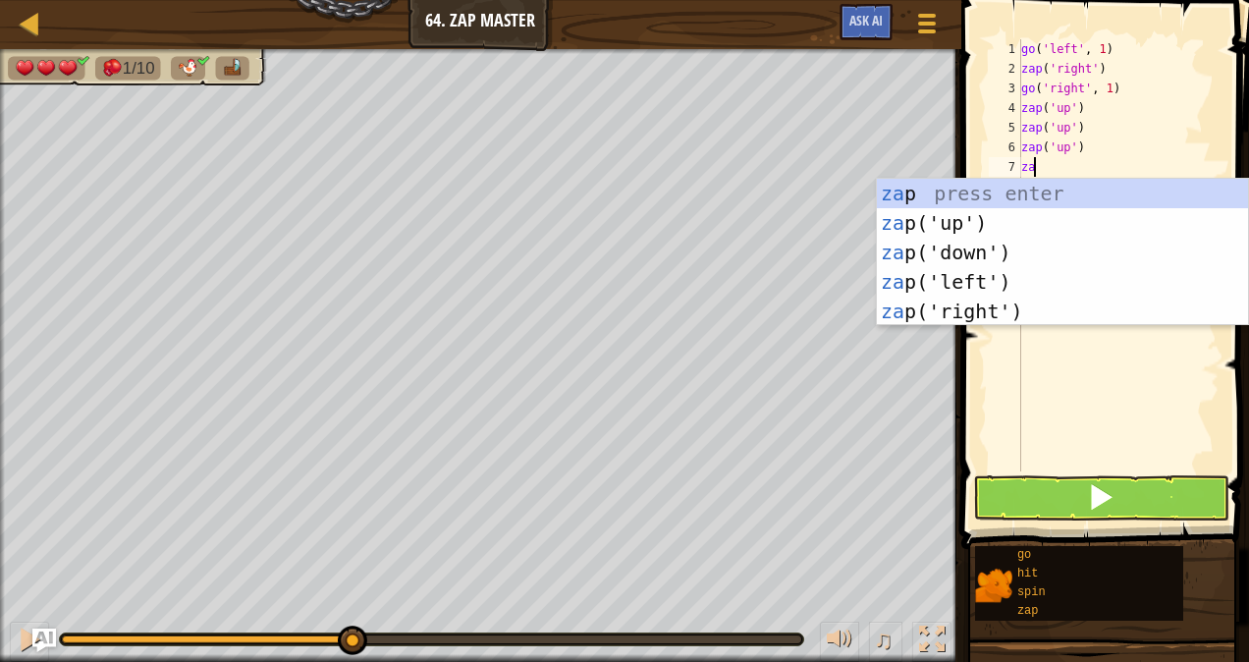
type textarea "zap"
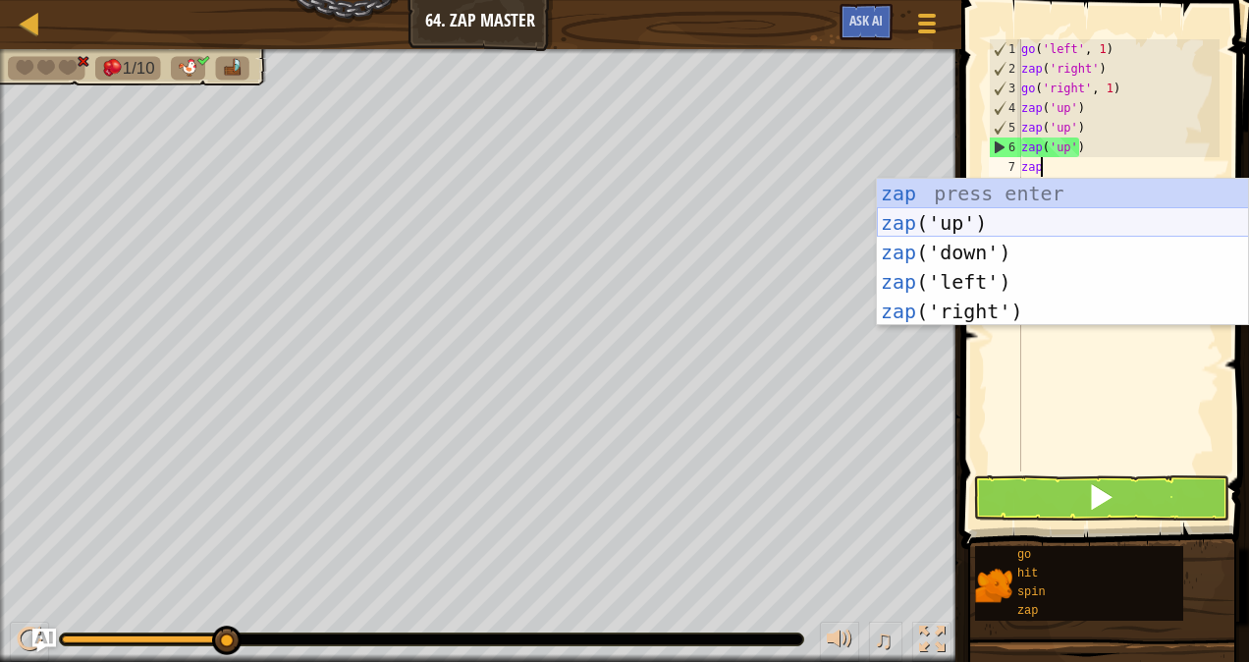
click at [955, 222] on div "zap press enter zap ('up') press enter zap ('down') press enter zap ('left') pr…" at bounding box center [1063, 282] width 372 height 206
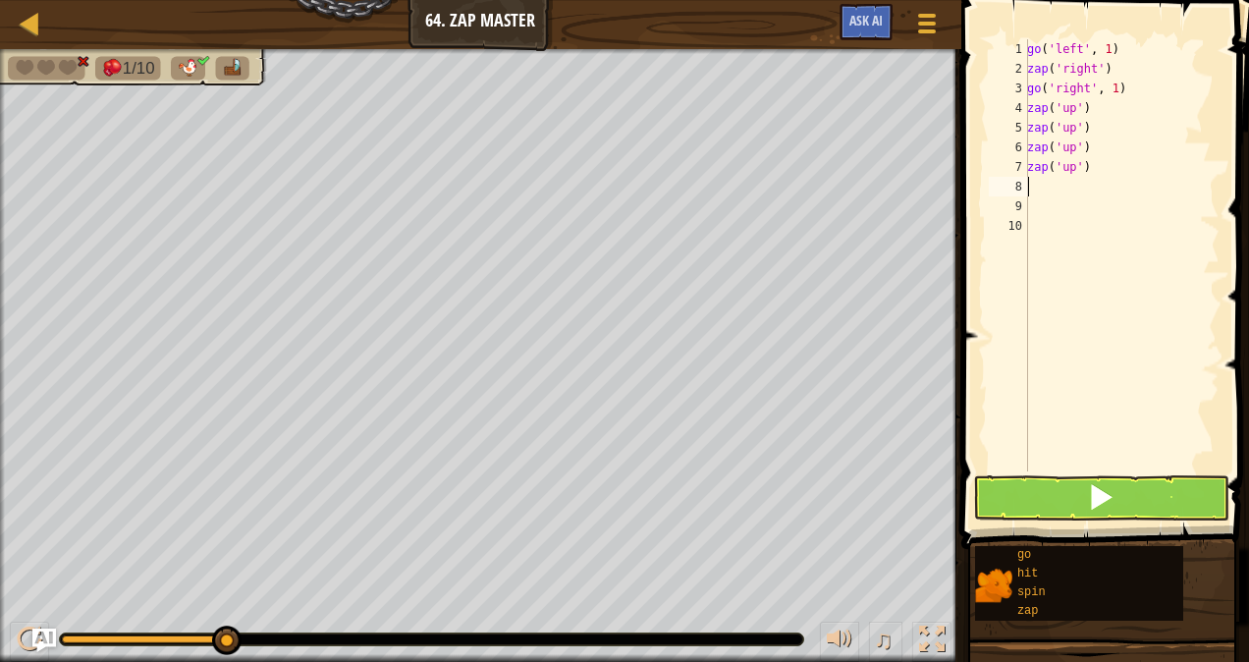
click at [1135, 523] on span at bounding box center [1106, 246] width 303 height 607
click at [1123, 487] on button at bounding box center [1101, 497] width 256 height 45
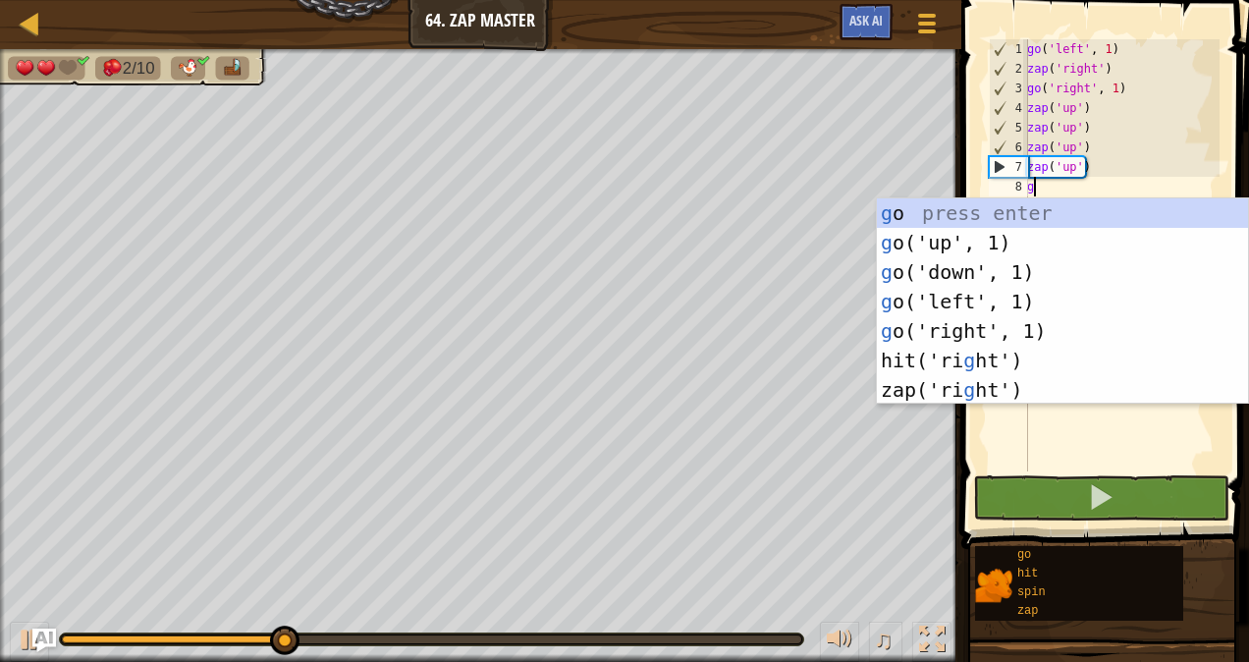
type textarea "go"
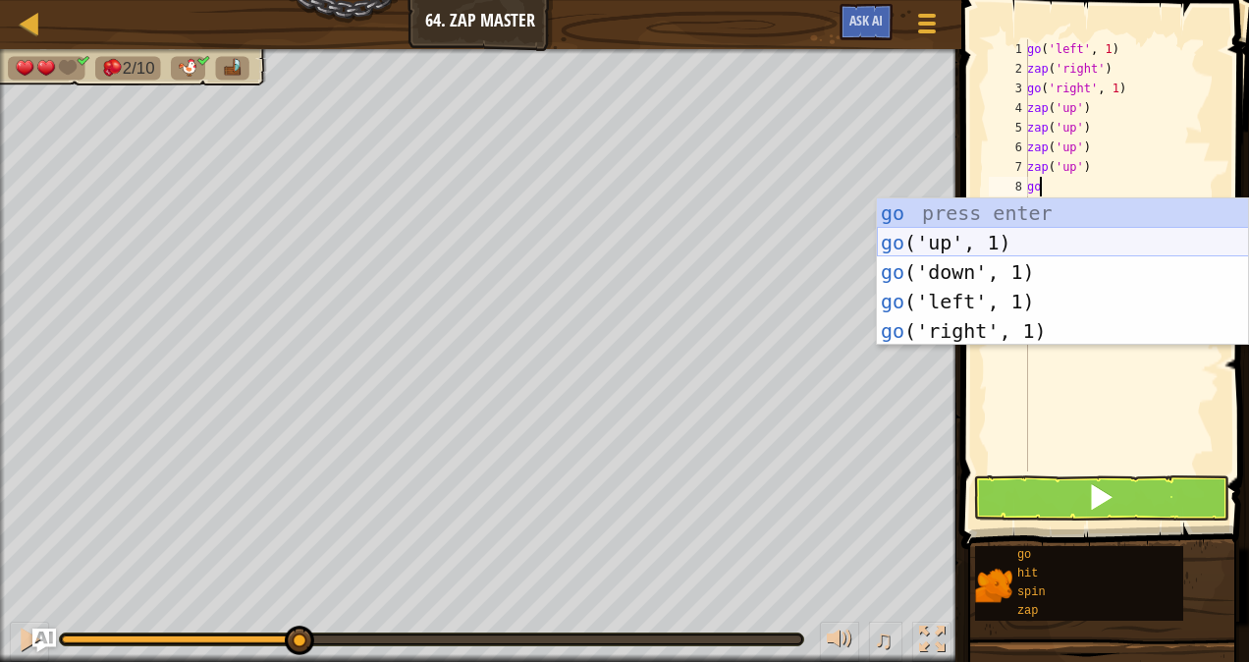
click at [1057, 241] on div "go press enter go ('up', 1) press enter go ('down', 1) press enter go ('left', …" at bounding box center [1063, 301] width 372 height 206
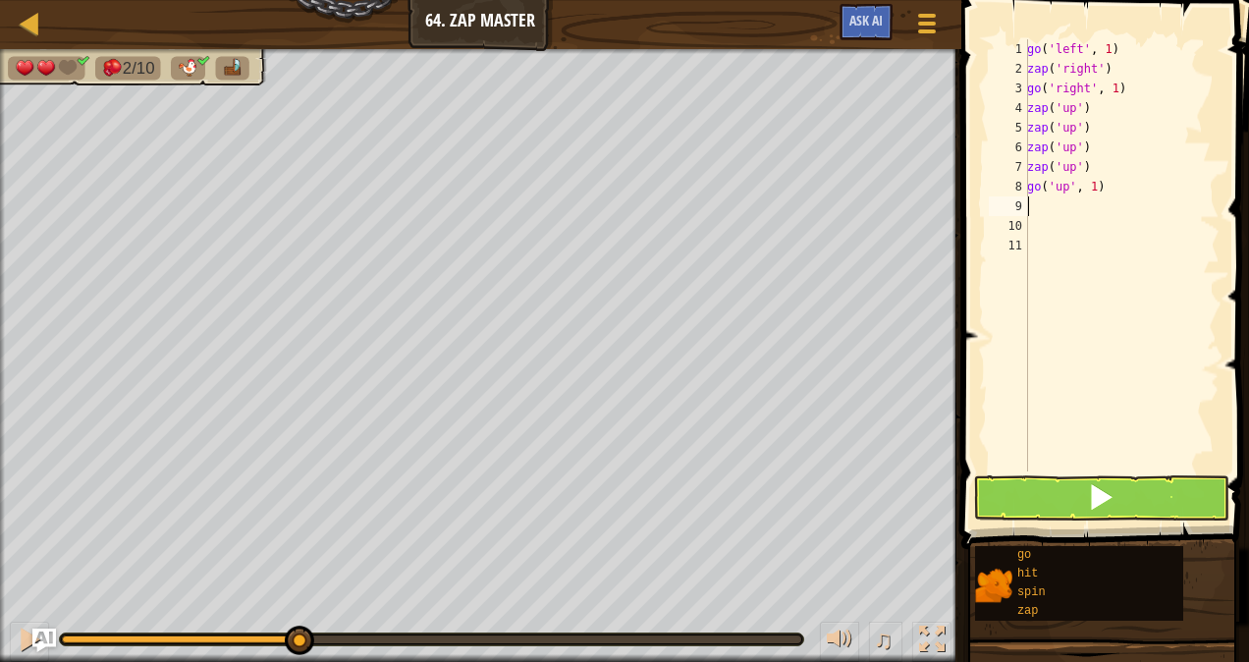
click at [1094, 190] on div "go ( 'left' , 1 ) zap ( 'right' ) go ( 'right' , 1 ) zap ( 'up' ) zap ( 'up' ) …" at bounding box center [1121, 274] width 196 height 471
type textarea "go('up', 2)"
click at [1077, 510] on button at bounding box center [1101, 497] width 256 height 45
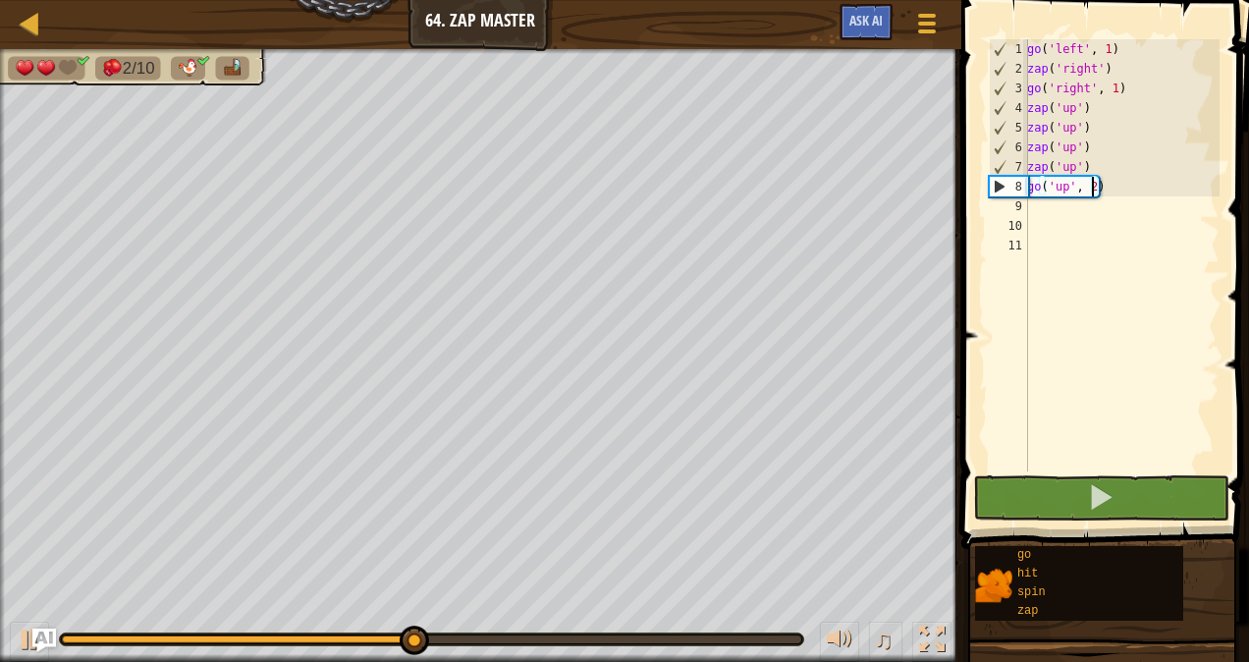
click at [1037, 210] on div "go ( 'left' , 1 ) zap ( 'right' ) go ( 'right' , 1 ) zap ( 'up' ) zap ( 'up' ) …" at bounding box center [1121, 274] width 196 height 471
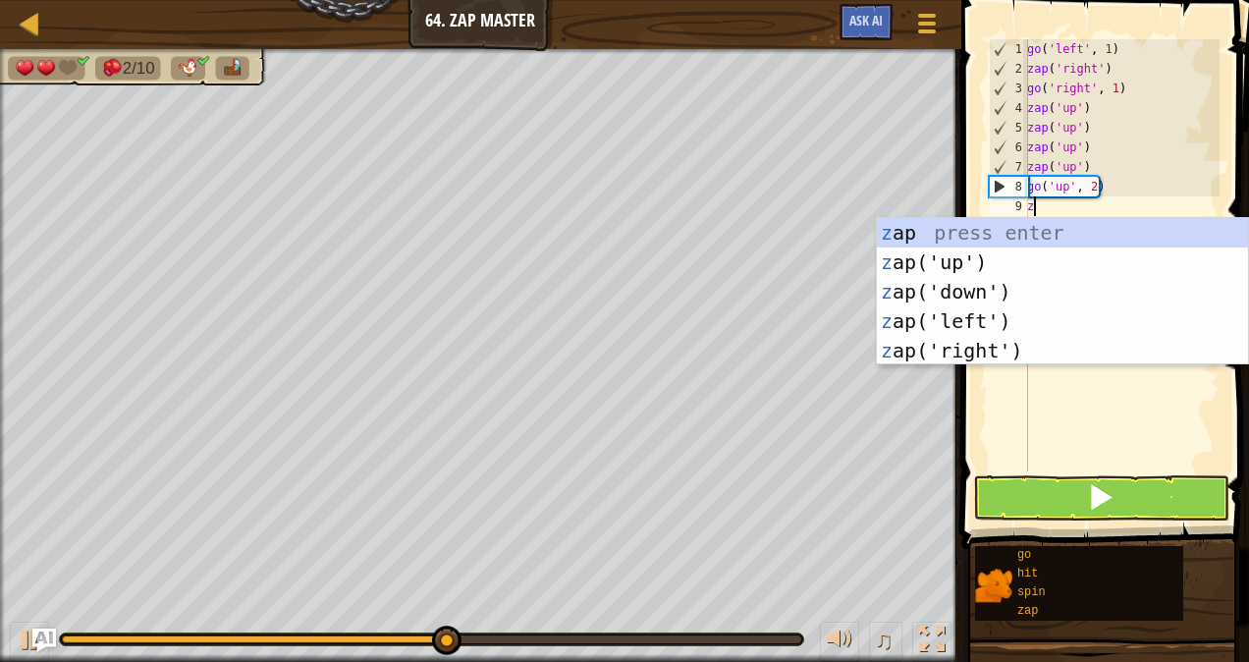
type textarea "zap"
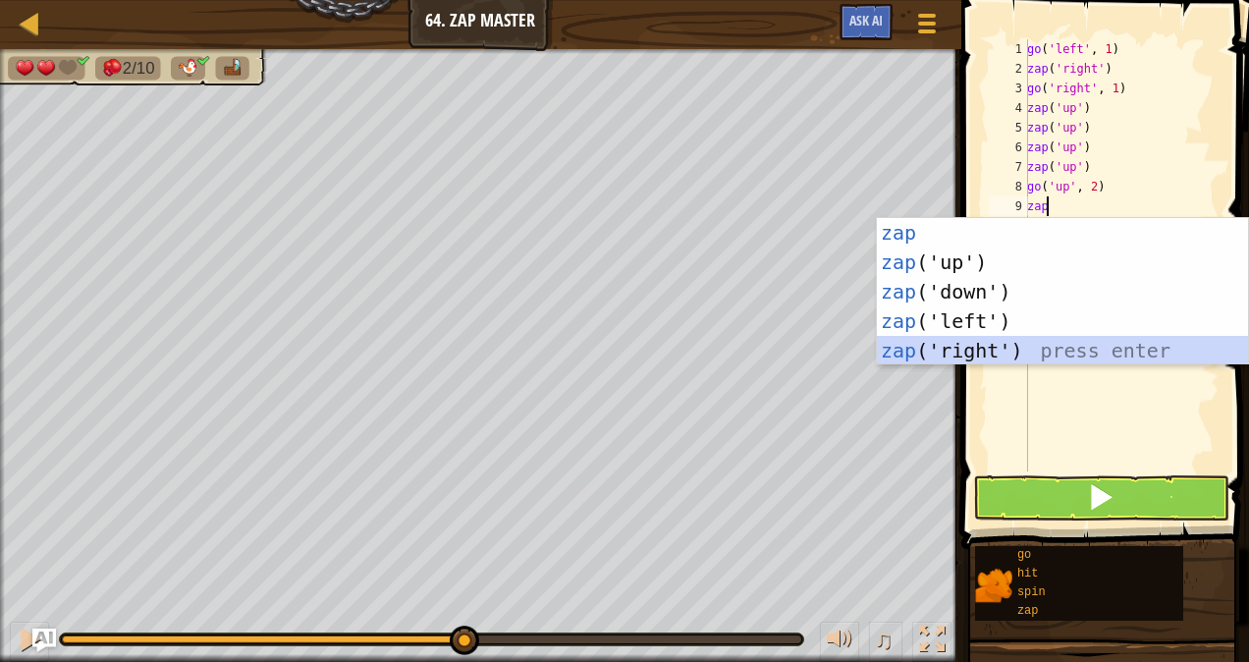
click at [991, 353] on div "zap press enter zap ('up') press enter zap ('down') press enter zap ('left') pr…" at bounding box center [1063, 321] width 372 height 206
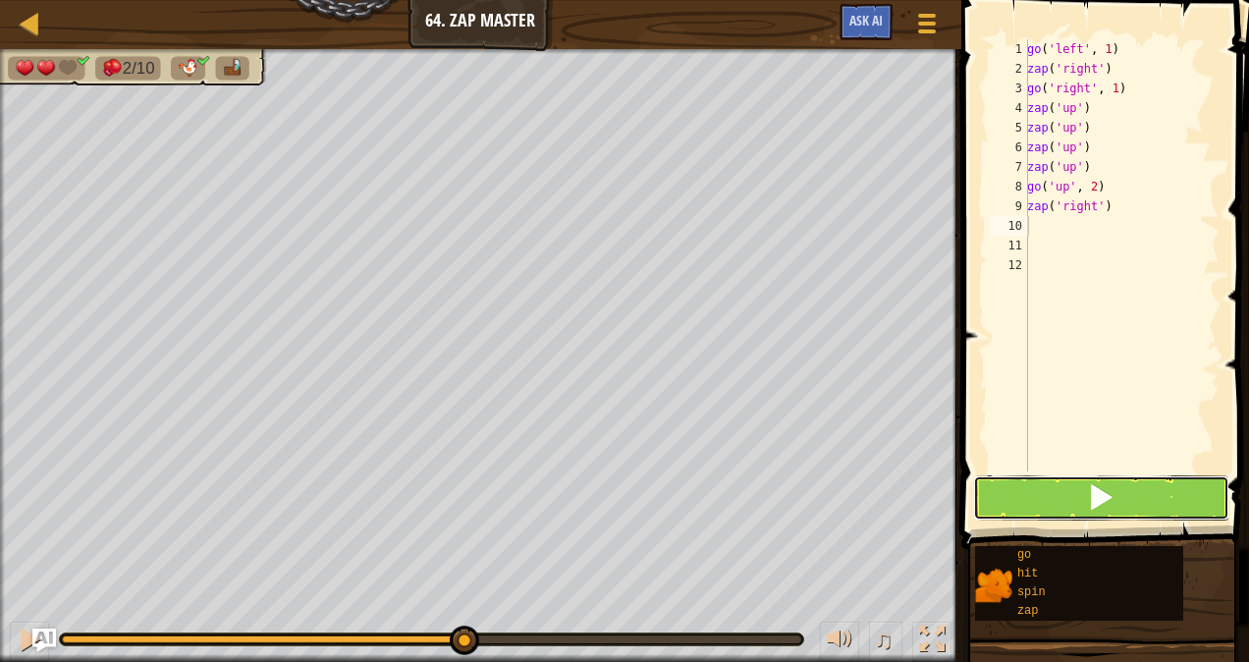
click at [1031, 499] on button at bounding box center [1101, 497] width 256 height 45
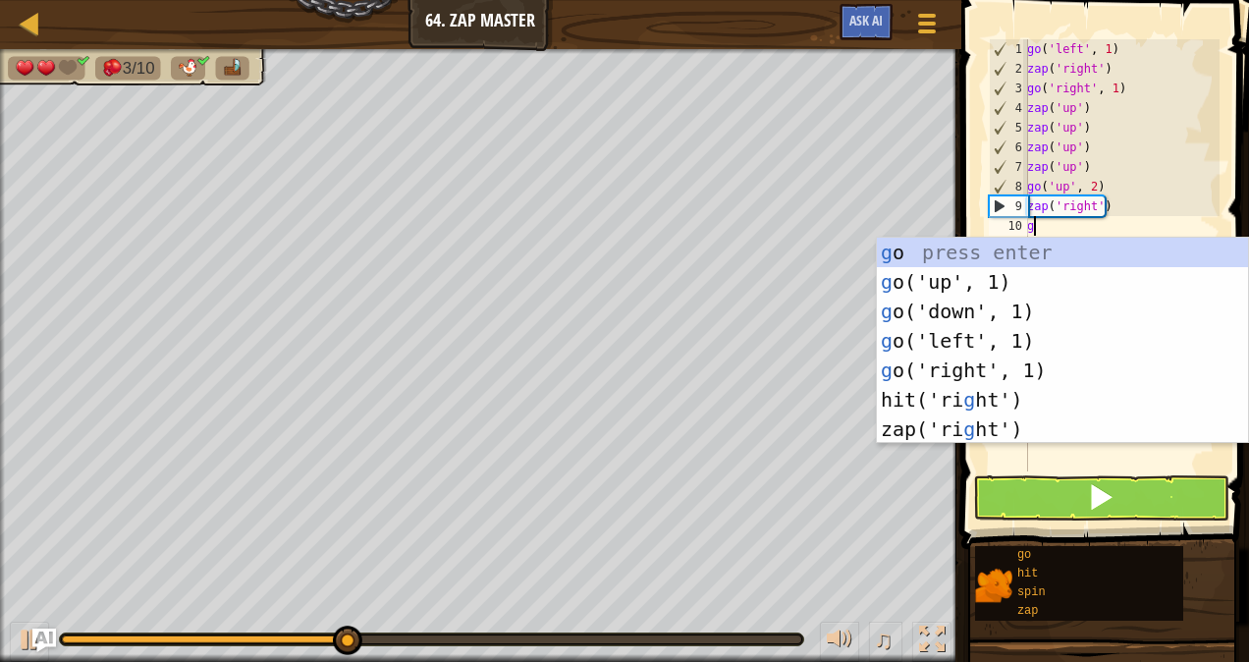
type textarea "go"
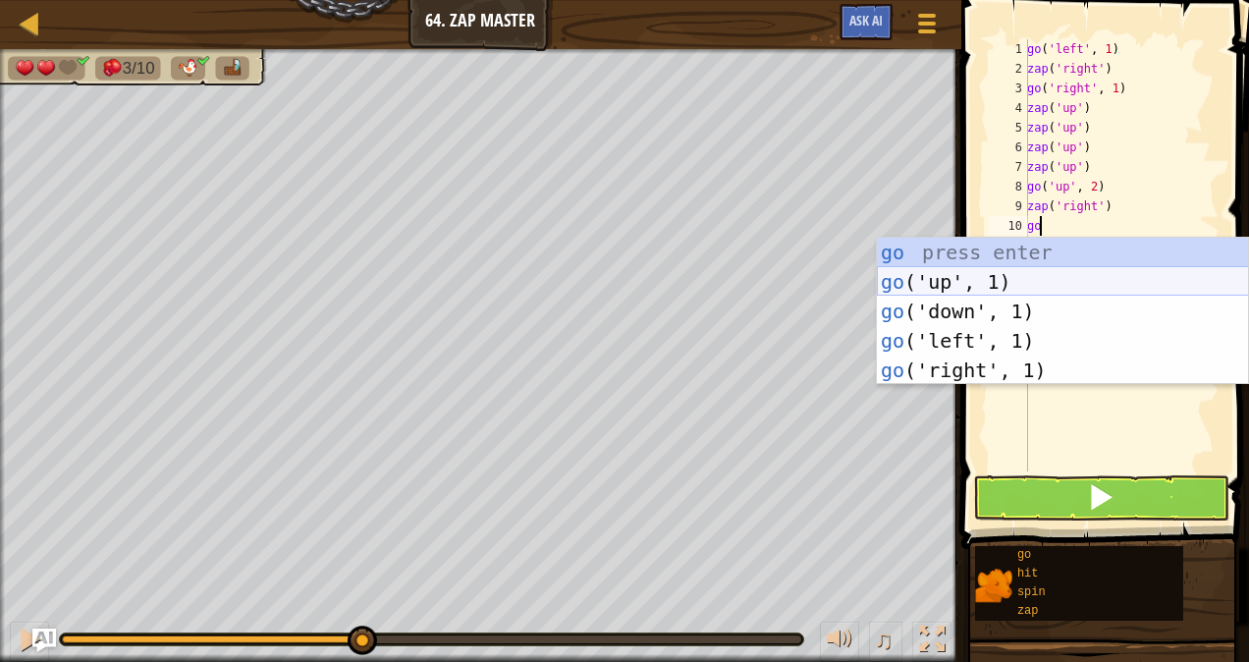
click at [958, 284] on div "go press enter go ('up', 1) press enter go ('down', 1) press enter go ('left', …" at bounding box center [1063, 341] width 372 height 206
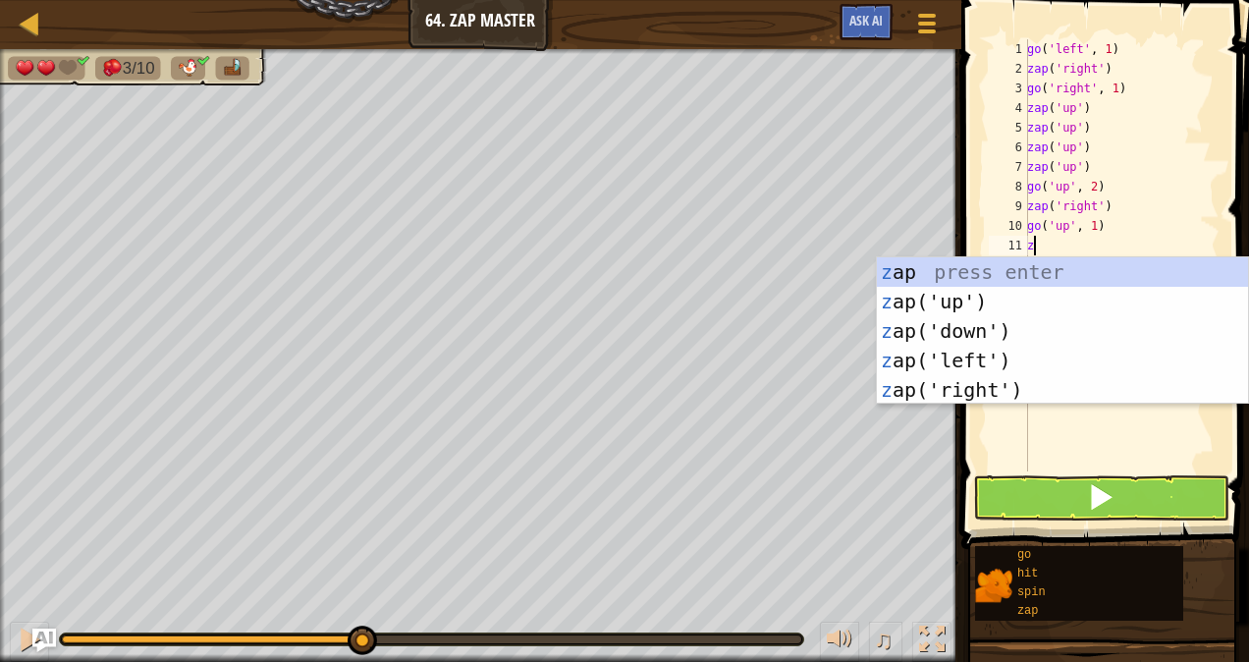
type textarea "zap"
click at [971, 390] on div "zap press enter zap ('up') press enter zap ('down') press enter zap ('left') pr…" at bounding box center [1063, 360] width 372 height 206
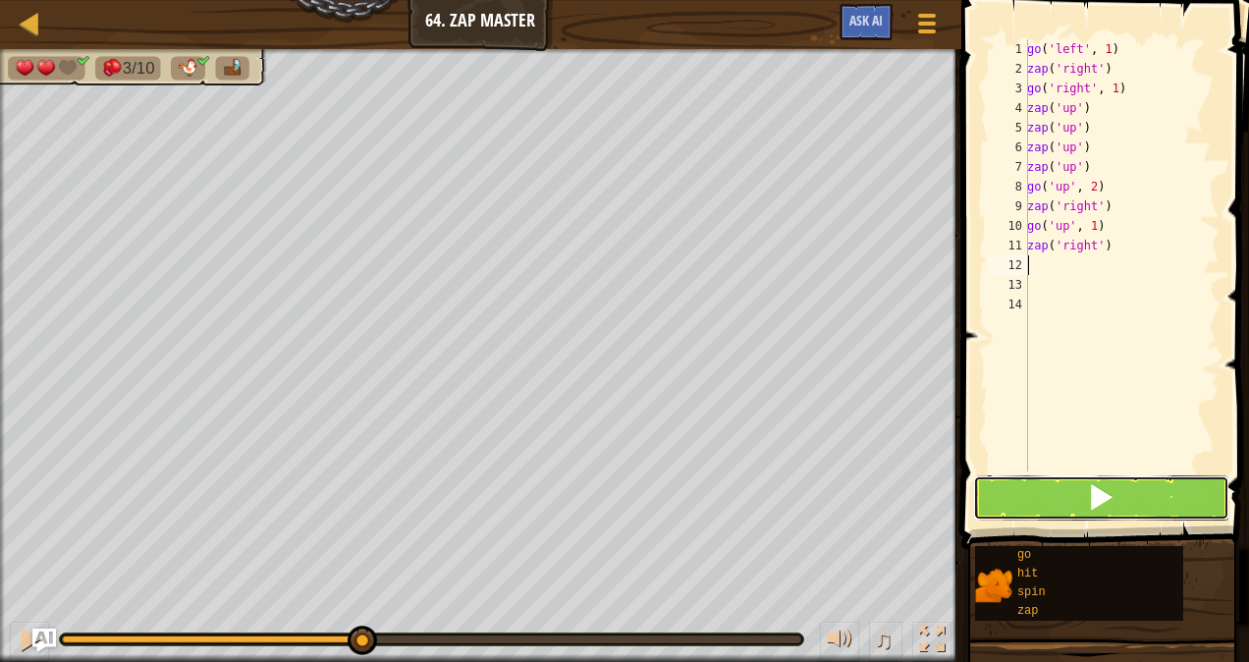
click at [1079, 517] on button at bounding box center [1101, 497] width 256 height 45
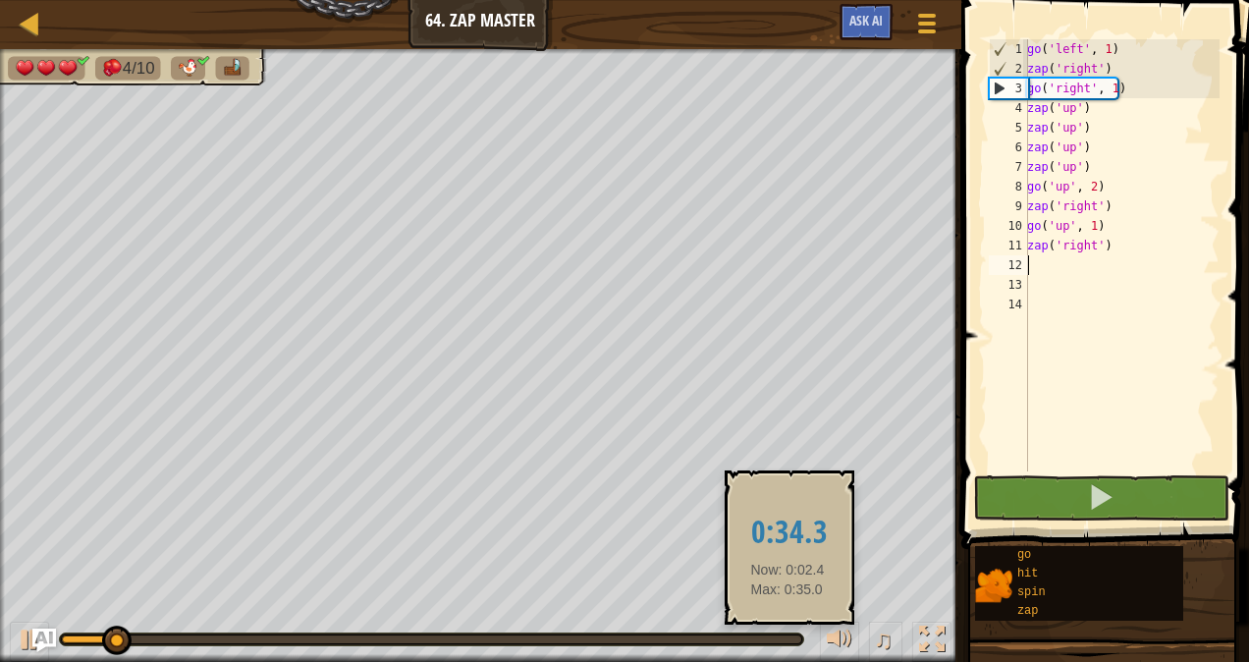
click at [787, 637] on div at bounding box center [431, 639] width 739 height 8
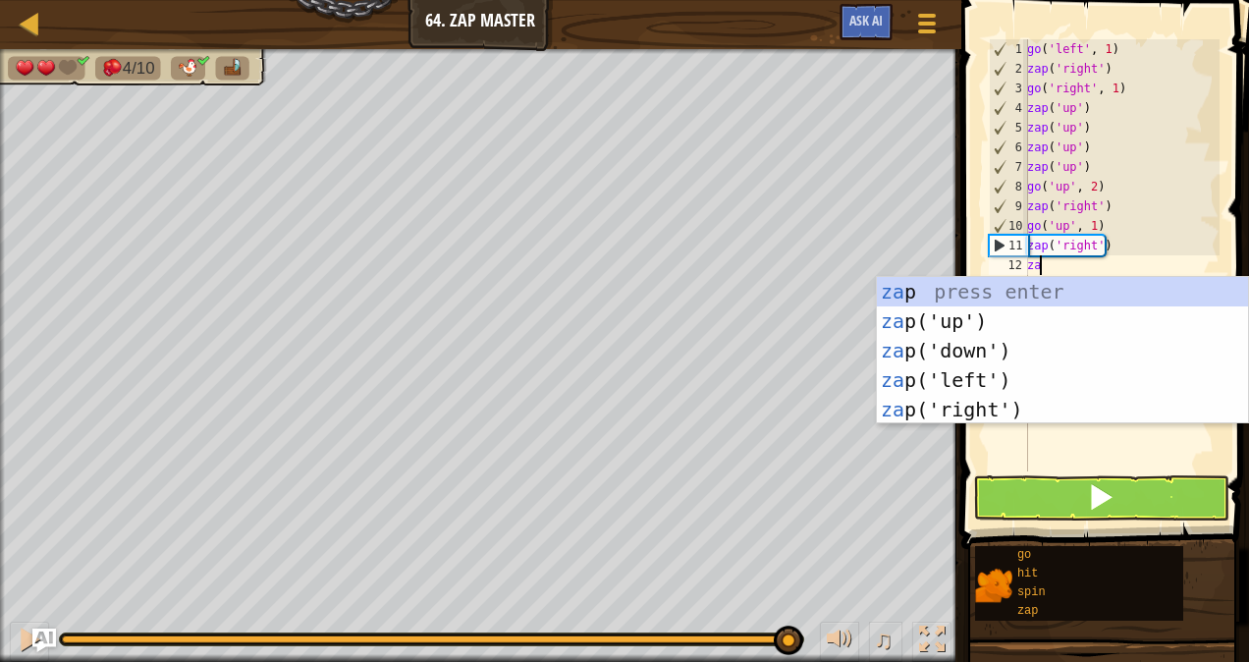
type textarea "zap"
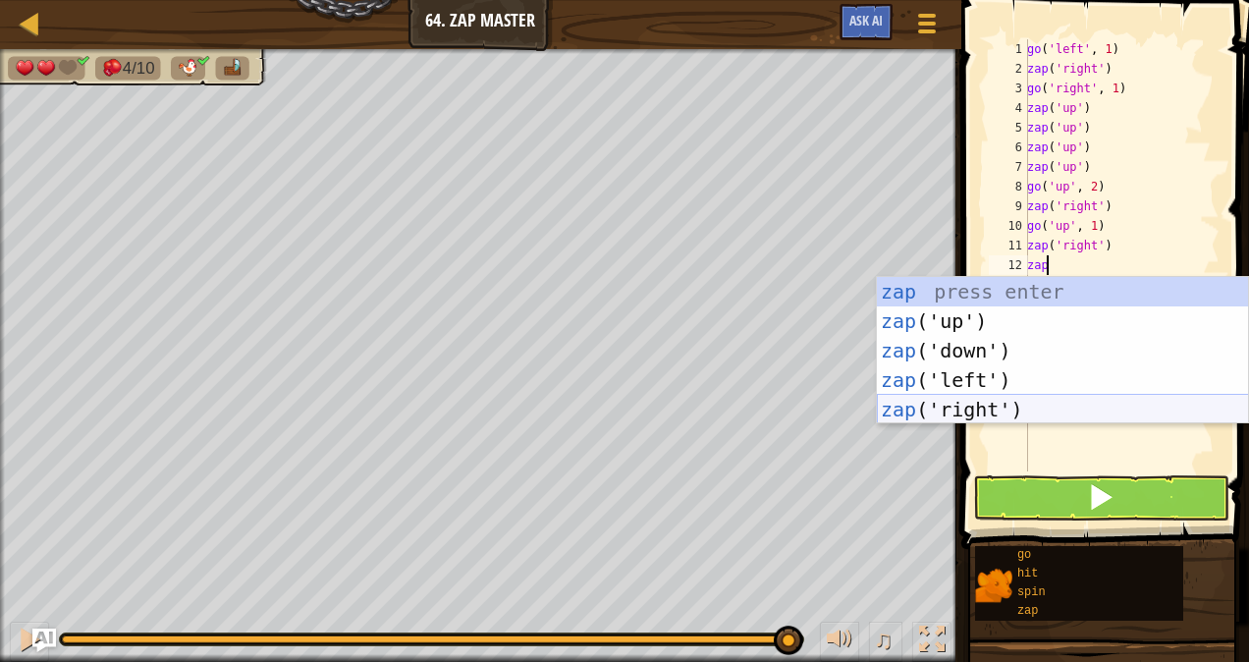
click at [922, 408] on div "zap press enter zap ('up') press enter zap ('down') press enter zap ('left') pr…" at bounding box center [1063, 380] width 372 height 206
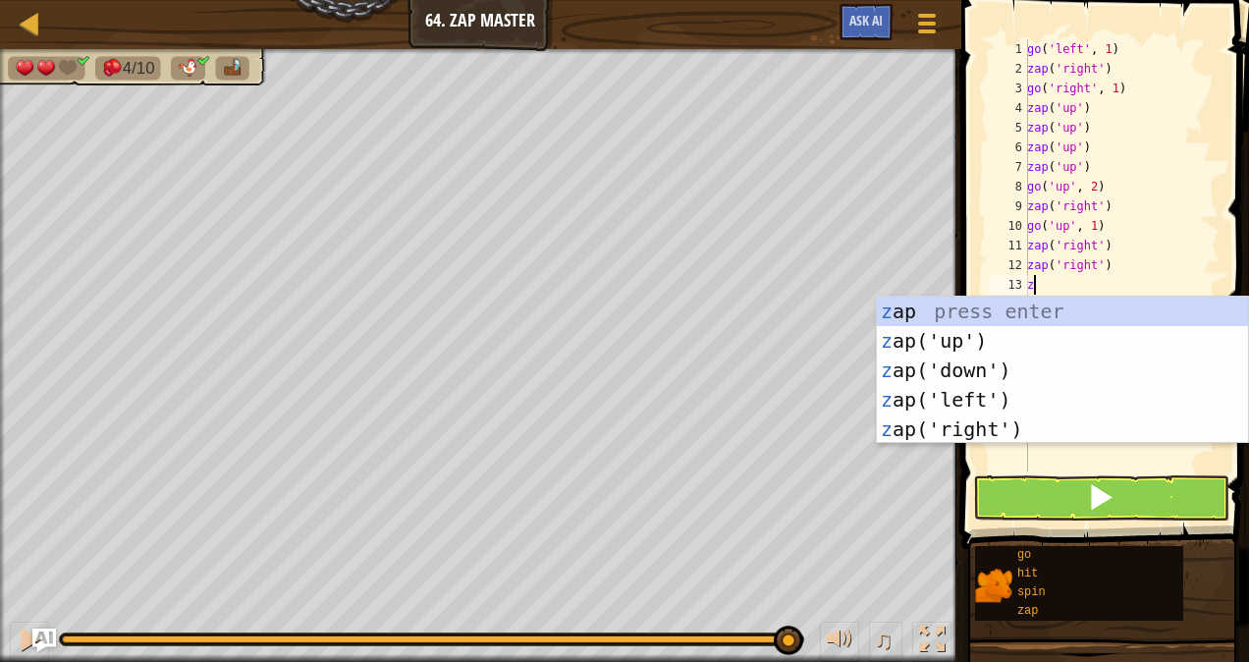
type textarea "zap"
click at [917, 432] on div "zap press enter zap ('up') press enter zap ('down') press enter zap ('left') pr…" at bounding box center [1063, 399] width 372 height 206
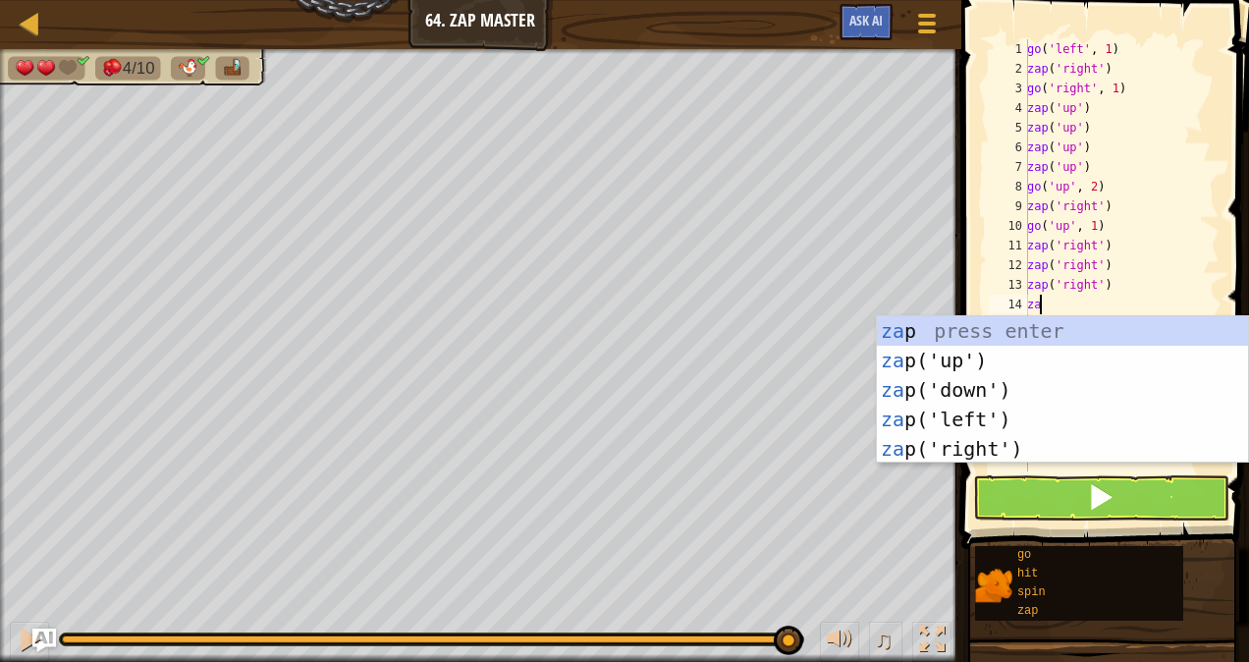
type textarea "zap"
click at [915, 444] on div "zap press enter zap ('up') press enter zap ('down') press enter zap ('left') pr…" at bounding box center [1063, 419] width 372 height 206
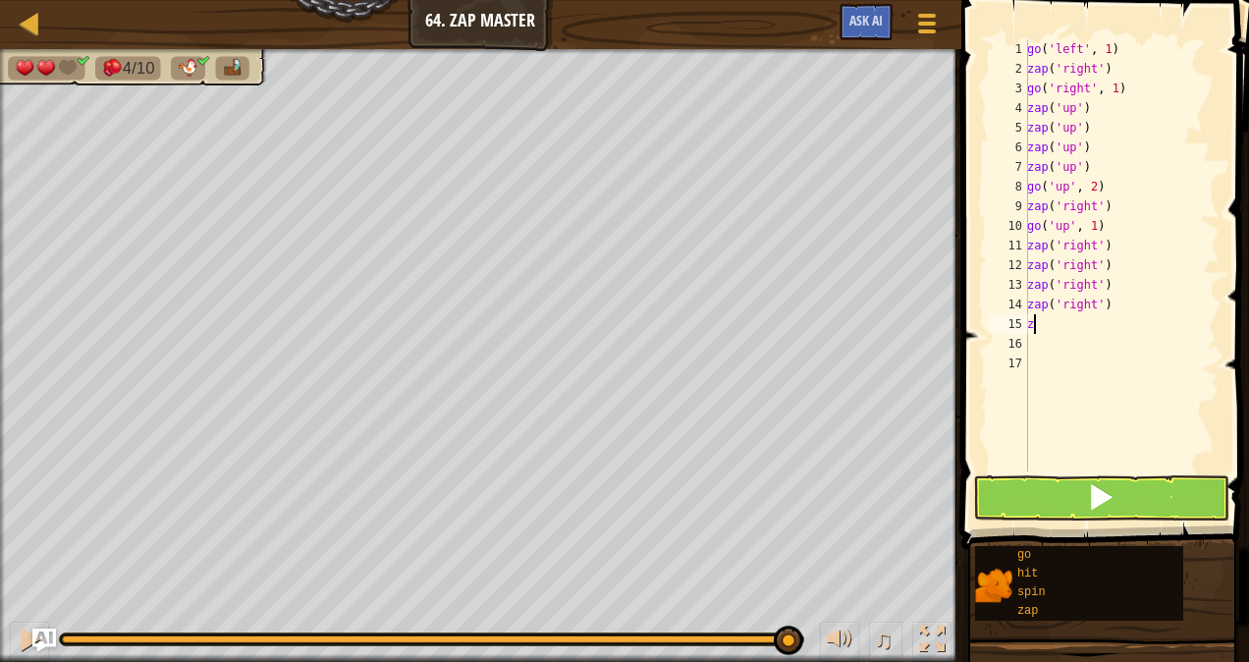
type textarea "z"
click at [1005, 475] on button at bounding box center [1101, 497] width 256 height 45
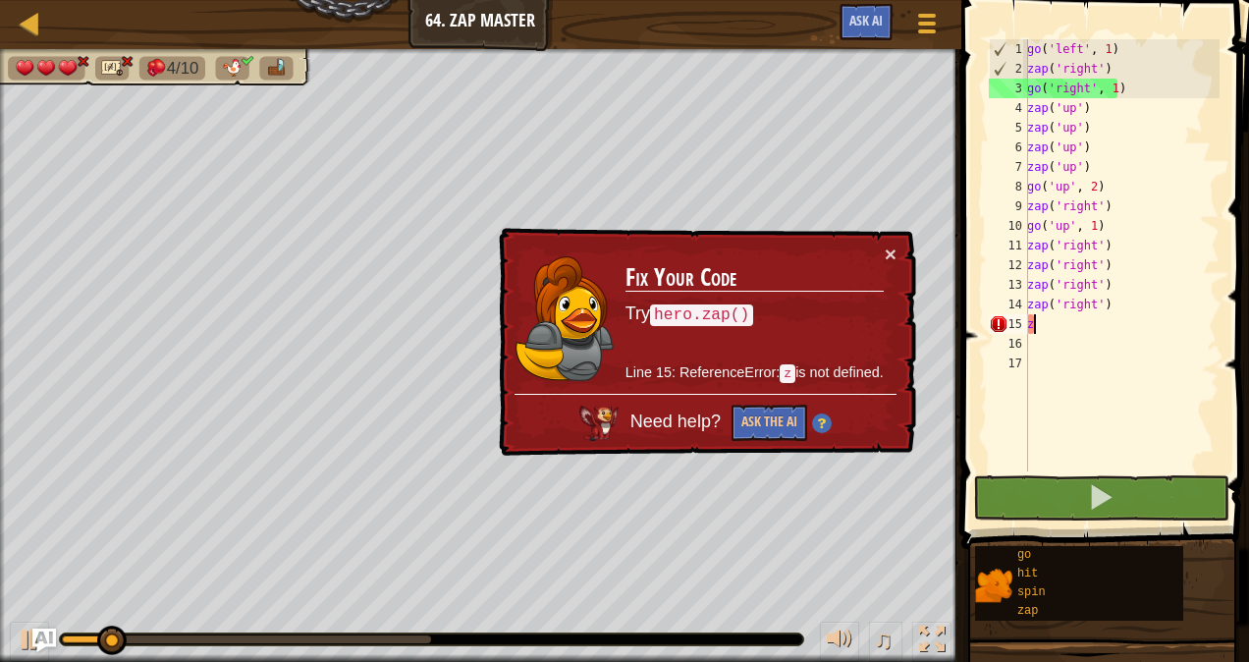
click at [1098, 330] on div "go ( 'left' , 1 ) zap ( 'right' ) go ( 'right' , 1 ) zap ( 'up' ) zap ( 'up' ) …" at bounding box center [1121, 274] width 196 height 471
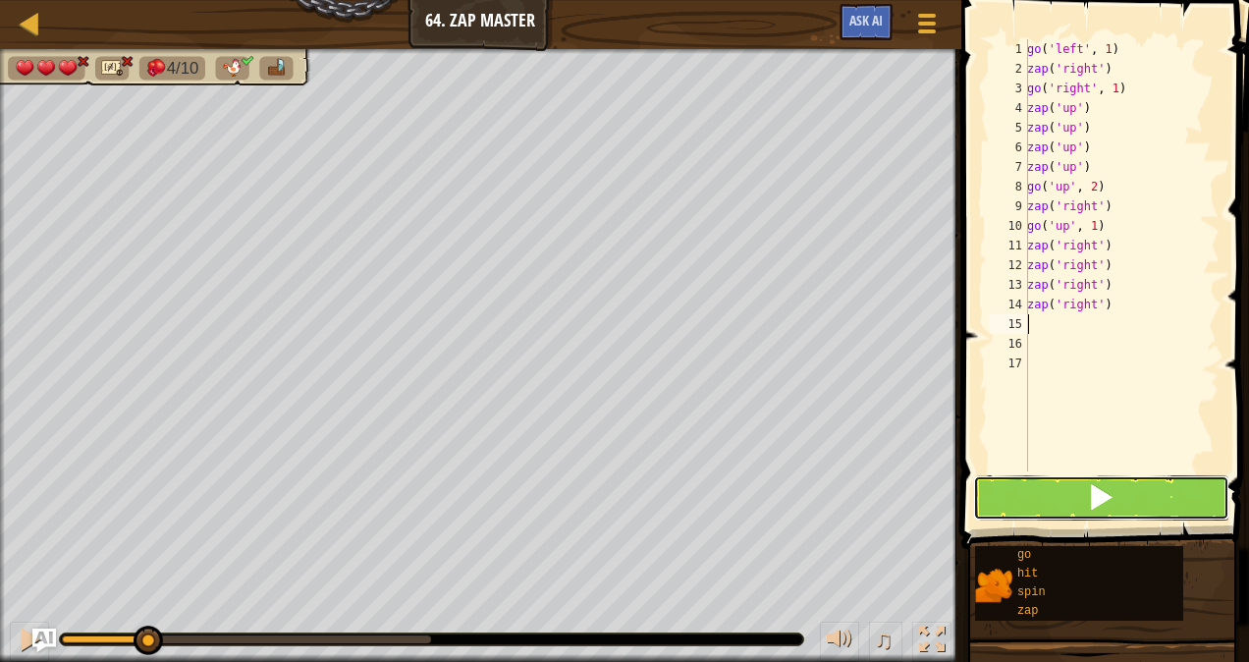
click at [1029, 496] on button at bounding box center [1101, 497] width 256 height 45
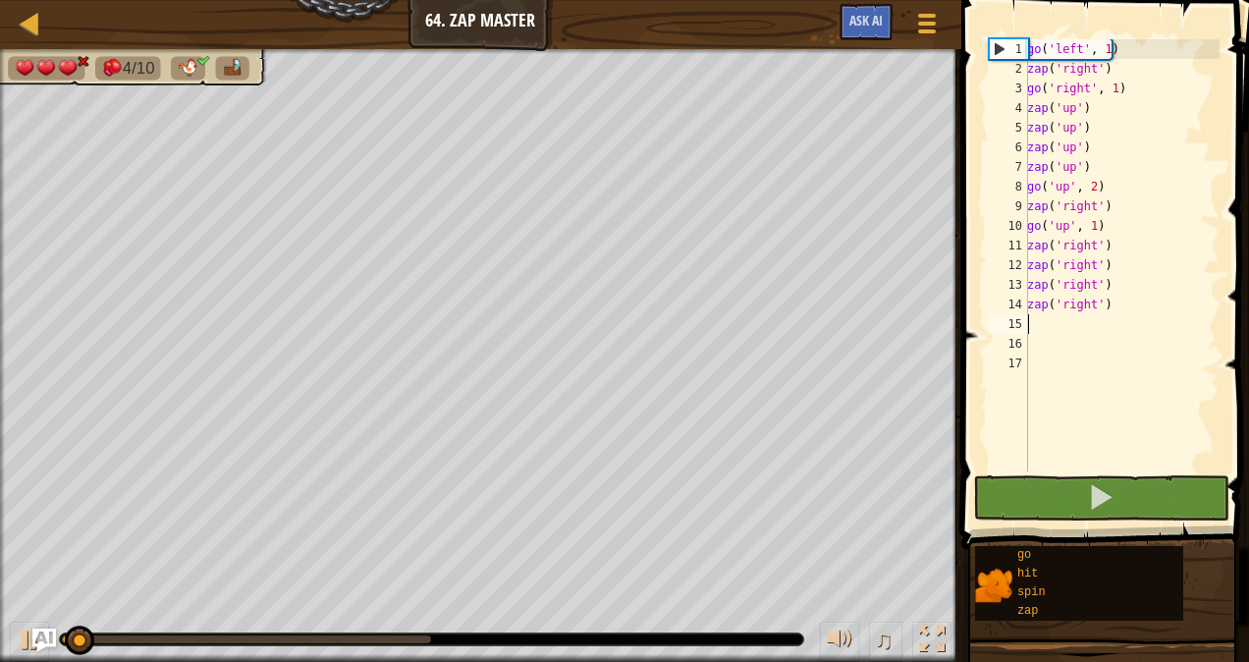
click at [438, 638] on div at bounding box center [431, 639] width 743 height 12
click at [424, 640] on div at bounding box center [246, 639] width 369 height 8
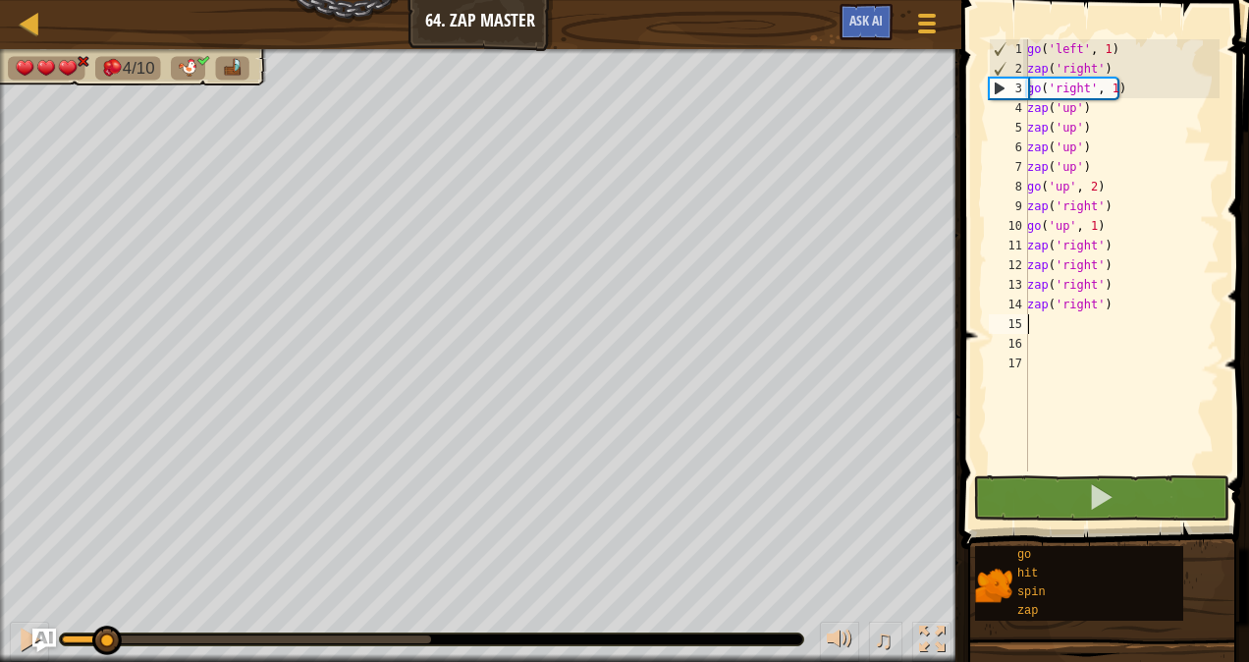
click at [420, 635] on div at bounding box center [246, 639] width 369 height 8
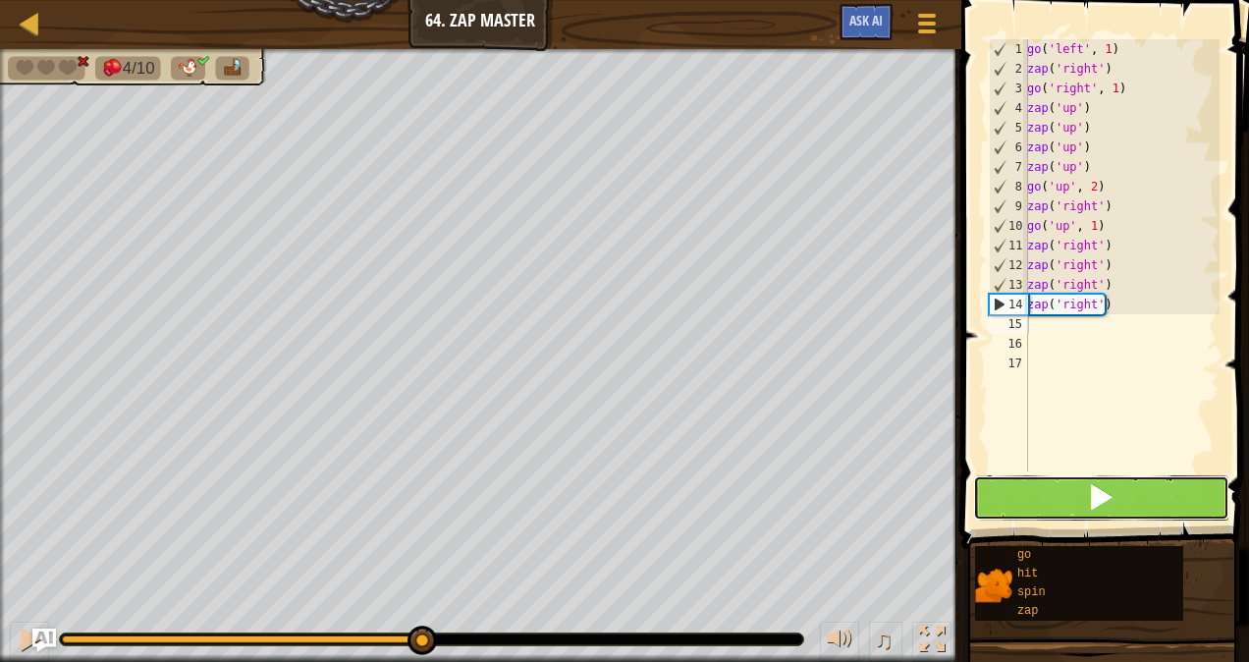
click at [1035, 505] on button at bounding box center [1101, 497] width 256 height 45
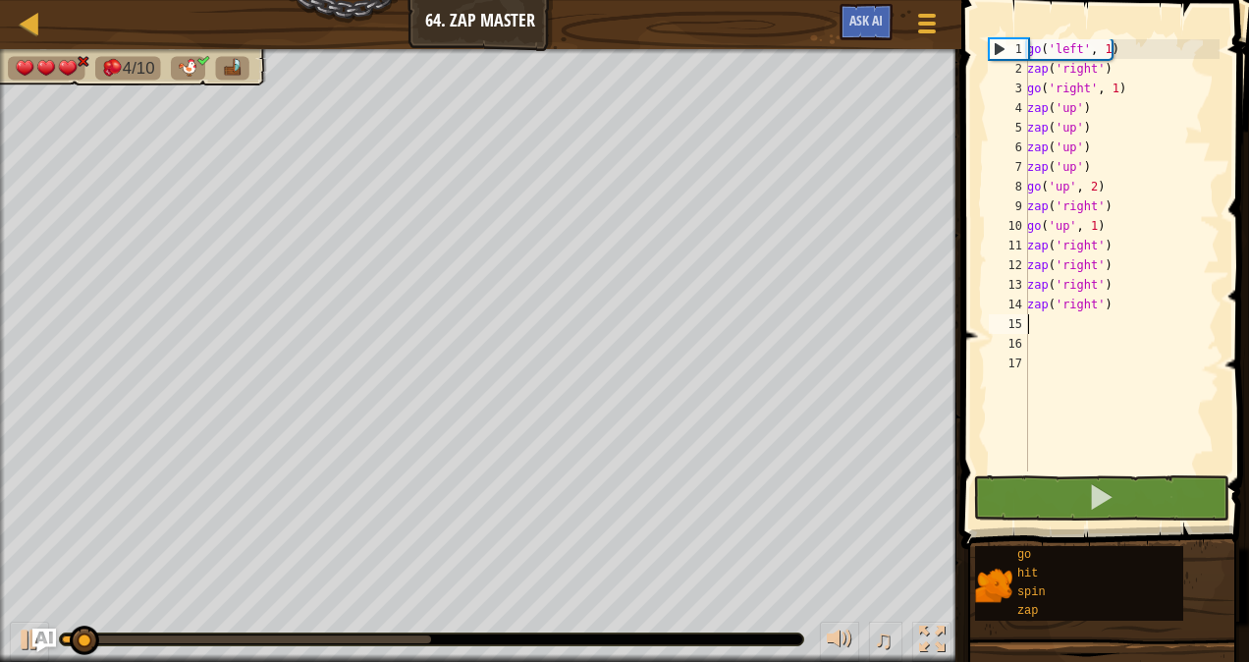
click at [367, 638] on div at bounding box center [246, 639] width 369 height 8
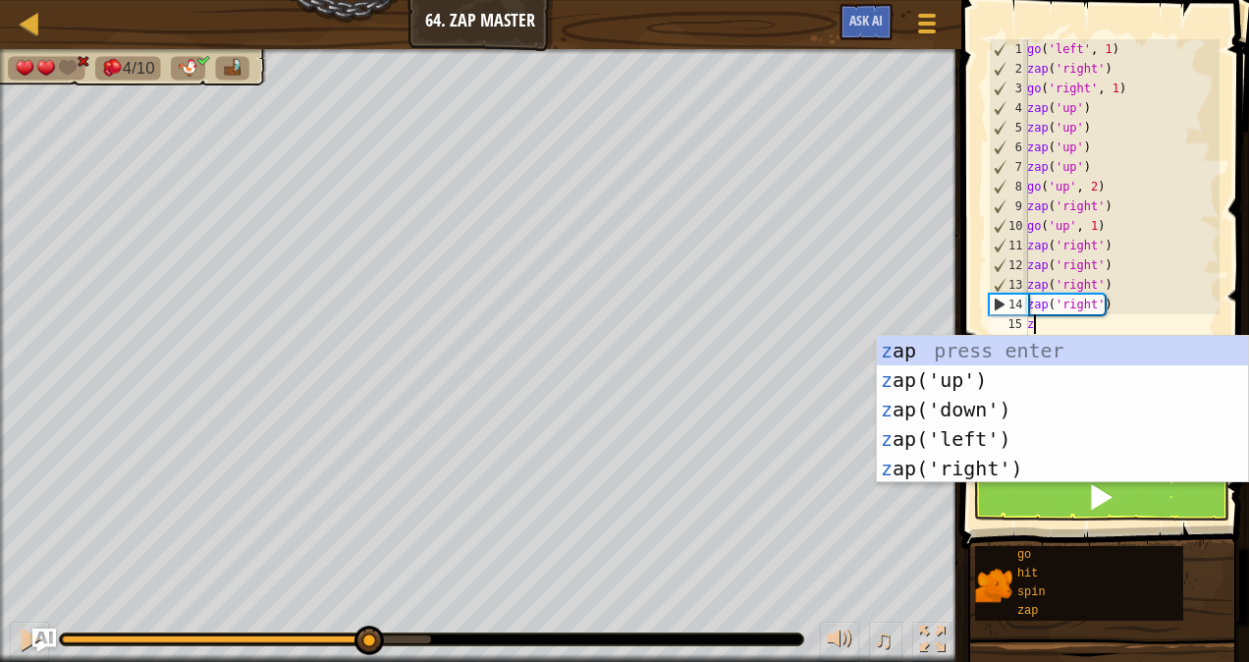
type textarea "zap"
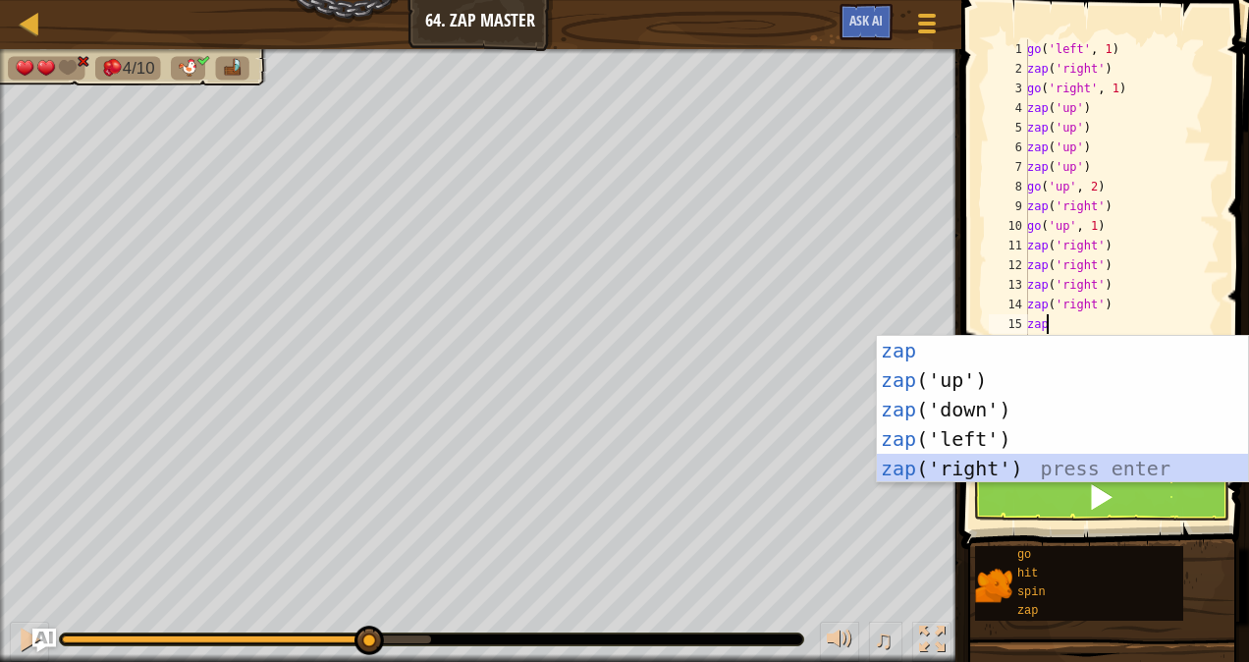
click at [937, 473] on div "zap press enter zap ('up') press enter zap ('down') press enter zap ('left') pr…" at bounding box center [1063, 439] width 372 height 206
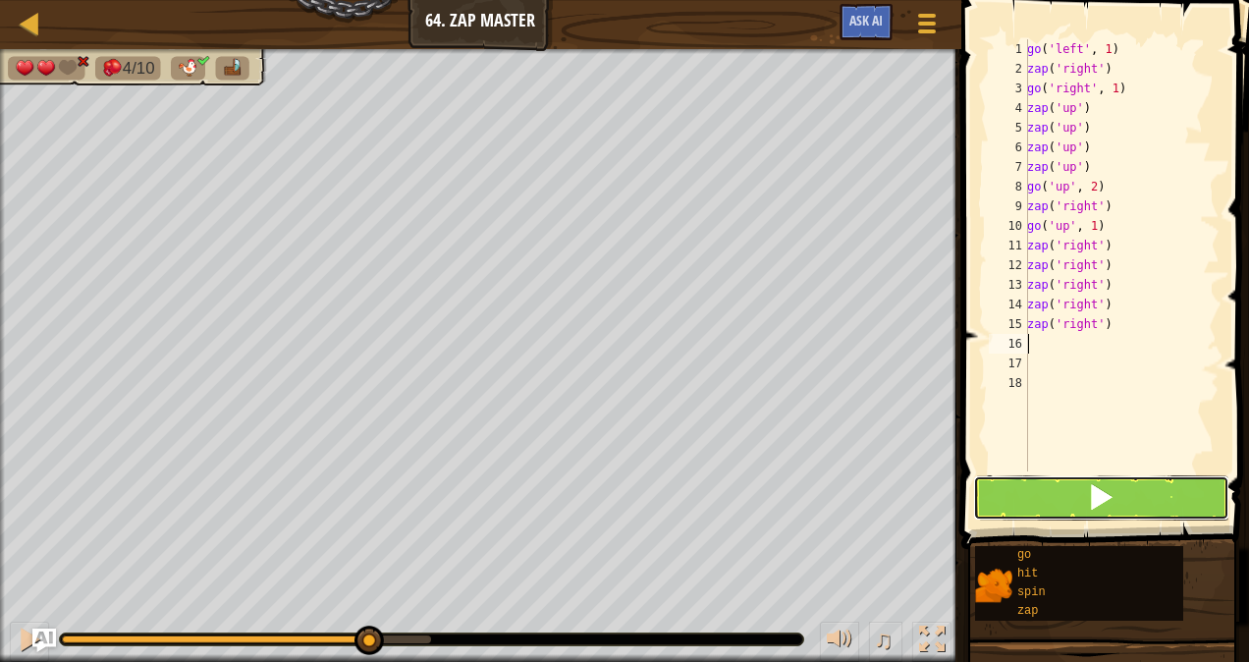
click at [1021, 493] on button at bounding box center [1101, 497] width 256 height 45
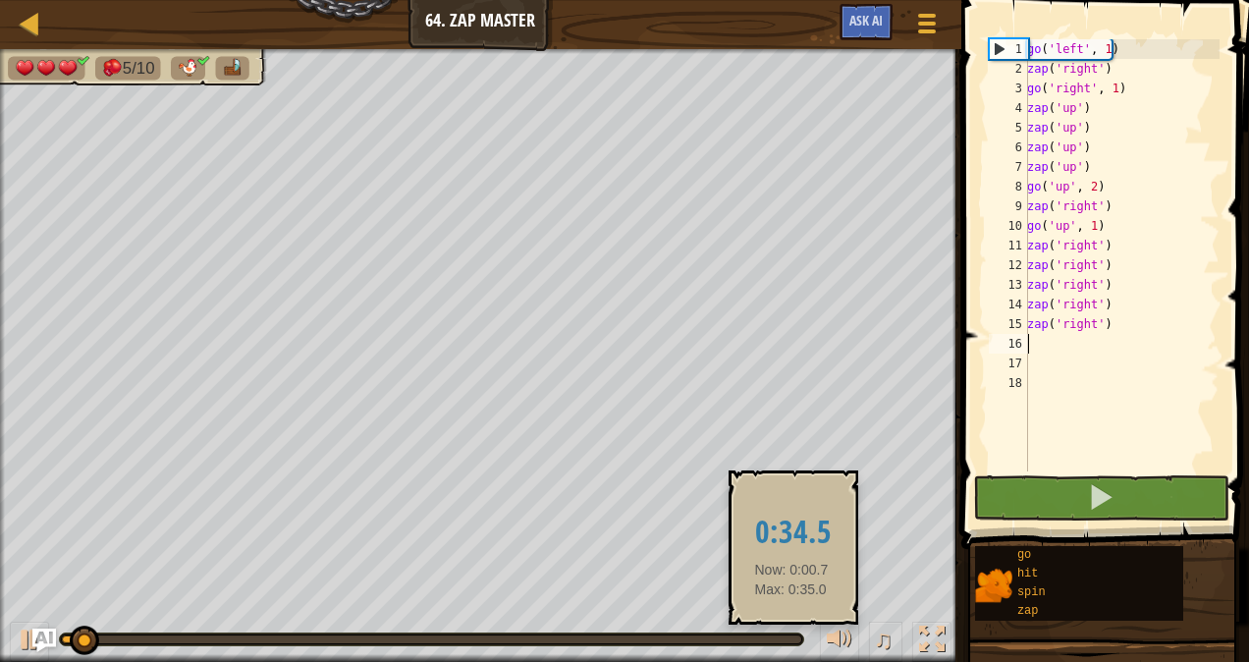
click at [791, 635] on div at bounding box center [431, 639] width 739 height 8
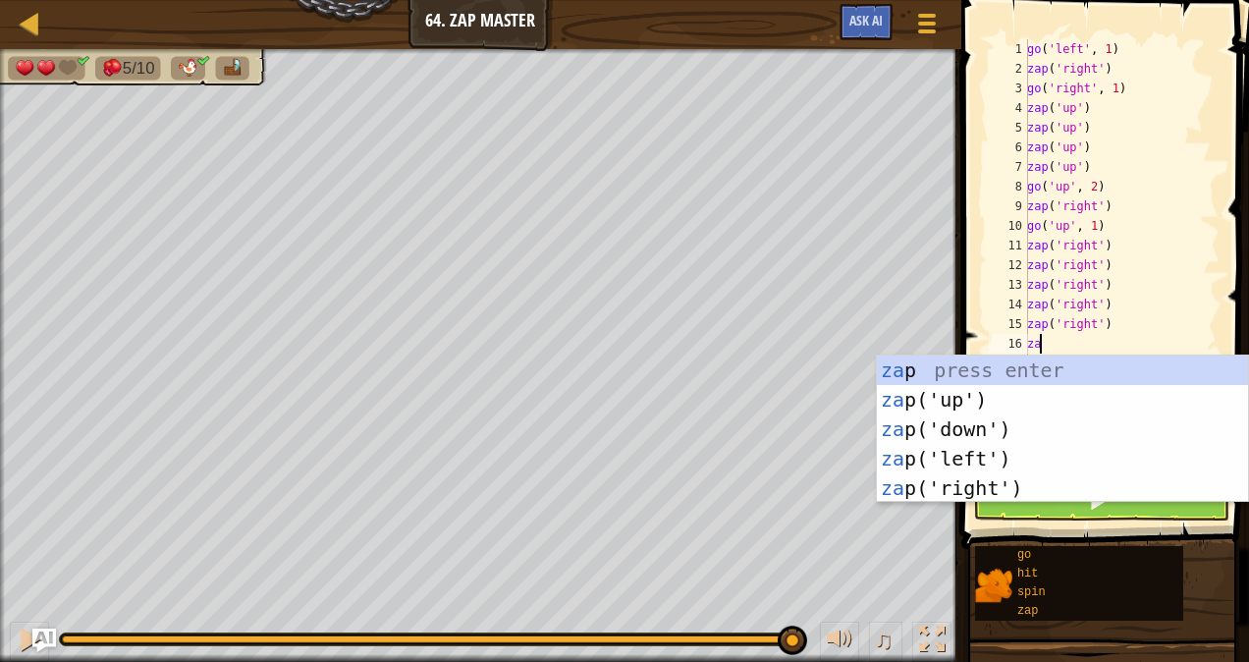
type textarea "zap"
click at [953, 482] on div "zap press enter zap ('up') press enter zap ('down') press enter zap ('left') pr…" at bounding box center [1063, 458] width 372 height 206
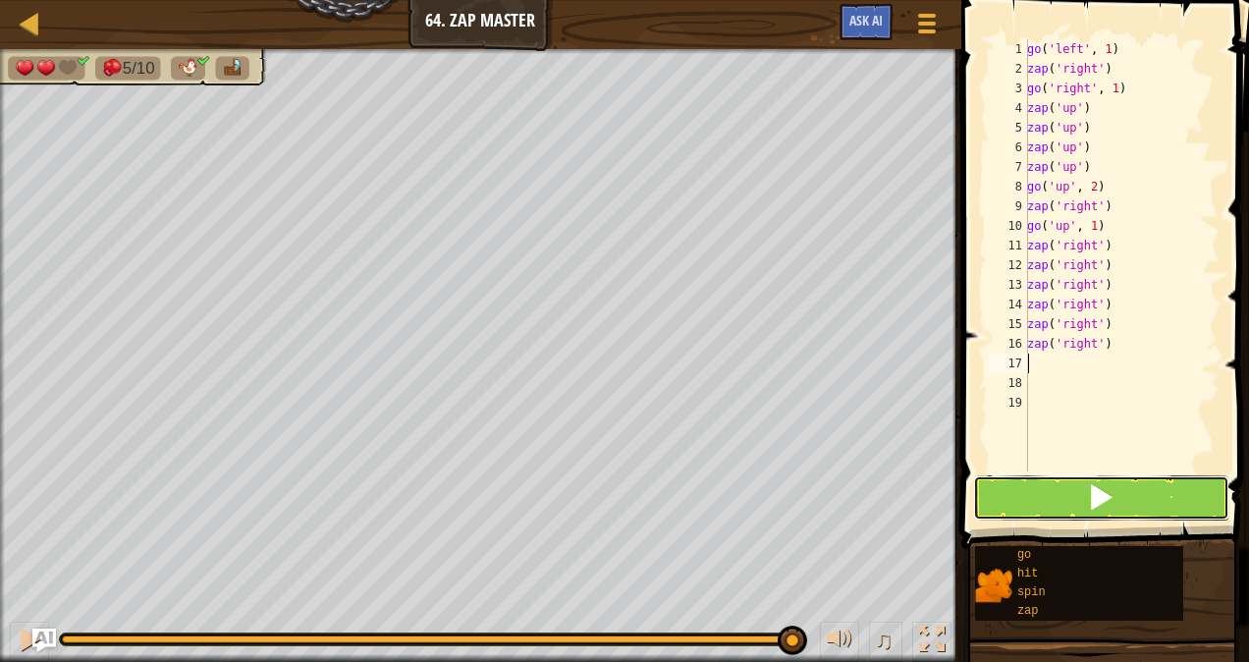
click at [993, 497] on button at bounding box center [1101, 497] width 256 height 45
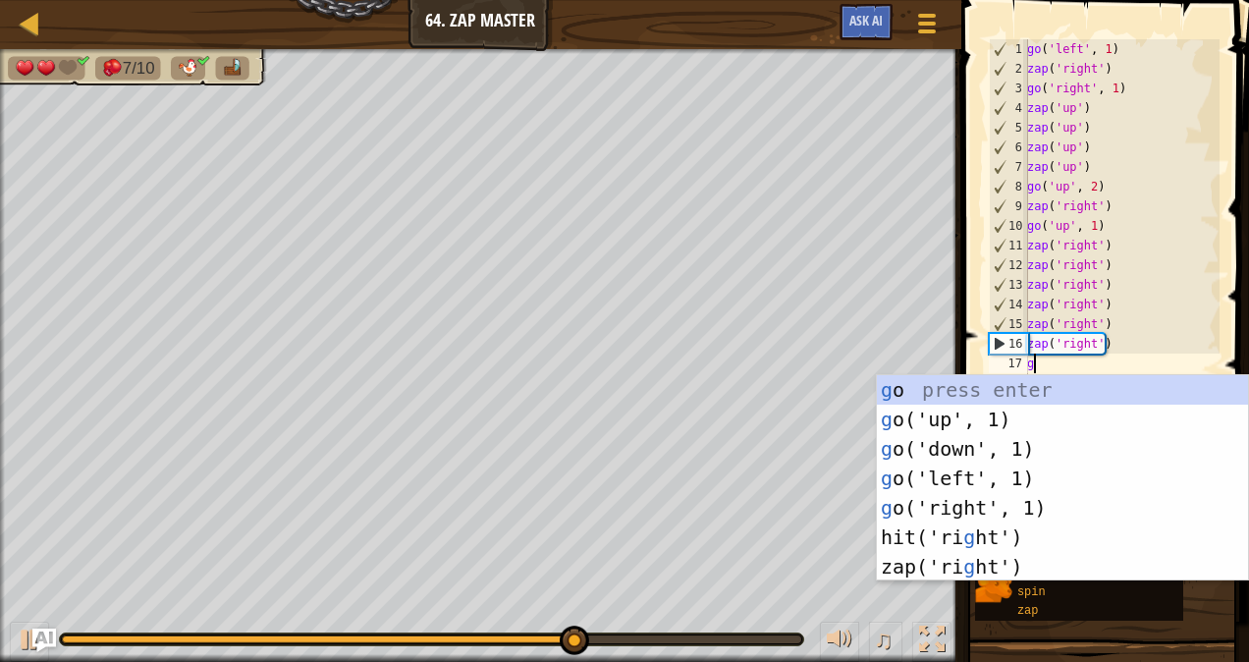
type textarea "go"
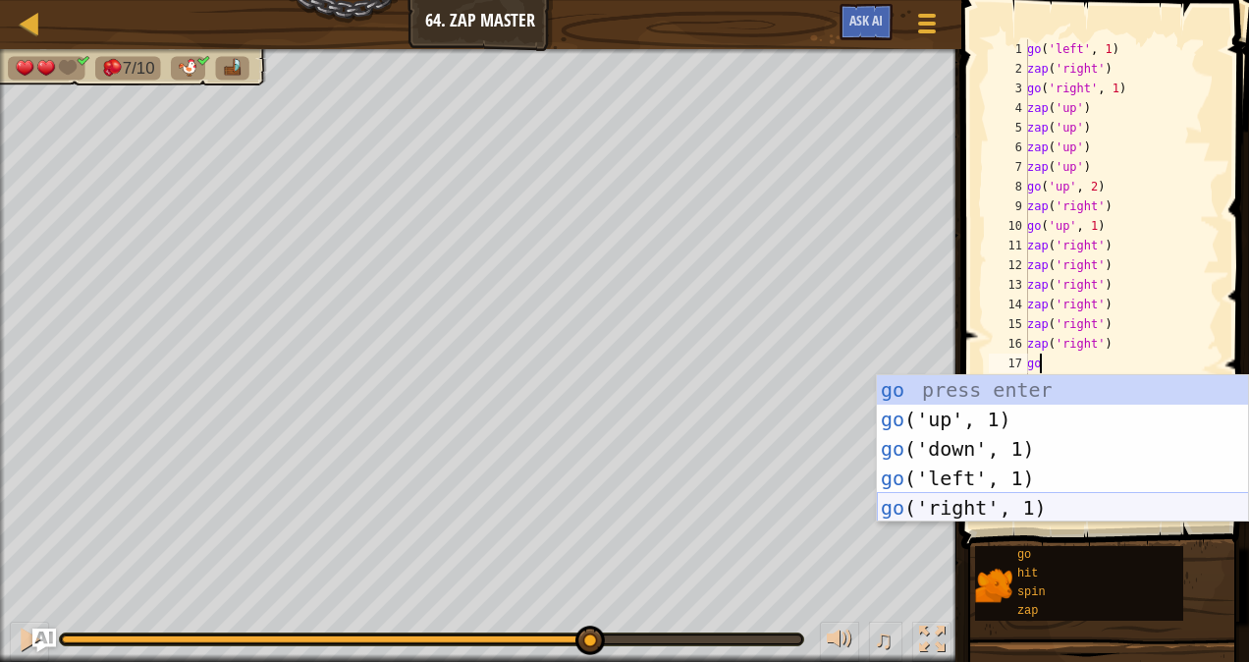
click at [950, 513] on div "go press enter go ('up', 1) press enter go ('down', 1) press enter go ('left', …" at bounding box center [1063, 478] width 372 height 206
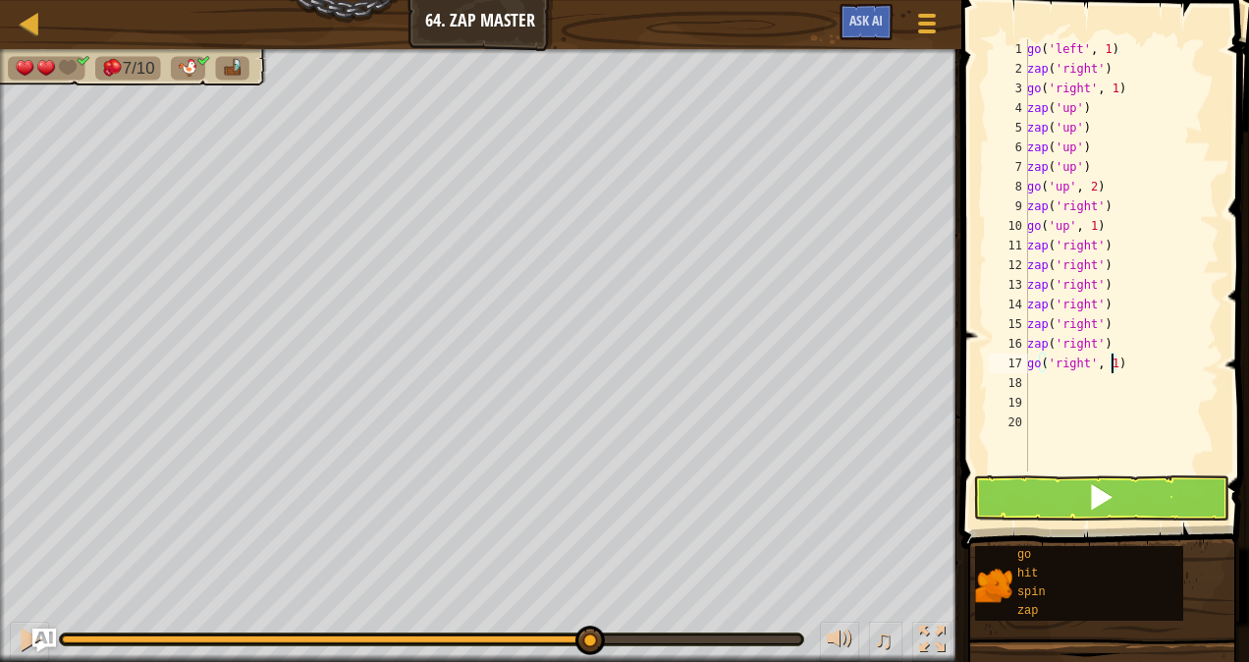
click at [1113, 362] on div "go ( 'left' , 1 ) zap ( 'right' ) go ( 'right' , 1 ) zap ( 'up' ) zap ( 'up' ) …" at bounding box center [1121, 274] width 196 height 471
type textarea "go('right', 2)"
click at [1051, 387] on div "go ( 'left' , 1 ) zap ( 'right' ) go ( 'right' , 1 ) zap ( 'up' ) zap ( 'up' ) …" at bounding box center [1121, 274] width 196 height 471
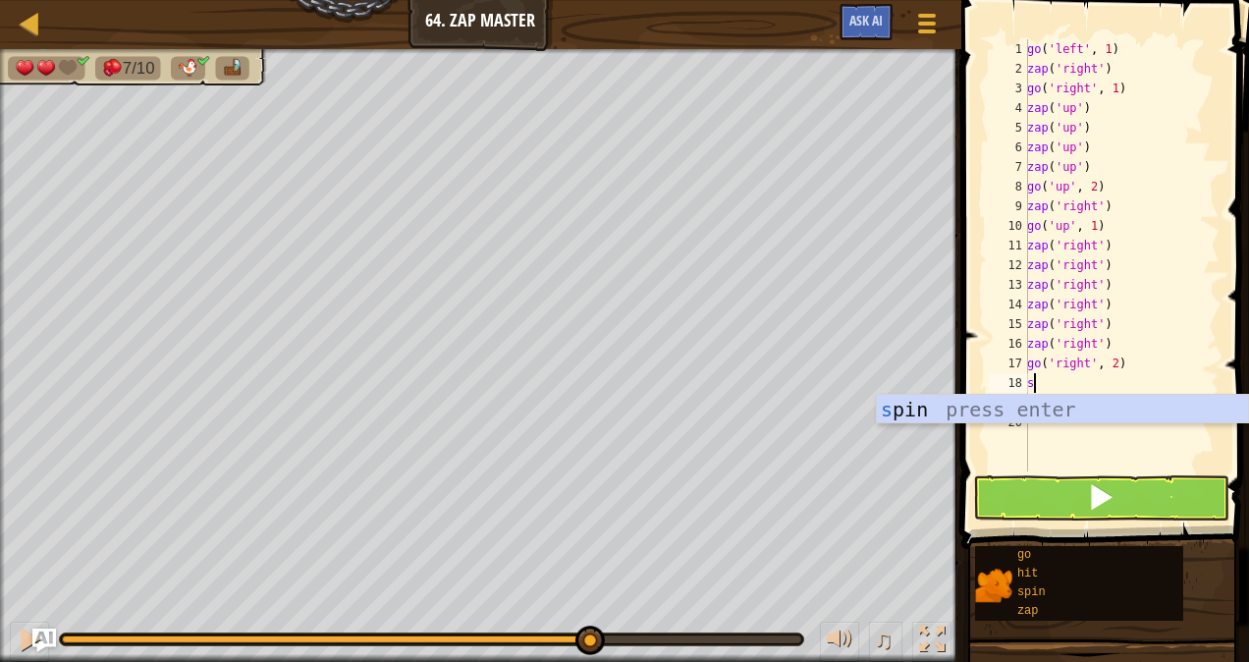
type textarea "sp"
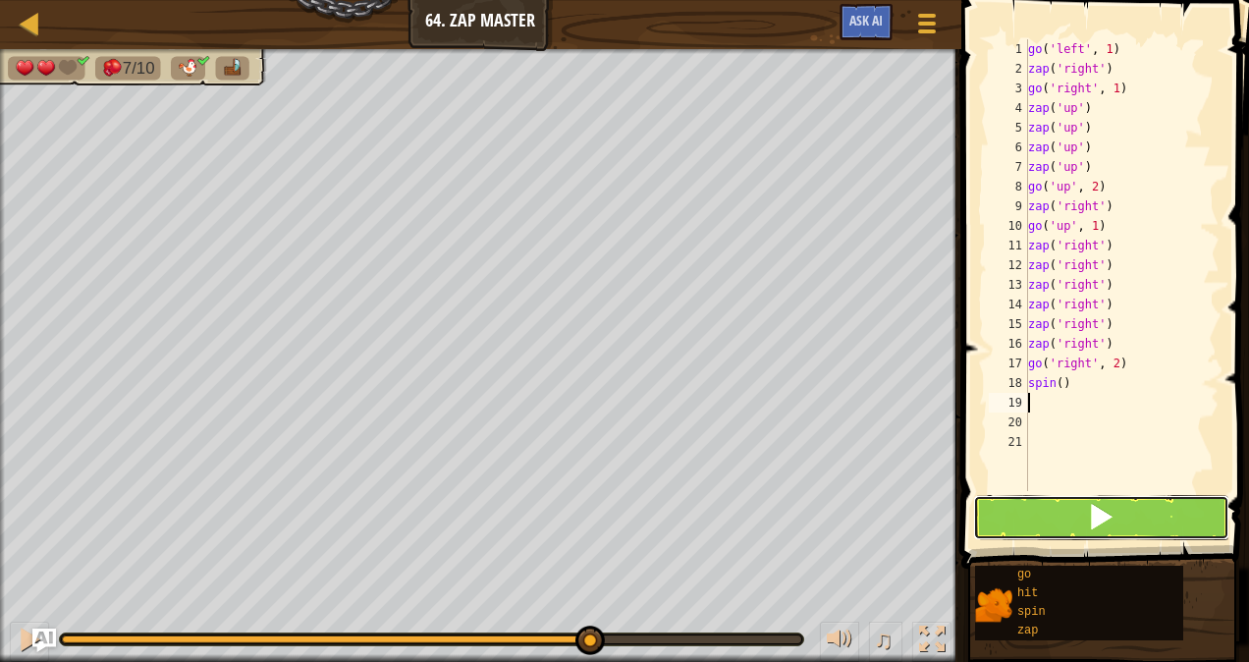
click at [1066, 516] on button at bounding box center [1101, 517] width 256 height 45
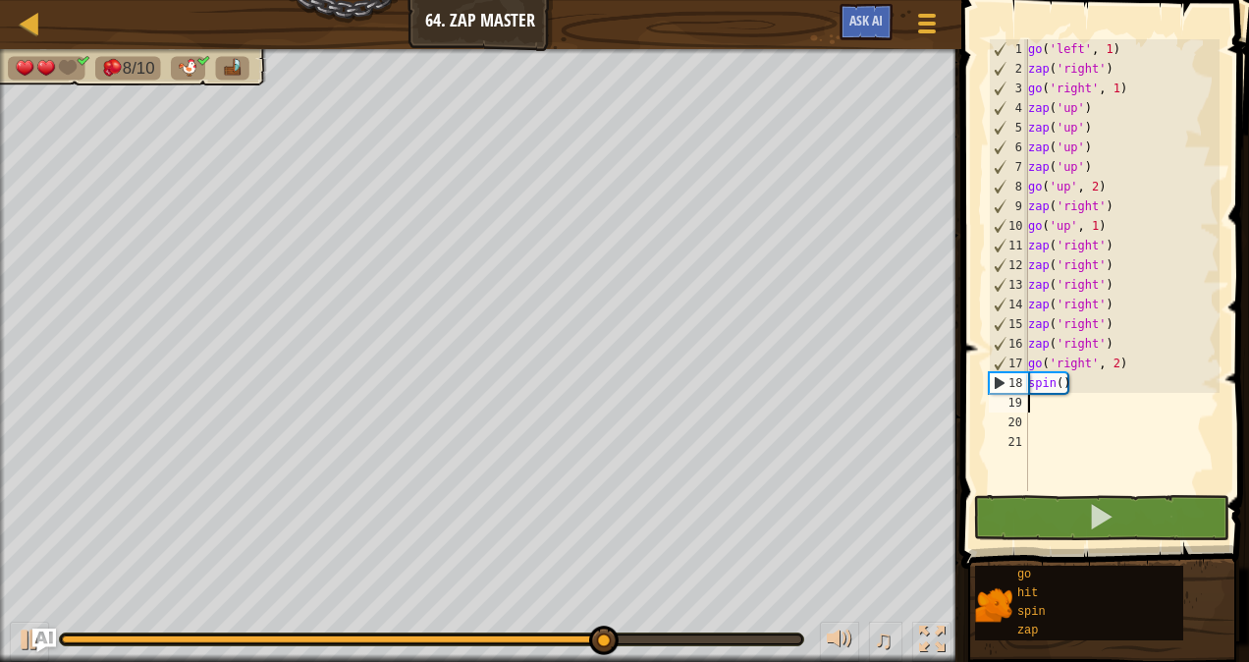
click at [431, 633] on div at bounding box center [431, 639] width 743 height 12
click at [413, 650] on div "♫" at bounding box center [480, 634] width 961 height 59
click at [413, 637] on div at bounding box center [237, 639] width 351 height 8
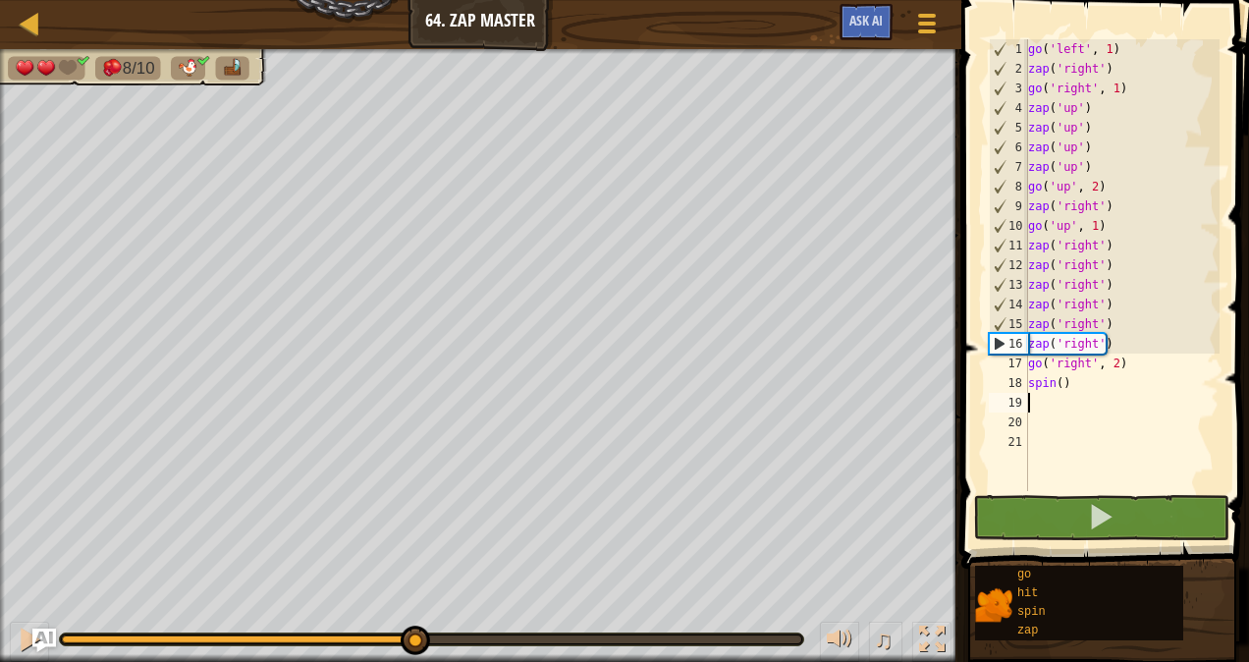
click at [1112, 338] on div "go ( 'left' , 1 ) zap ( 'right' ) go ( 'right' , 1 ) zap ( 'up' ) zap ( 'up' ) …" at bounding box center [1121, 284] width 195 height 491
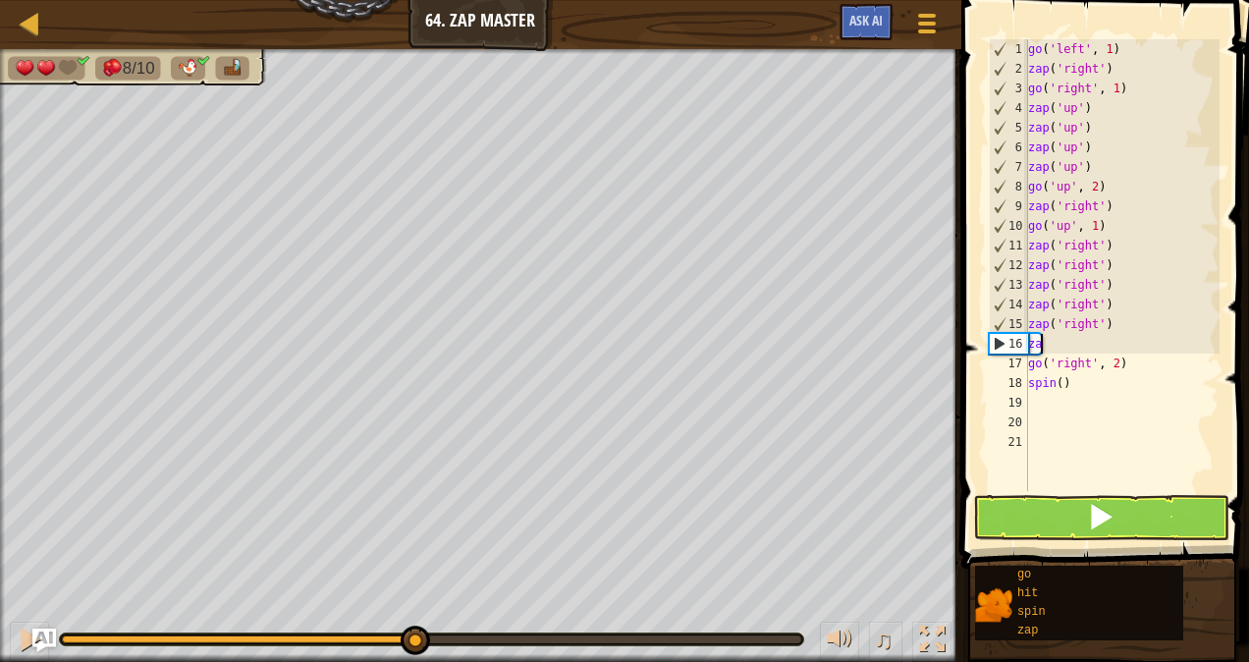
type textarea "z"
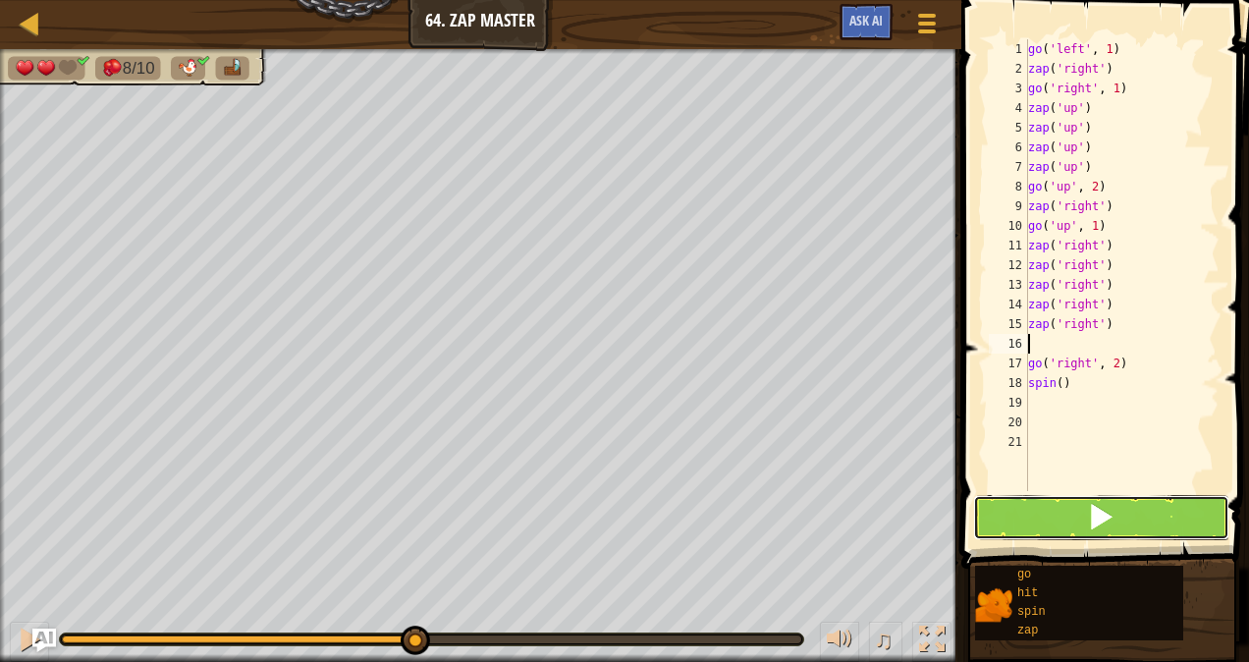
click at [1078, 509] on button at bounding box center [1101, 517] width 256 height 45
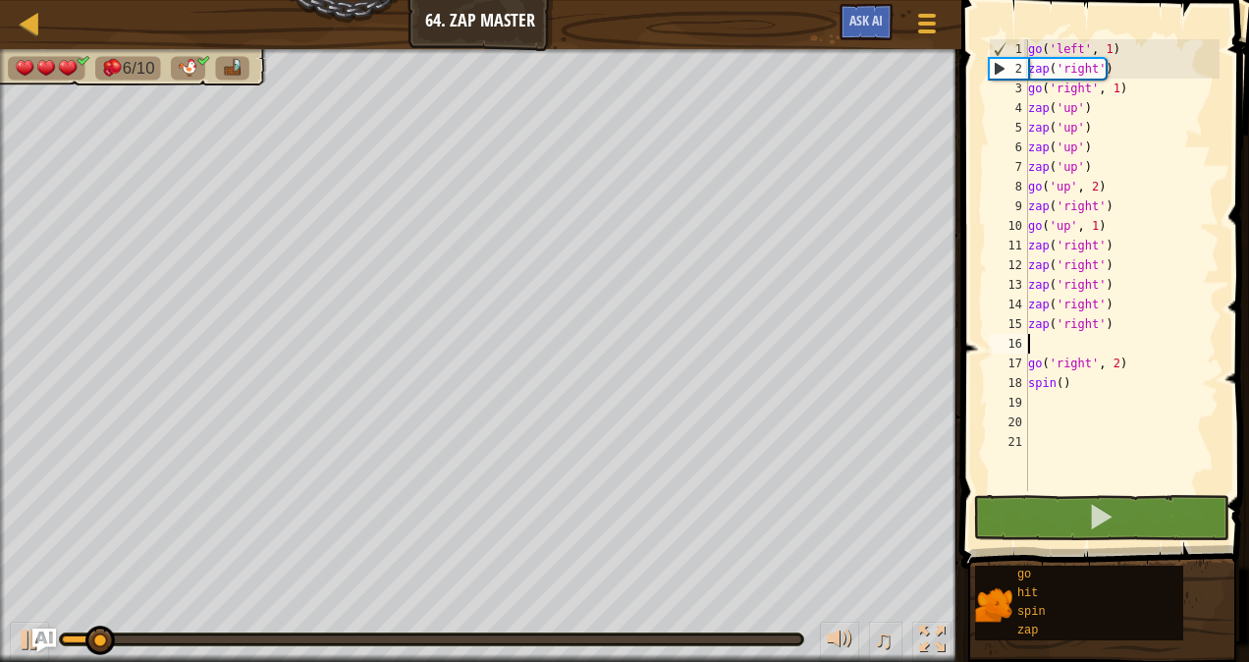
click at [796, 635] on div at bounding box center [431, 639] width 739 height 8
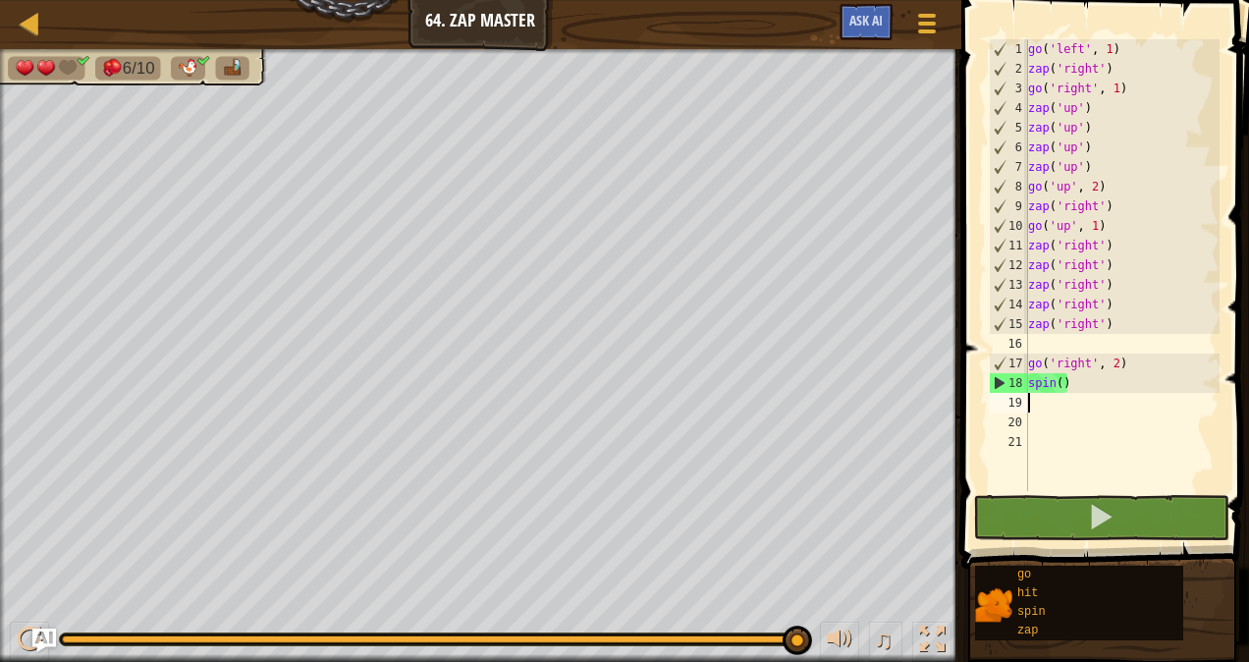
click at [1062, 402] on div "go ( 'left' , 1 ) zap ( 'right' ) go ( 'right' , 1 ) zap ( 'up' ) zap ( 'up' ) …" at bounding box center [1121, 284] width 195 height 491
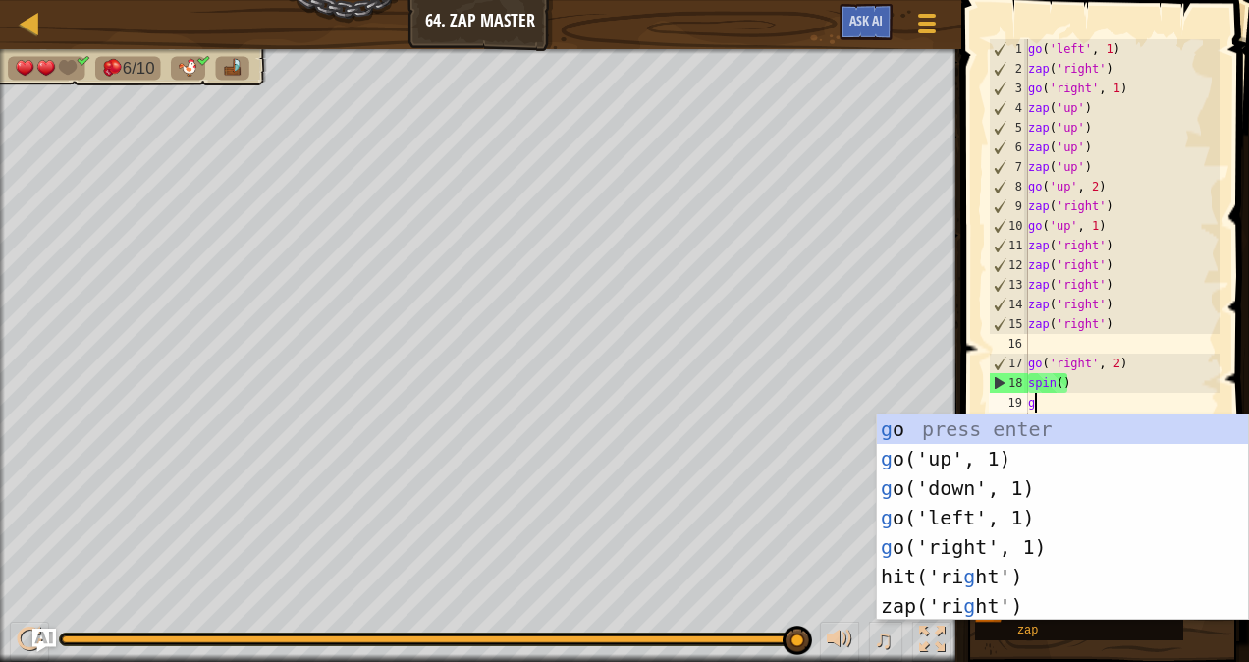
type textarea "go"
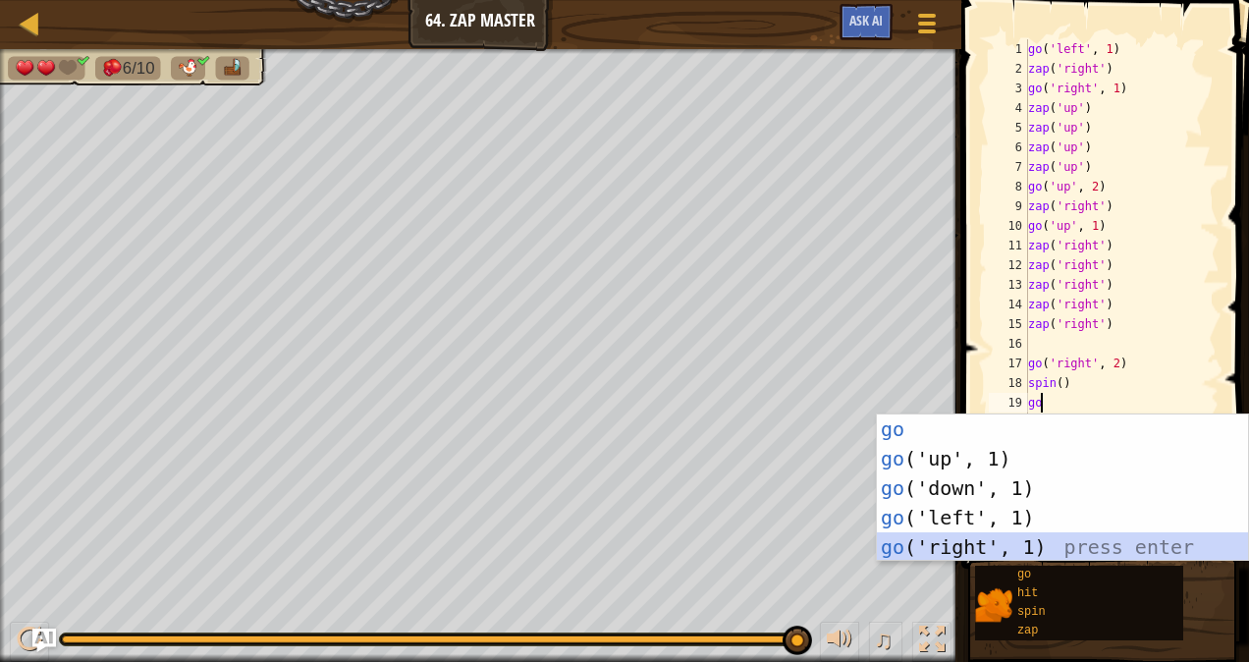
click at [1015, 540] on div "go press enter go ('up', 1) press enter go ('down', 1) press enter go ('left', …" at bounding box center [1063, 517] width 372 height 206
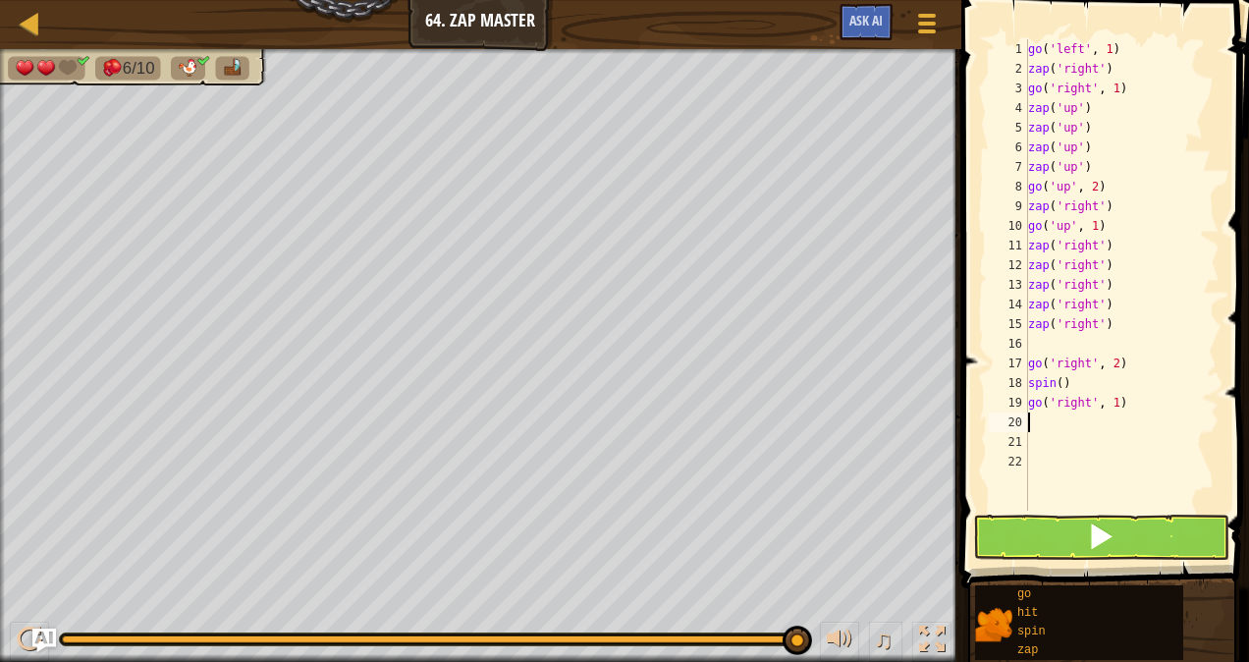
click at [1108, 402] on div "go ( 'left' , 1 ) zap ( 'right' ) go ( 'right' , 1 ) zap ( 'up' ) zap ( 'up' ) …" at bounding box center [1121, 294] width 195 height 510
type textarea "go('right', 2)"
click at [1082, 426] on div "go ( 'left' , 1 ) zap ( 'right' ) go ( 'right' , 1 ) zap ( 'up' ) zap ( 'up' ) …" at bounding box center [1121, 294] width 195 height 510
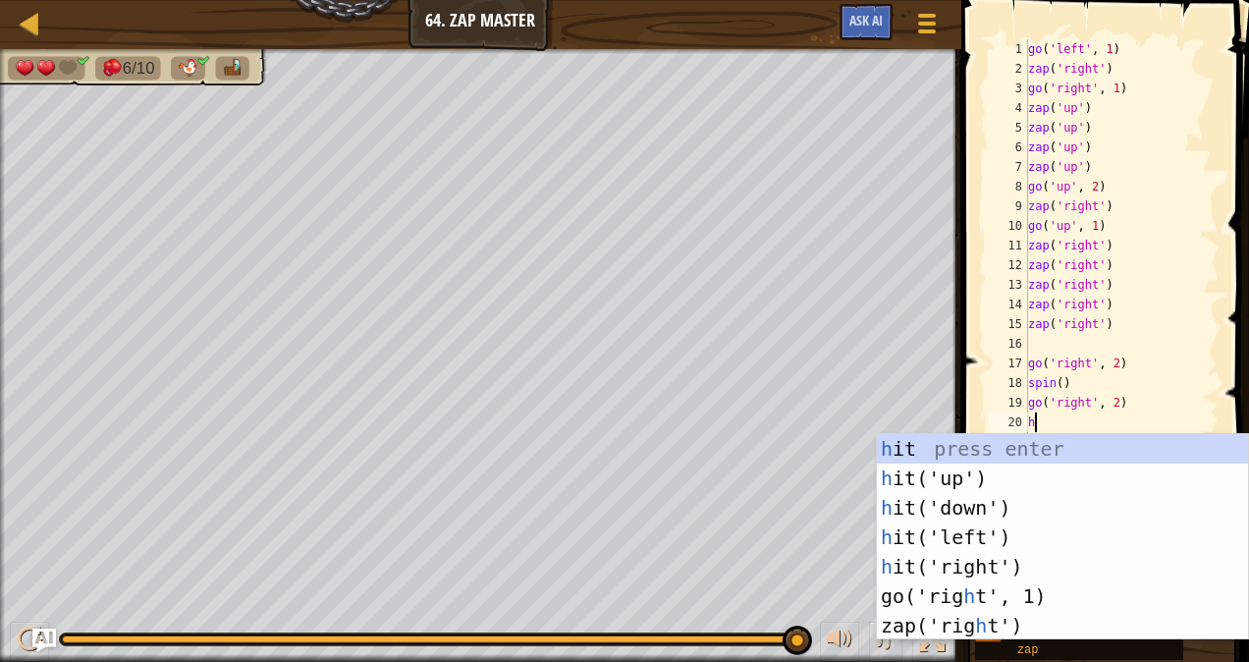
type textarea "hi"
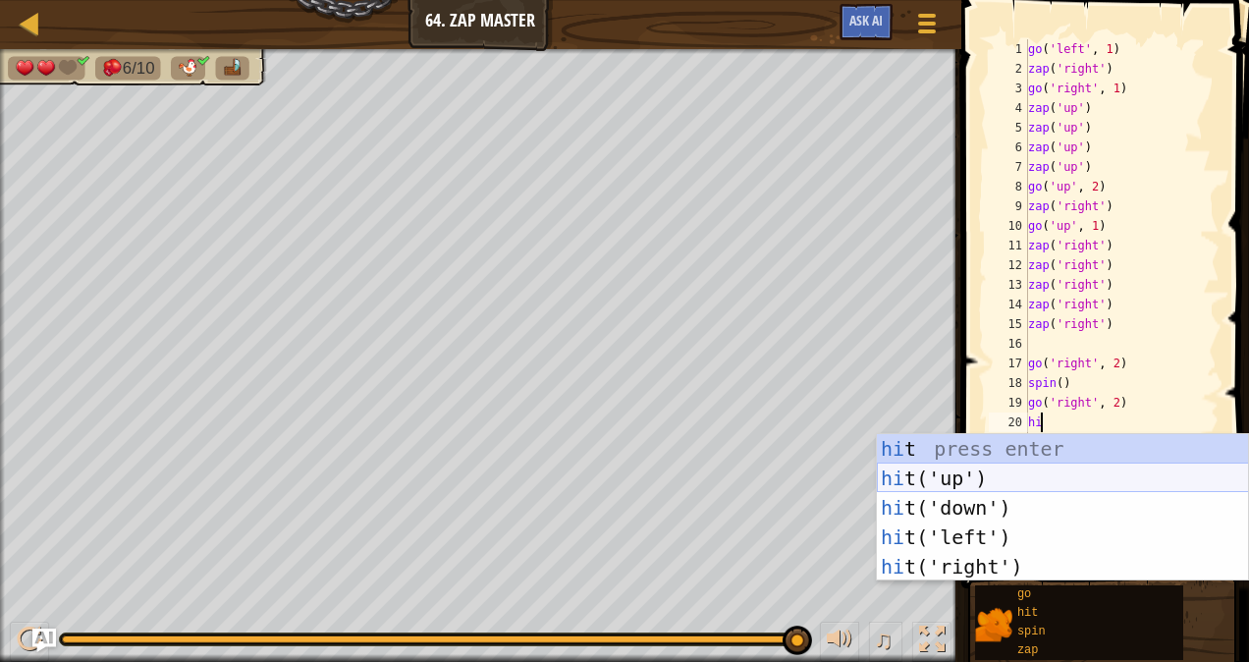
click at [990, 469] on div "hi t press enter hi t('up') press enter hi t('down') press enter hi t('left') p…" at bounding box center [1063, 537] width 372 height 206
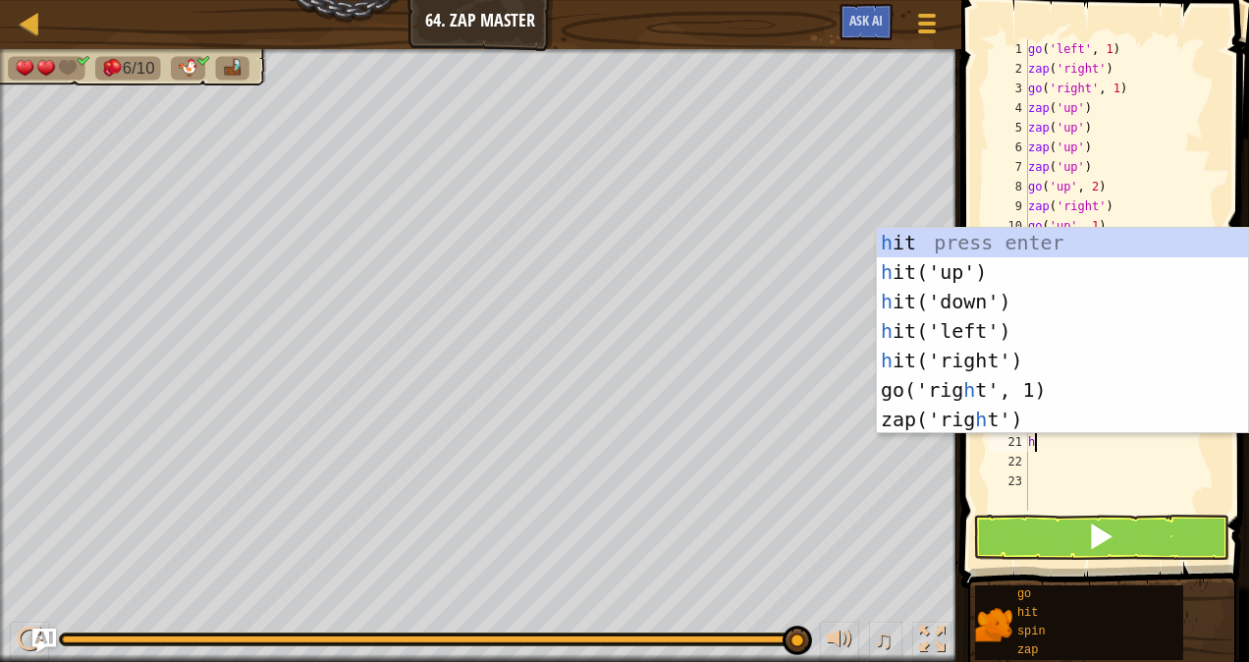
type textarea "hi"
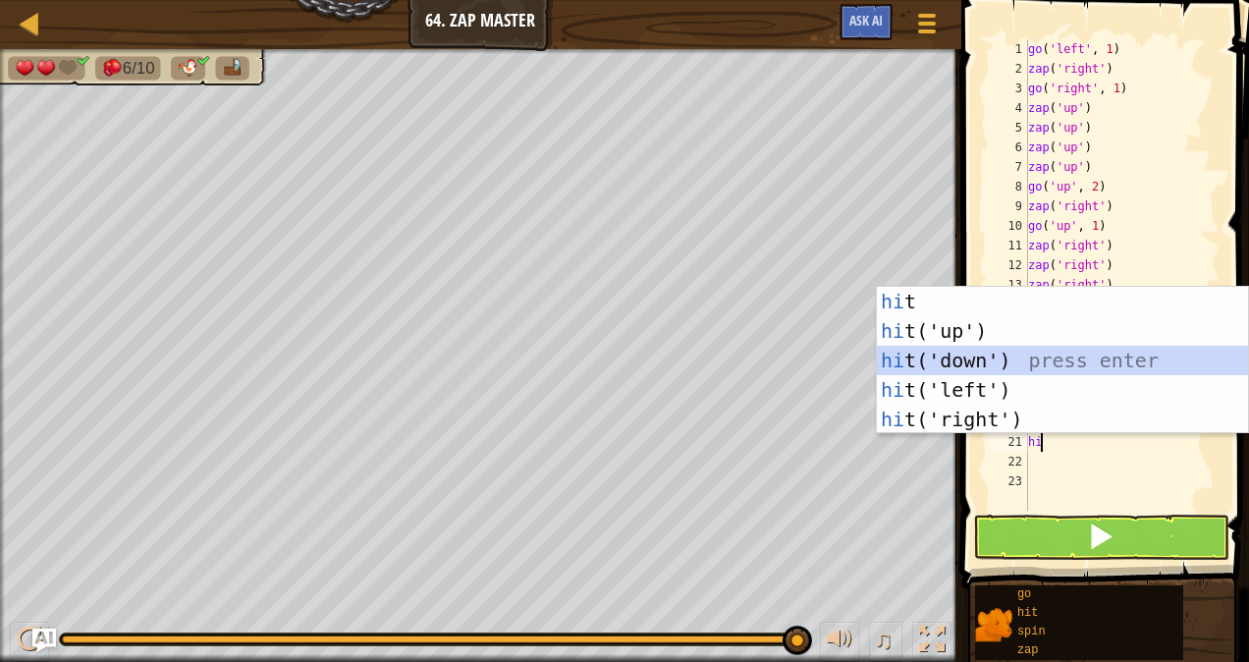
click at [964, 360] on div "hi t press enter hi t('up') press enter hi t('down') press enter hi t('left') p…" at bounding box center [1063, 390] width 372 height 206
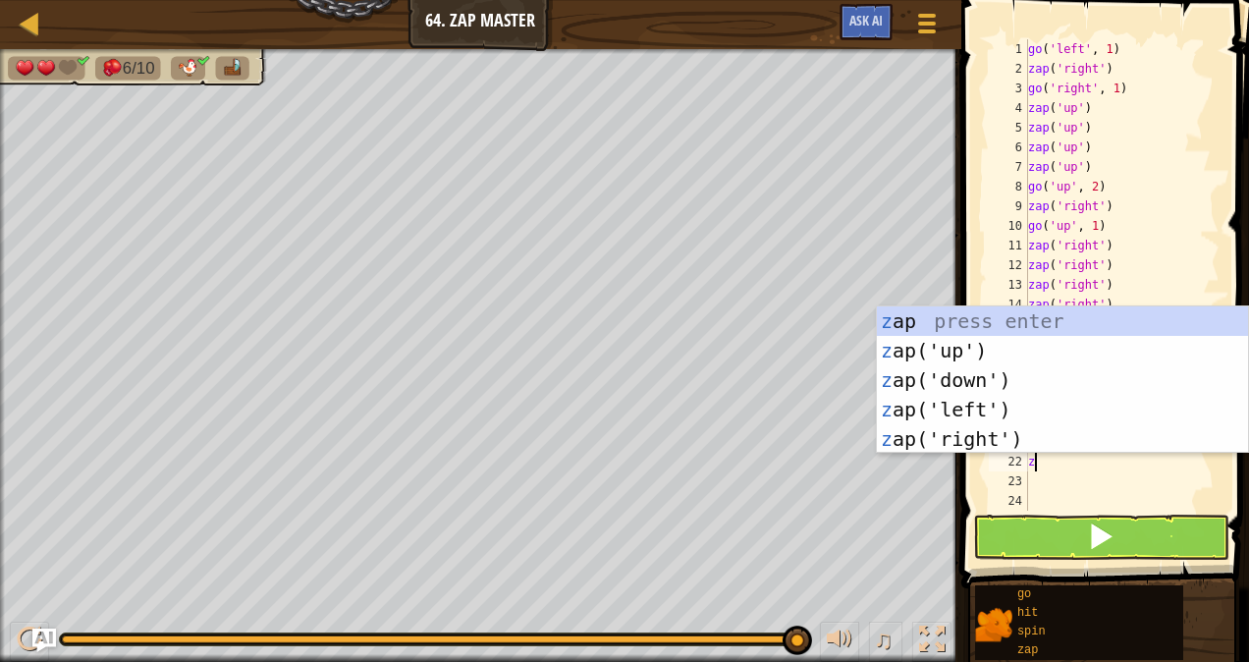
type textarea "zap"
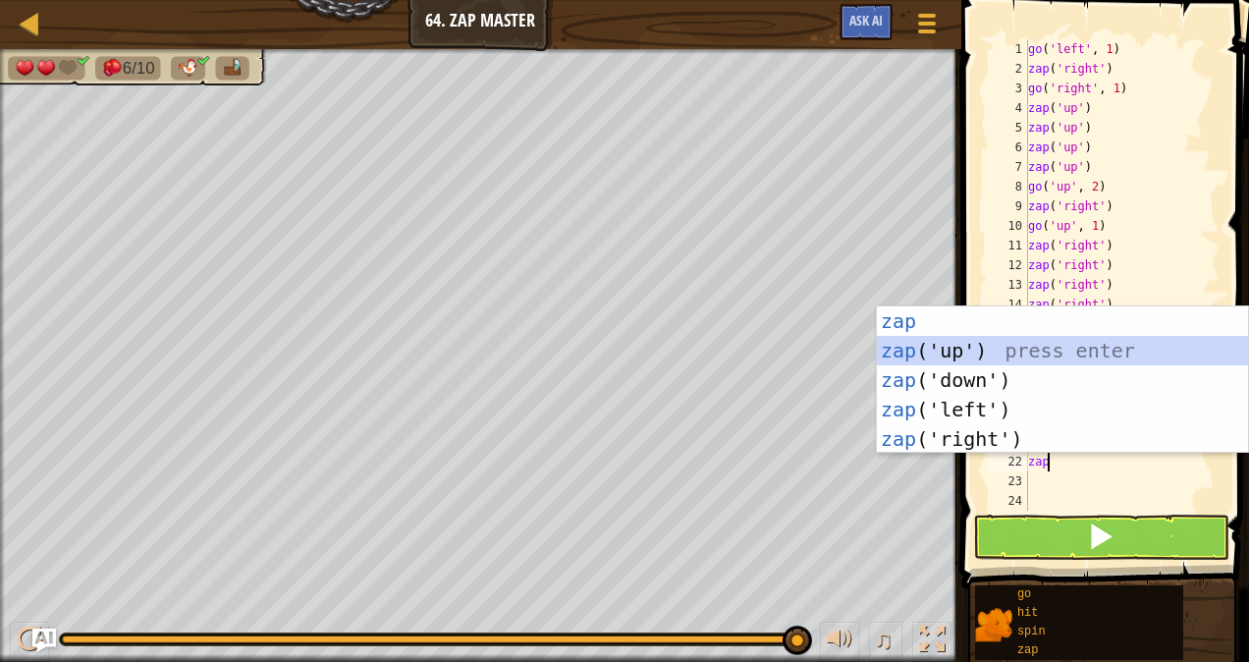
click at [962, 352] on div "zap press enter zap ('up') press enter zap ('down') press enter zap ('left') pr…" at bounding box center [1063, 409] width 372 height 206
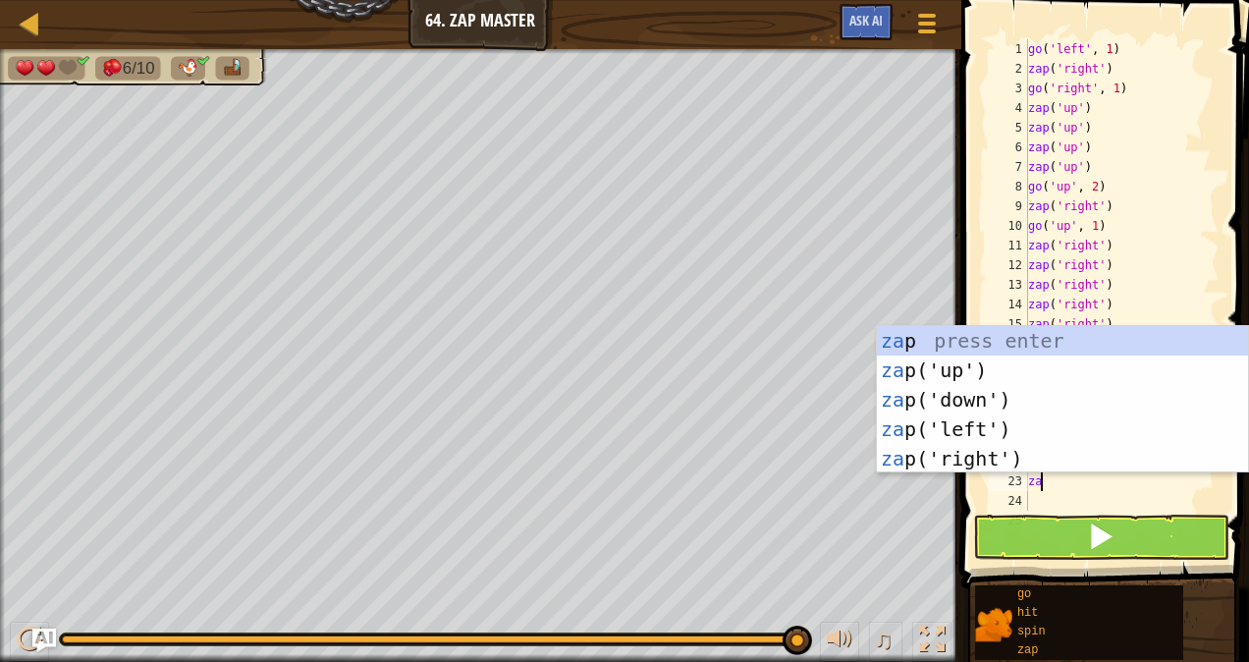
type textarea "zap"
click at [968, 406] on div "zap press enter zap ('up') press enter zap ('down') press enter zap ('left') pr…" at bounding box center [1063, 429] width 372 height 206
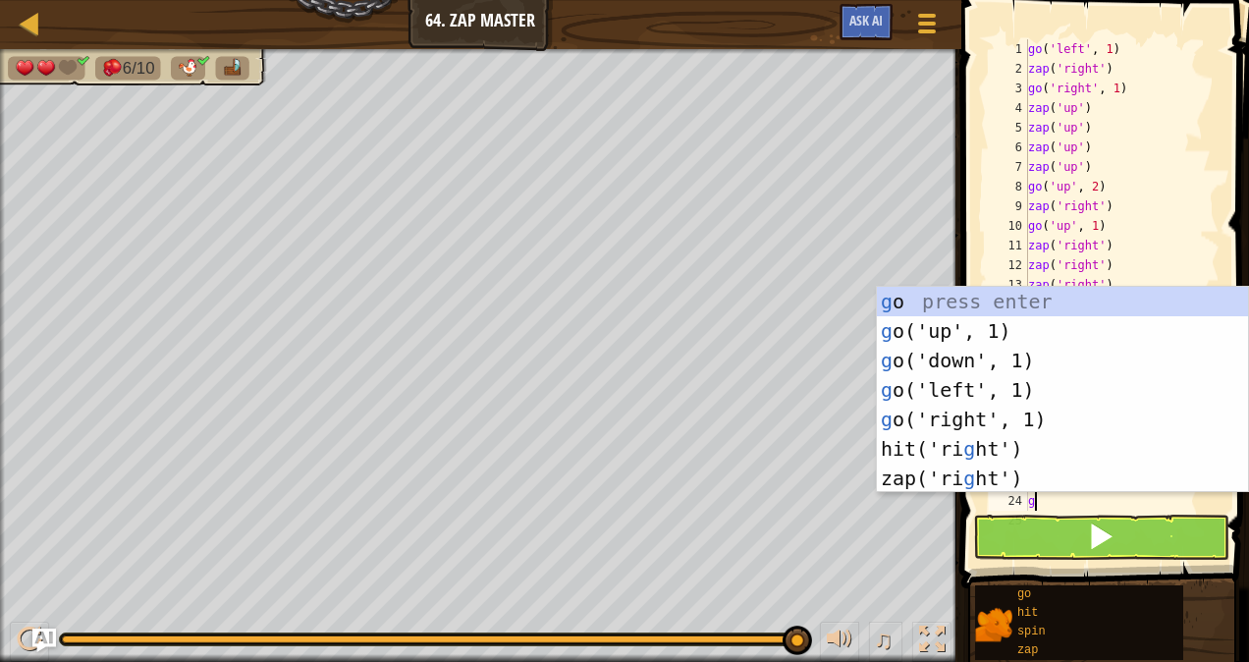
type textarea "g"
click at [990, 392] on div "g o press enter g o('up', 1) press enter g o('down', 1) press enter g o('left',…" at bounding box center [1063, 419] width 372 height 265
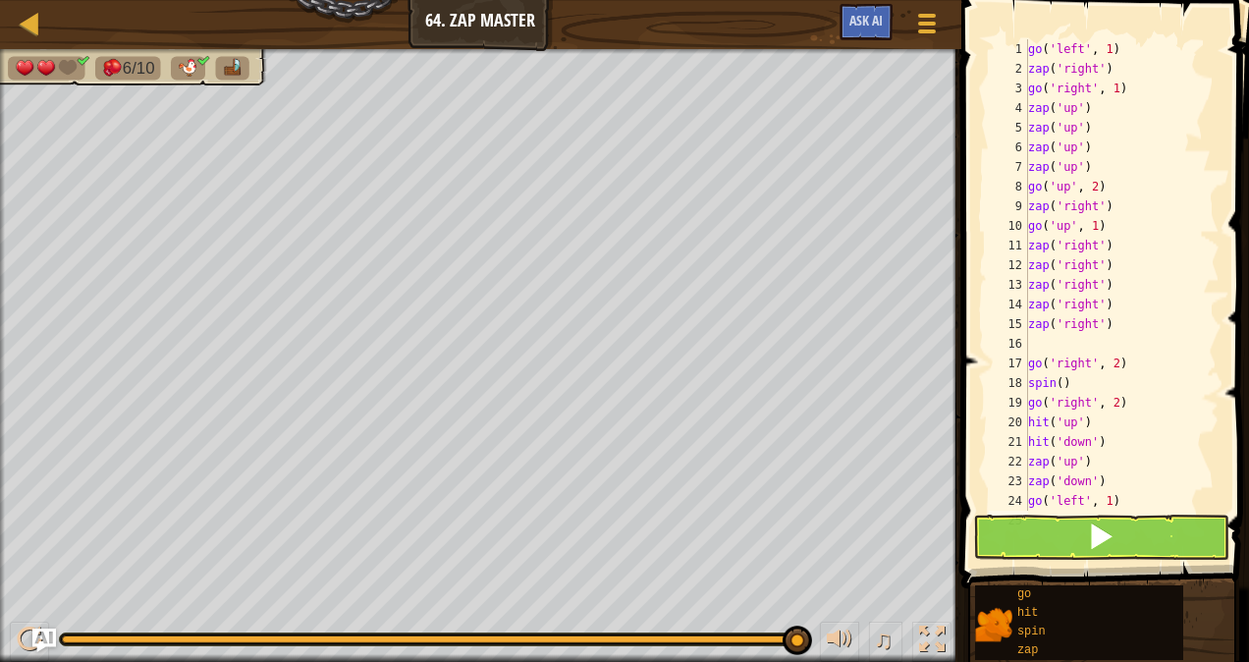
scroll to position [59, 0]
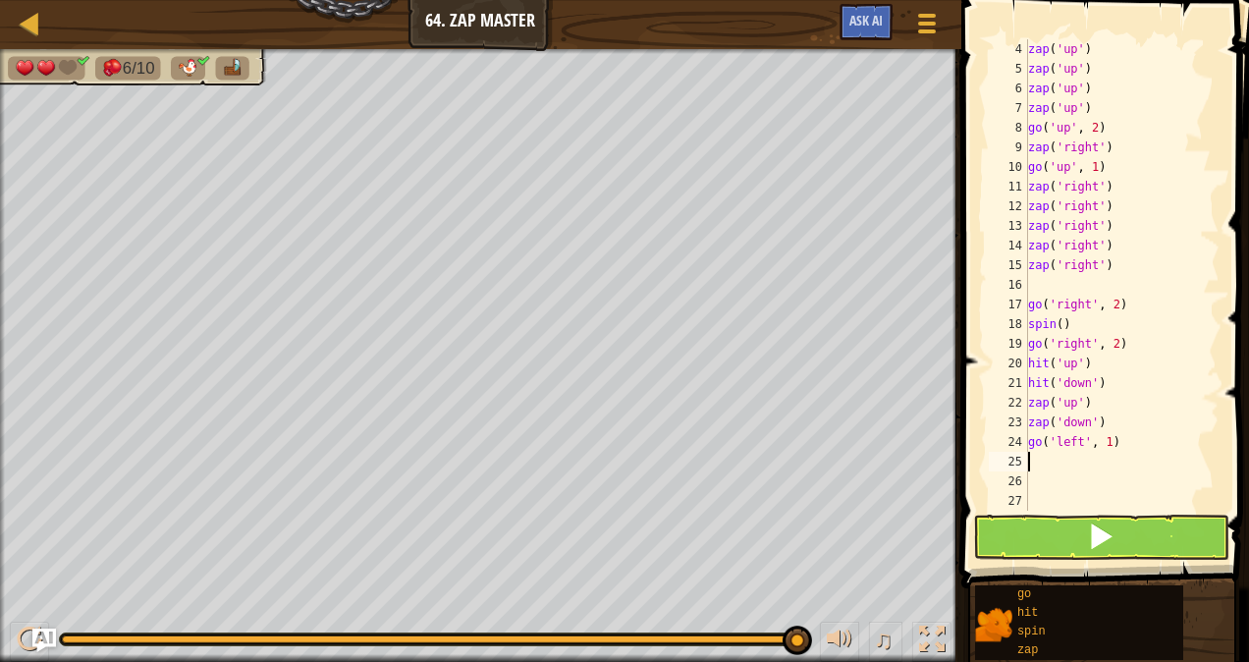
click at [1100, 442] on div "zap ( 'up' ) zap ( 'up' ) zap ( 'up' ) zap ( 'up' ) go ( 'up' , 2 ) zap ( 'righ…" at bounding box center [1114, 294] width 181 height 510
click at [1104, 444] on div "zap ( 'up' ) zap ( 'up' ) zap ( 'up' ) zap ( 'up' ) go ( 'up' , 2 ) zap ( 'righ…" at bounding box center [1114, 294] width 181 height 510
type textarea "go('left', 2)"
click at [1054, 457] on div "zap ( 'up' ) zap ( 'up' ) zap ( 'up' ) zap ( 'up' ) go ( 'up' , 2 ) zap ( 'righ…" at bounding box center [1114, 294] width 181 height 510
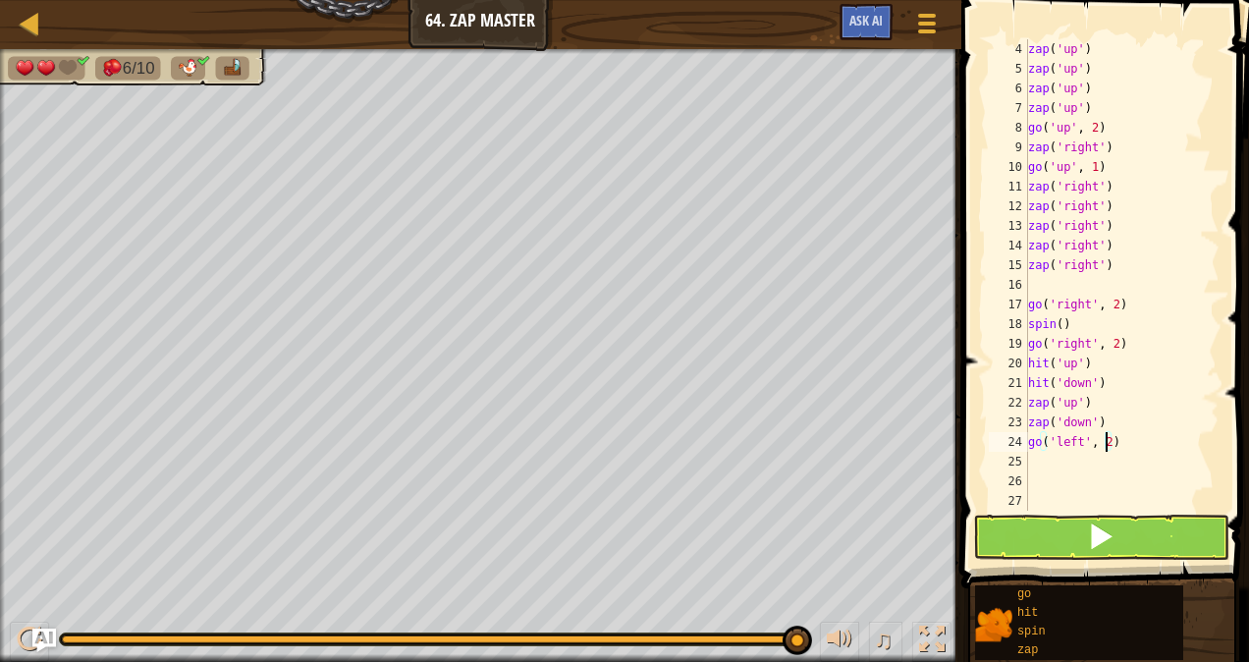
scroll to position [9, 0]
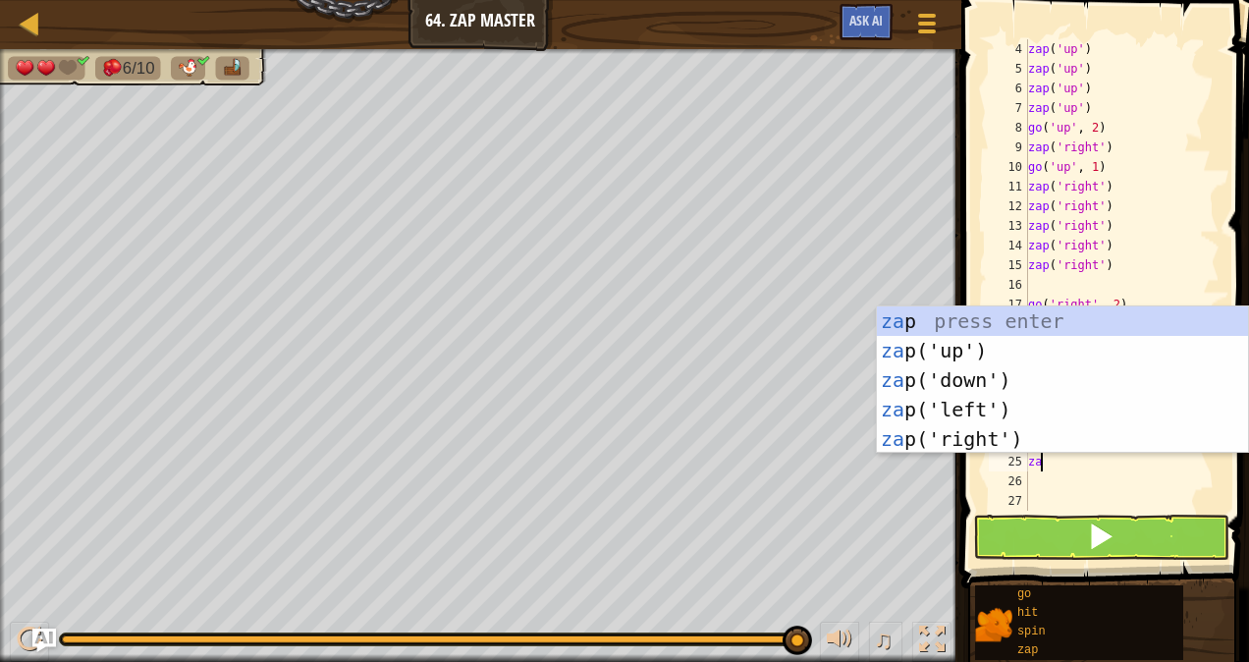
type textarea "zap"
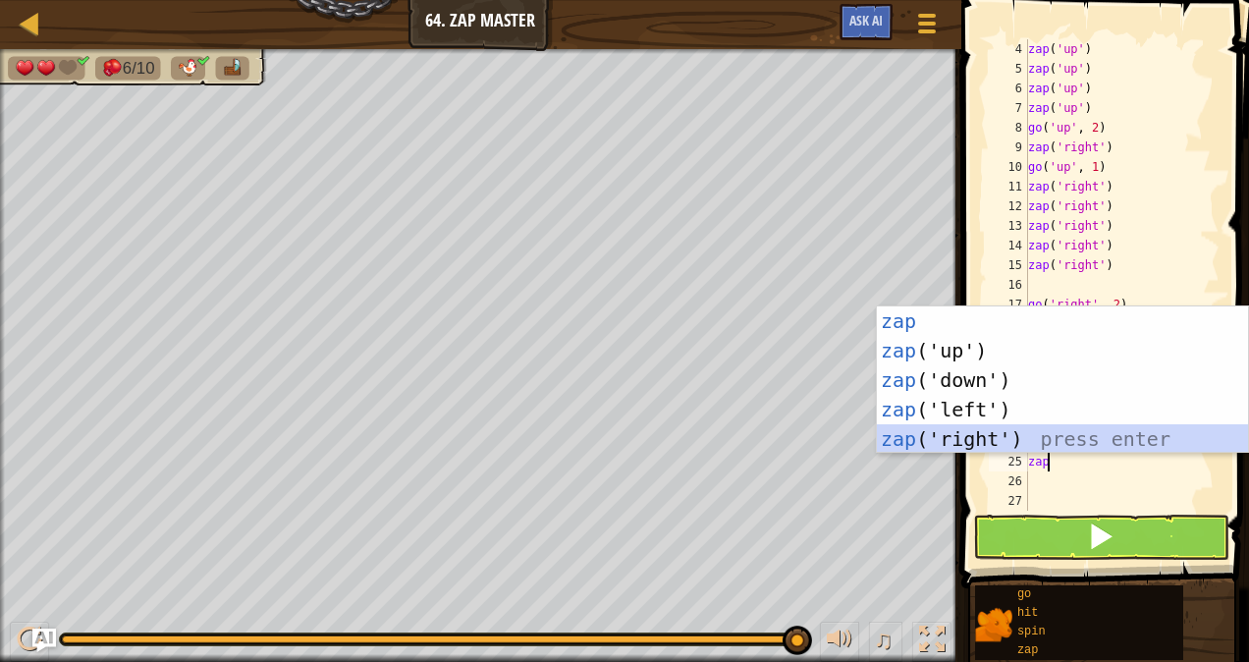
click at [987, 430] on div "zap press enter zap ('up') press enter zap ('down') press enter zap ('left') pr…" at bounding box center [1063, 409] width 372 height 206
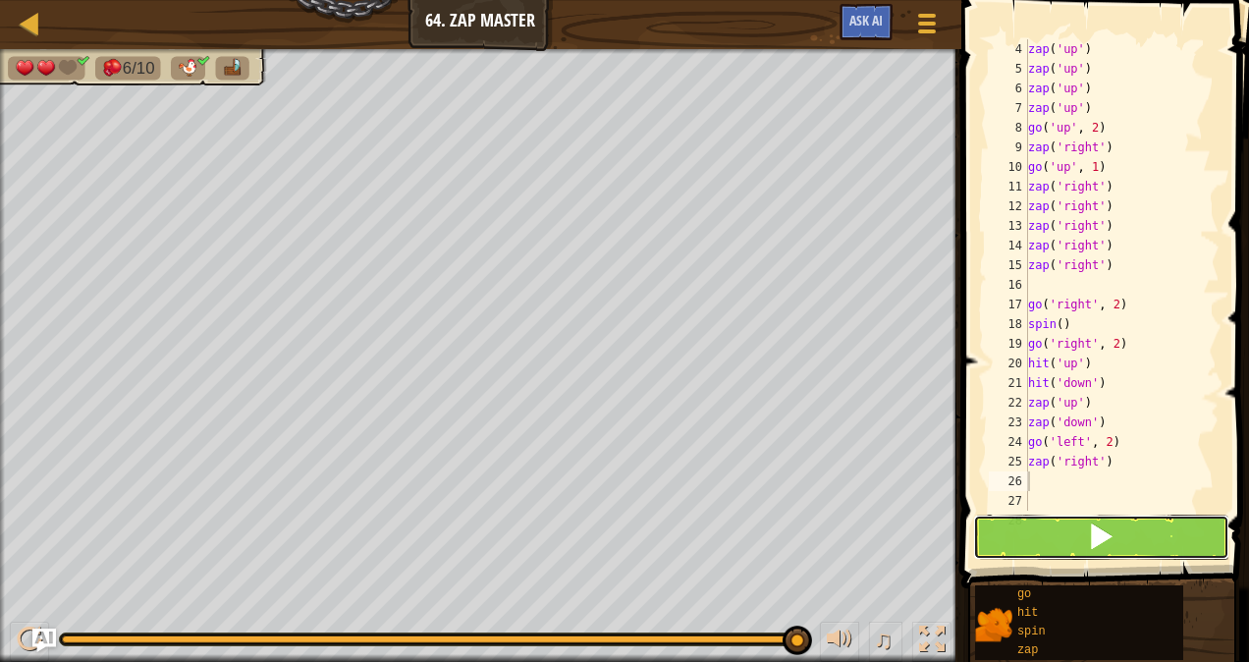
click at [1031, 527] on button at bounding box center [1101, 536] width 256 height 45
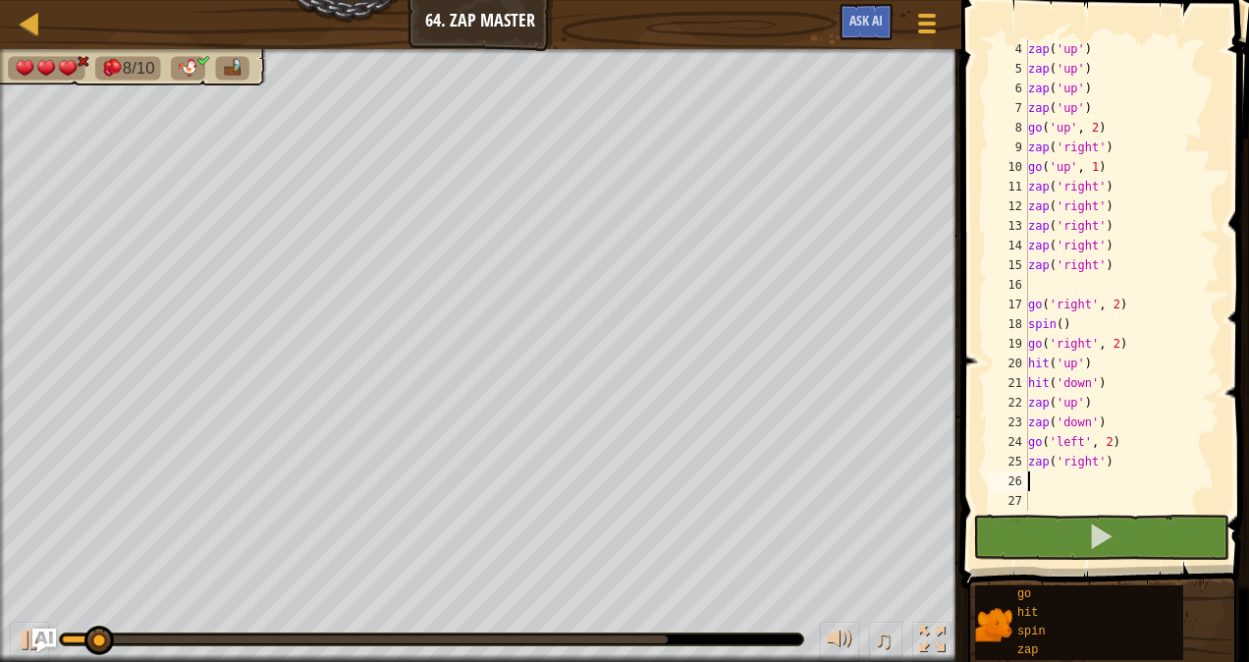
click at [670, 642] on div at bounding box center [431, 639] width 743 height 12
click at [666, 642] on div at bounding box center [365, 639] width 606 height 8
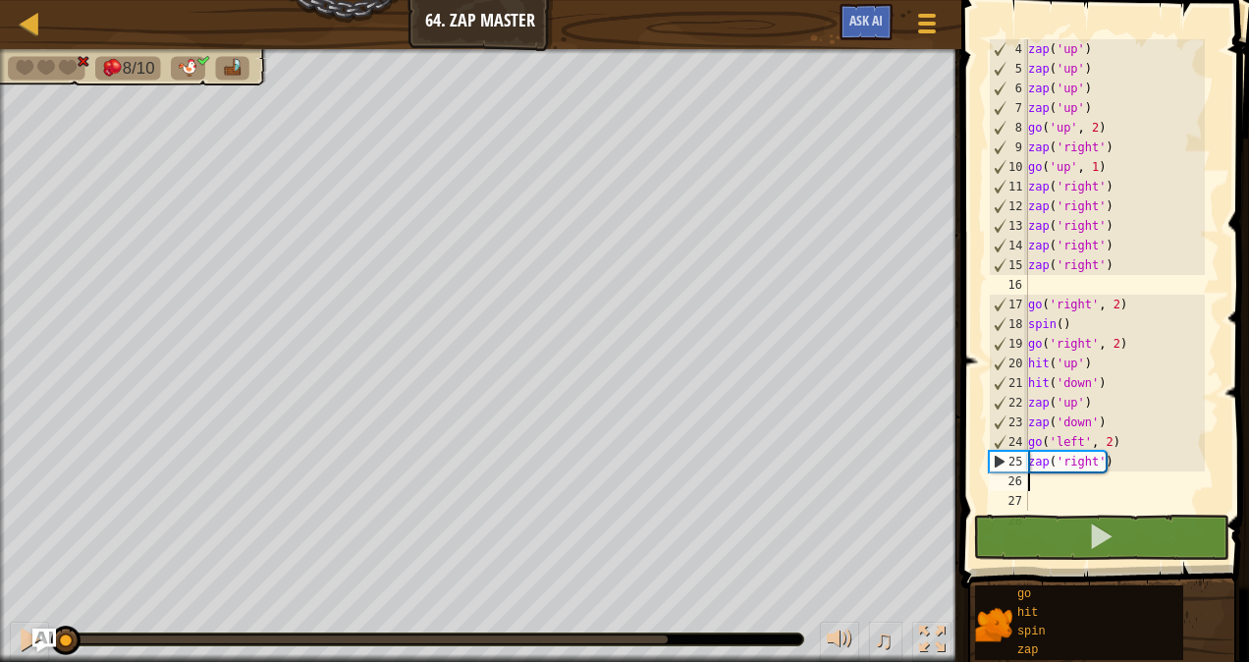
click at [635, 636] on div at bounding box center [365, 639] width 606 height 8
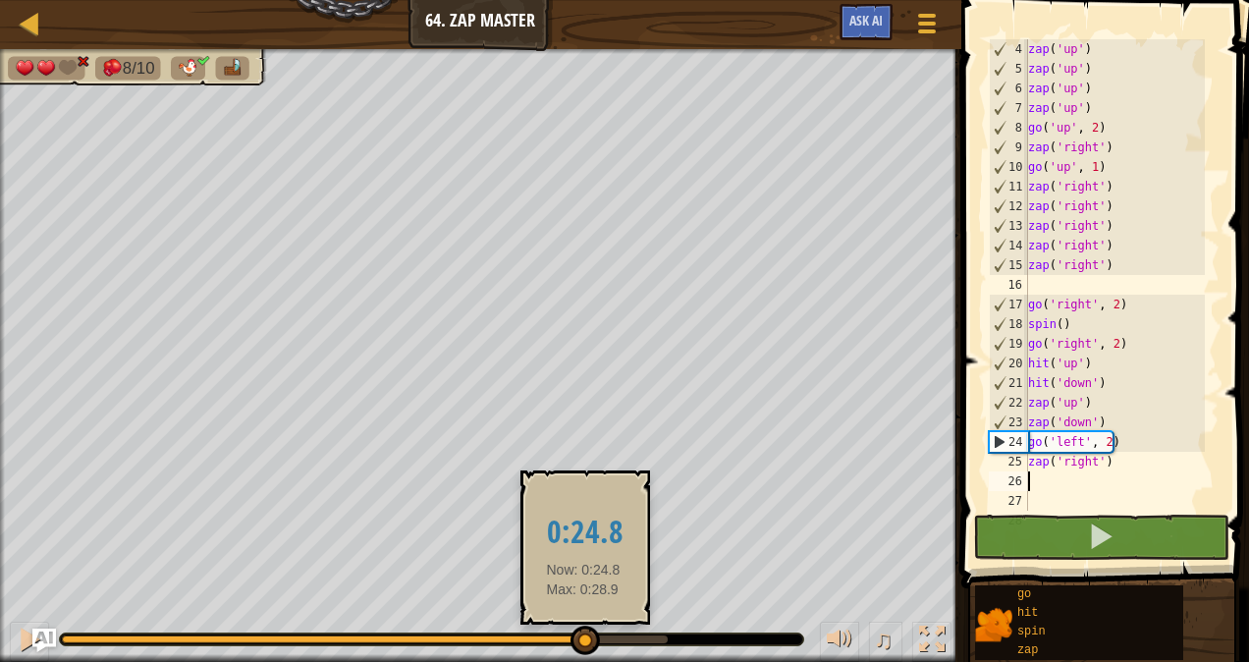
click at [583, 636] on div at bounding box center [322, 639] width 521 height 8
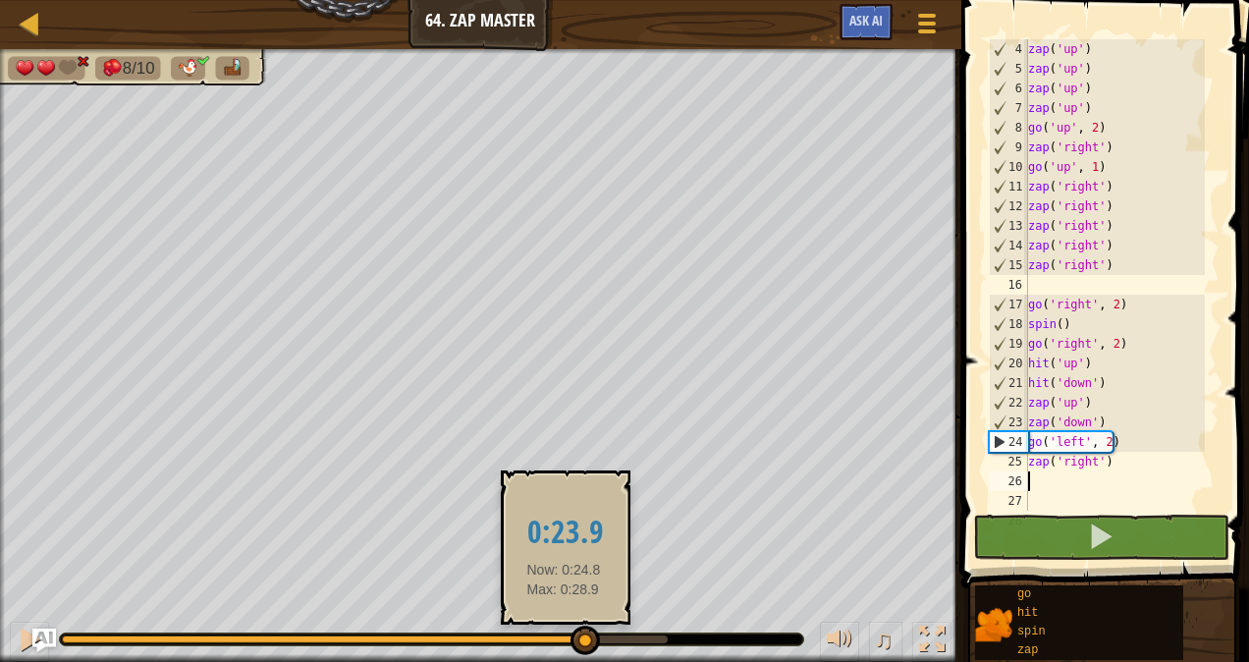
click at [556, 635] on div at bounding box center [322, 639] width 521 height 8
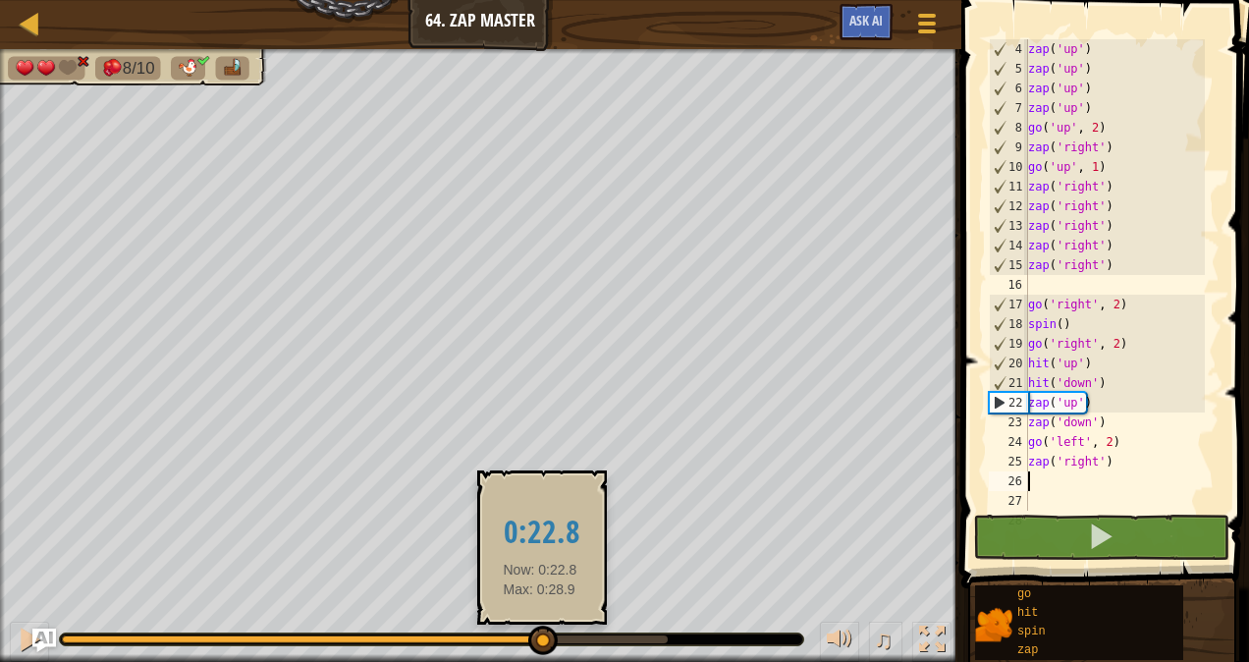
click at [540, 636] on div at bounding box center [301, 639] width 479 height 8
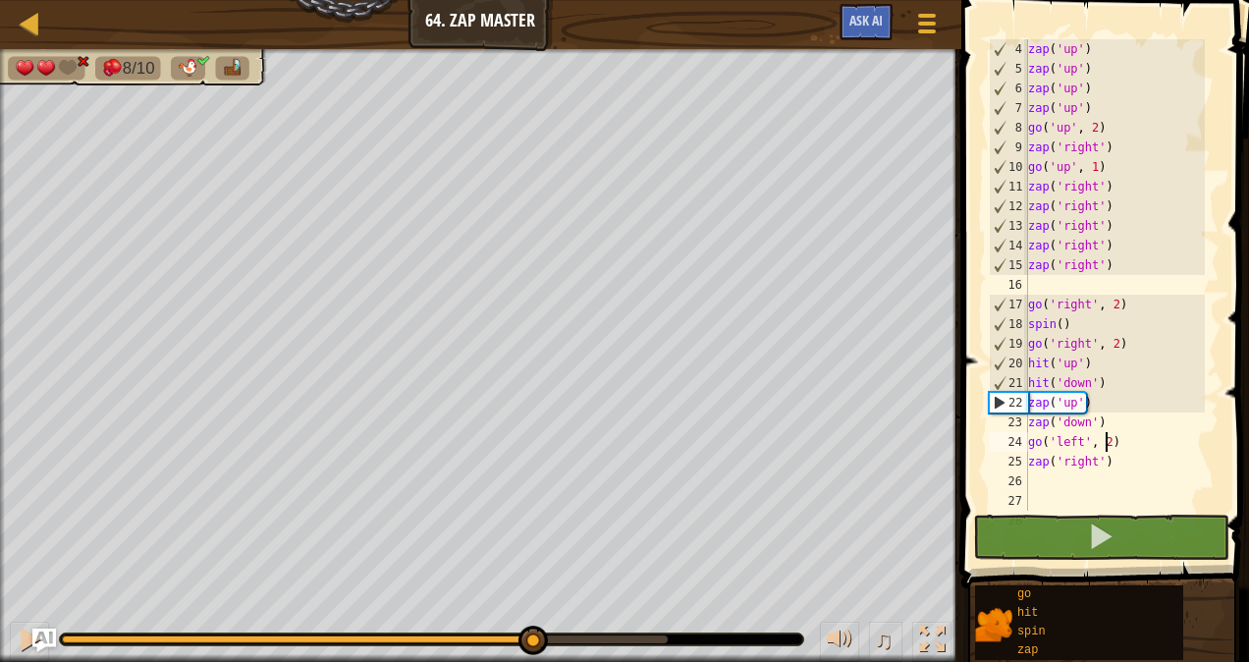
click at [1103, 444] on div "zap ( 'up' ) zap ( 'up' ) zap ( 'up' ) zap ( 'up' ) go ( 'up' , 2 ) zap ( 'righ…" at bounding box center [1114, 294] width 181 height 510
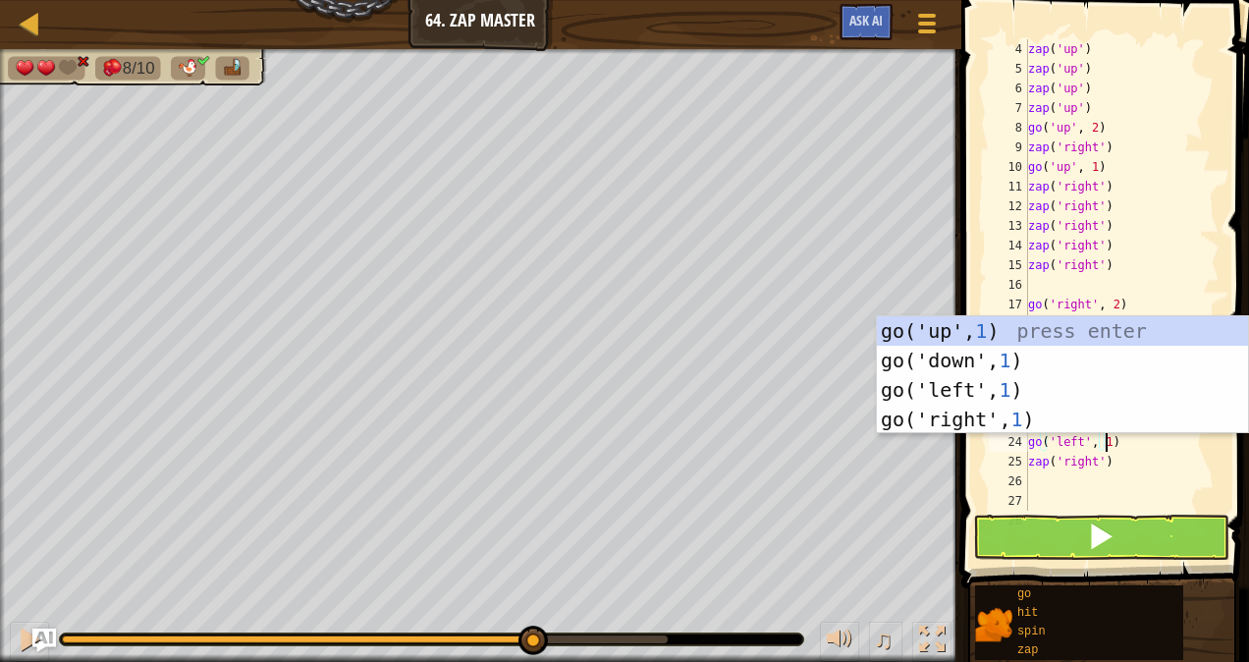
scroll to position [9, 6]
type textarea "go('left', 1)"
click at [1129, 530] on button at bounding box center [1101, 536] width 256 height 45
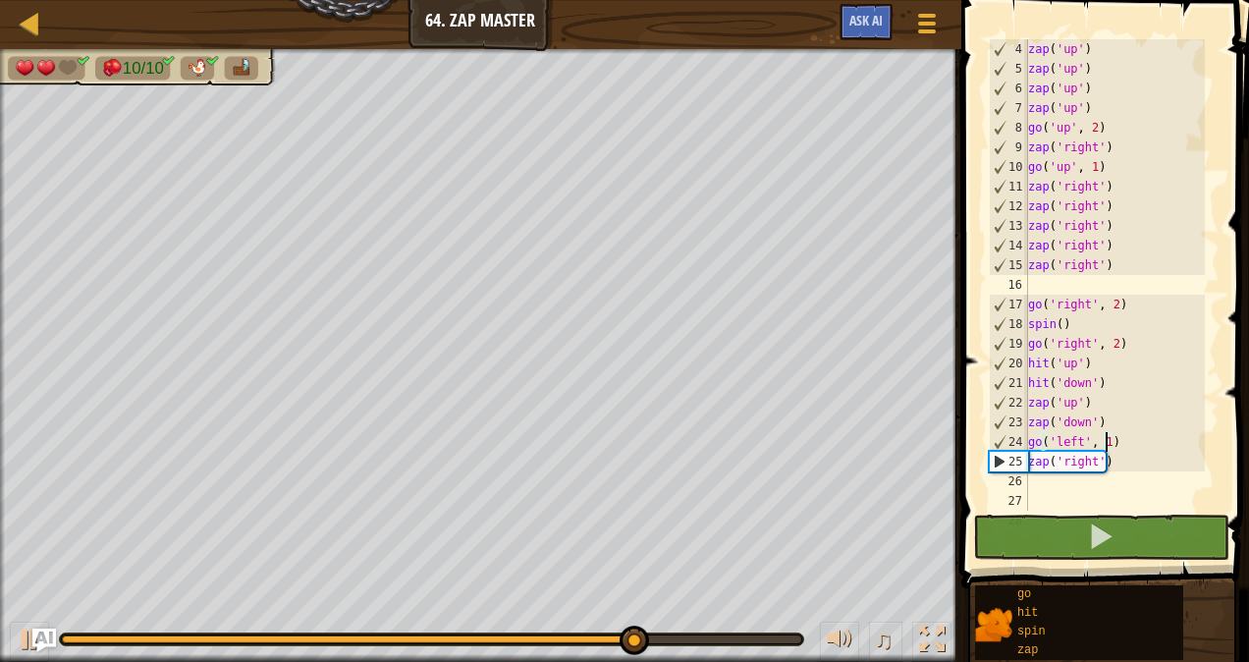
click at [1045, 484] on div "zap ( 'up' ) zap ( 'up' ) zap ( 'up' ) zap ( 'up' ) go ( 'up' , 2 ) zap ( 'righ…" at bounding box center [1114, 294] width 181 height 510
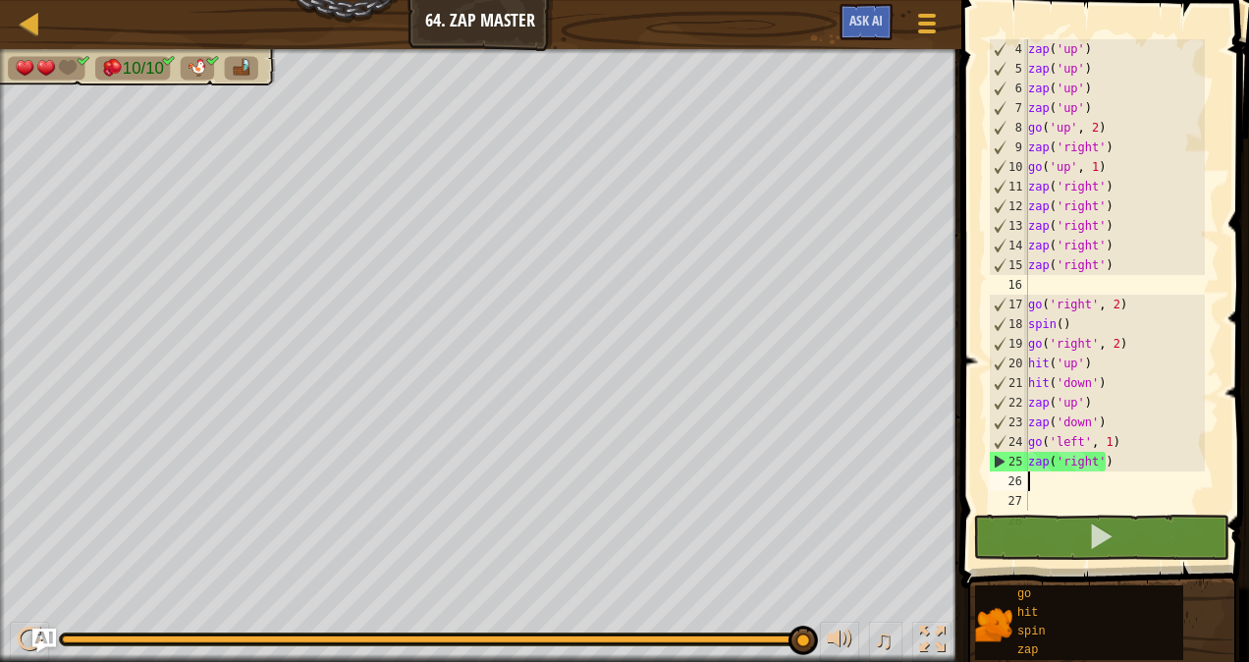
type textarea "go"
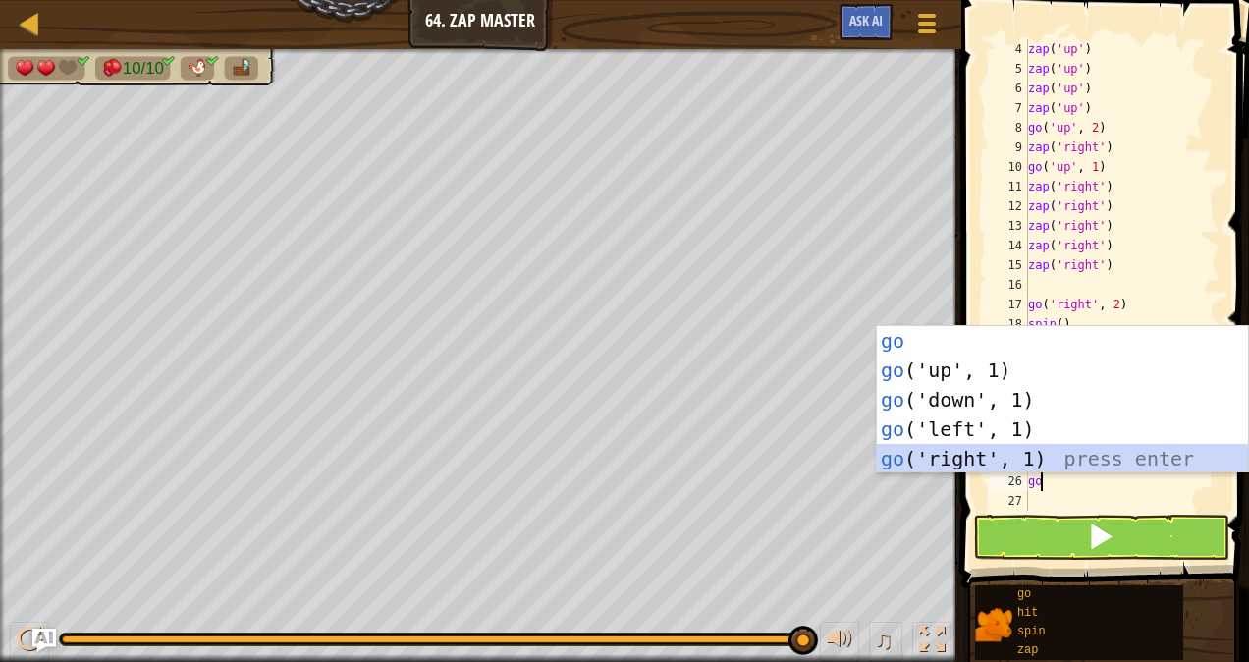
click at [995, 461] on div "go press enter go ('up', 1) press enter go ('down', 1) press enter go ('left', …" at bounding box center [1063, 429] width 372 height 206
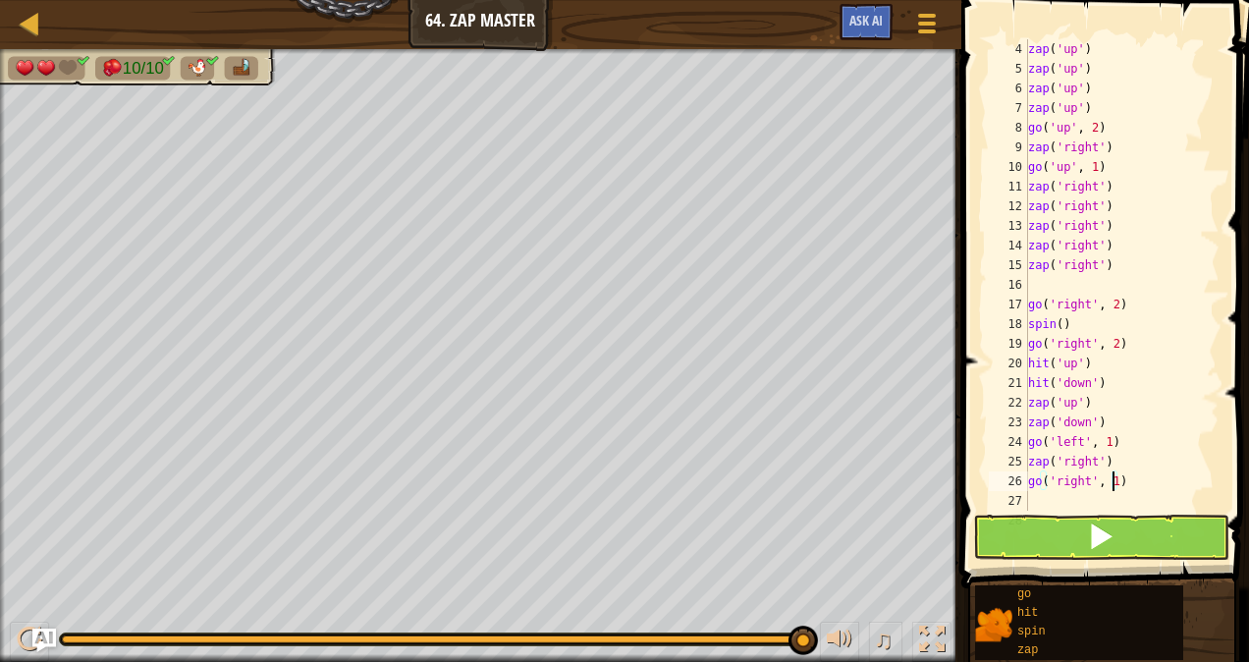
click at [1114, 474] on div "zap ( 'up' ) zap ( 'up' ) zap ( 'up' ) zap ( 'up' ) go ( 'up' , 2 ) zap ( 'righ…" at bounding box center [1114, 294] width 181 height 510
type textarea "go('right', 4)"
click at [1103, 532] on span at bounding box center [1100, 535] width 27 height 27
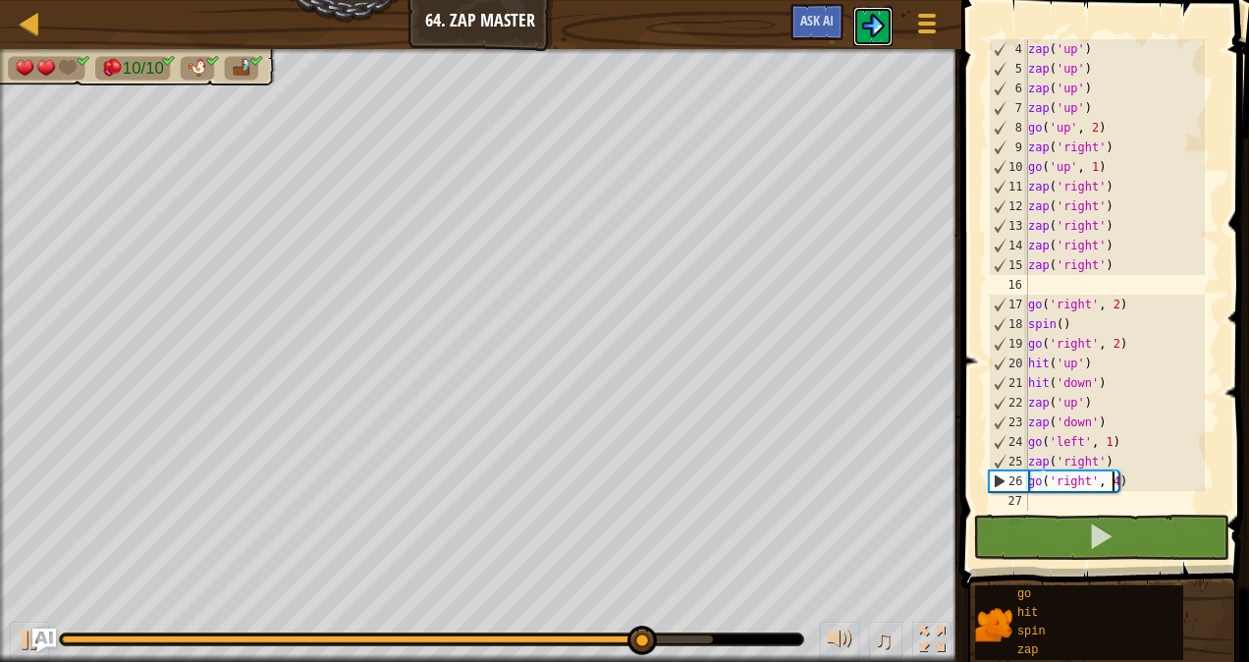
click at [876, 20] on img at bounding box center [873, 26] width 24 height 24
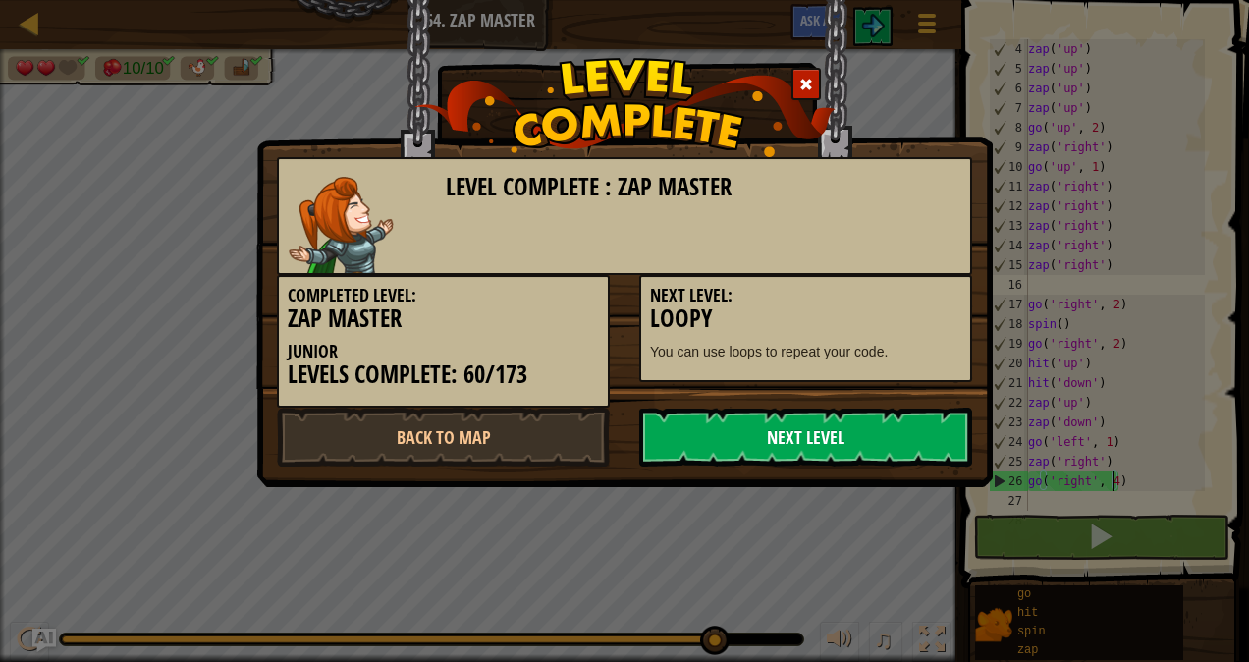
click at [796, 428] on link "Next Level" at bounding box center [805, 436] width 333 height 59
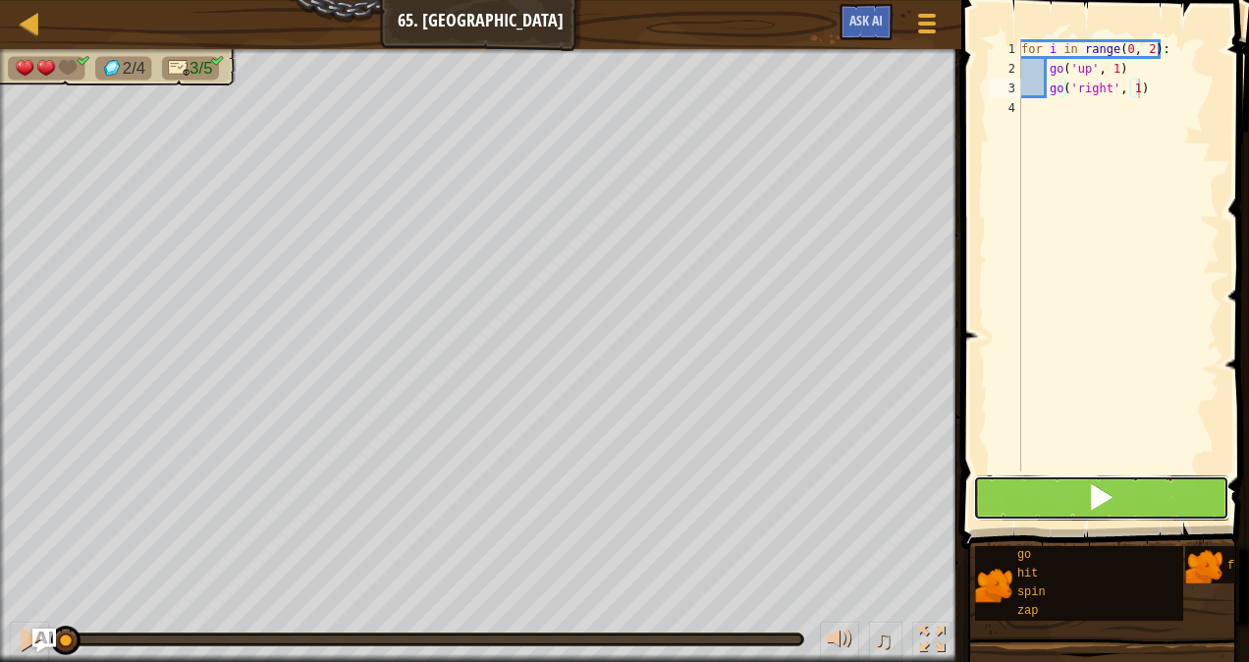
click at [1124, 487] on button at bounding box center [1101, 497] width 256 height 45
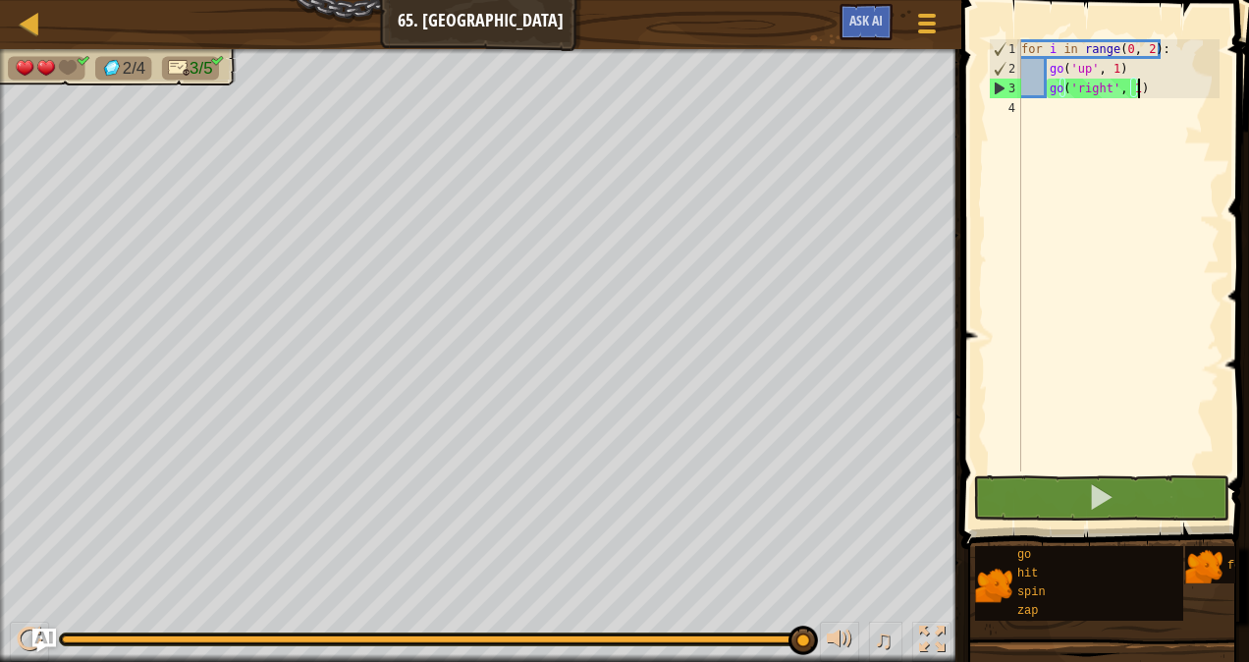
click at [1125, 49] on div "for i in range ( 0 , 2 ) : go ( 'up' , 1 ) go ( 'right' , 1 )" at bounding box center [1118, 274] width 202 height 471
type textarea "for i in range(0, 2):"
click at [1066, 145] on div "for i in range ( 0 , 2 ) : go ( 'up' , 1 ) go ( 'right' , 1 )" at bounding box center [1118, 274] width 202 height 471
click at [1072, 168] on div "for i in range ( 0 , 2 ) : go ( 'up' , 1 ) go ( 'right' , 1 )" at bounding box center [1118, 274] width 202 height 471
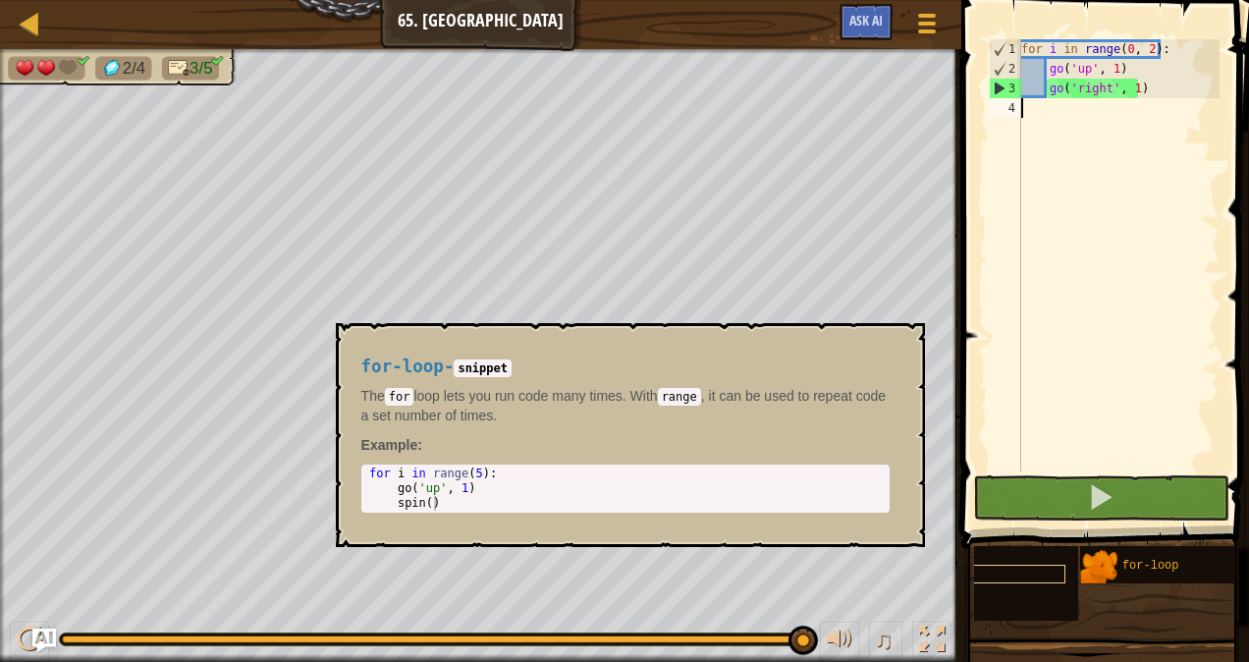
scroll to position [8, 106]
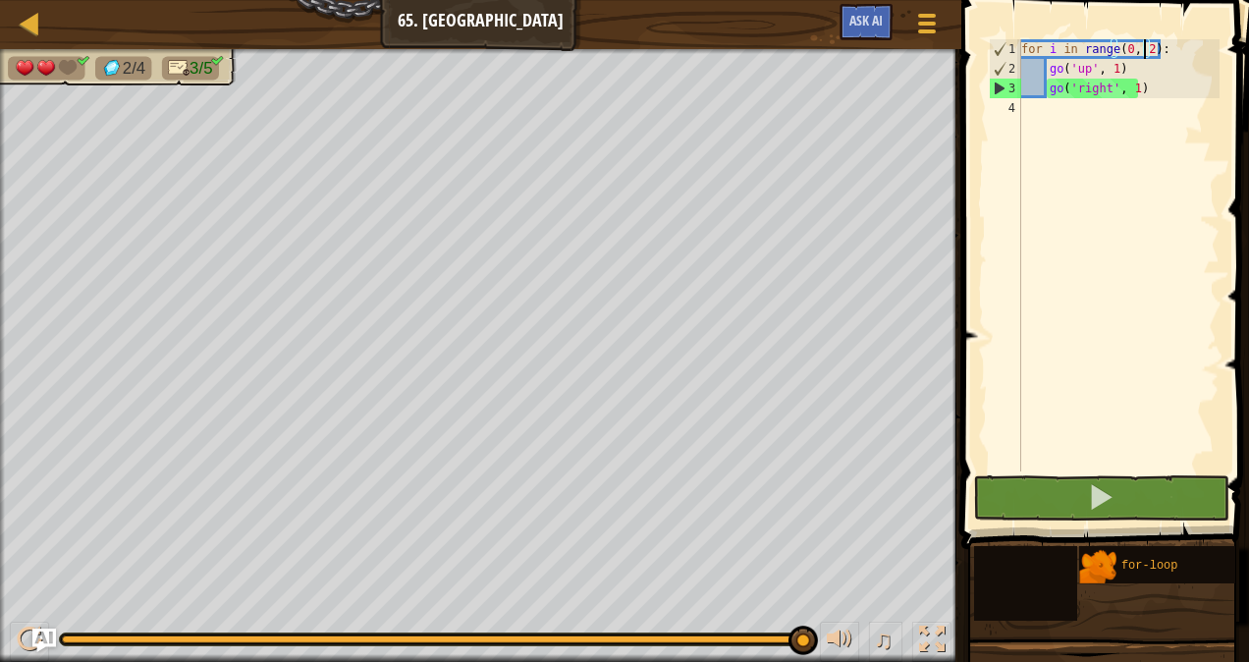
click at [1141, 53] on div "for i in range ( 0 , 2 ) : go ( 'up' , 1 ) go ( 'right' , 1 )" at bounding box center [1118, 274] width 202 height 471
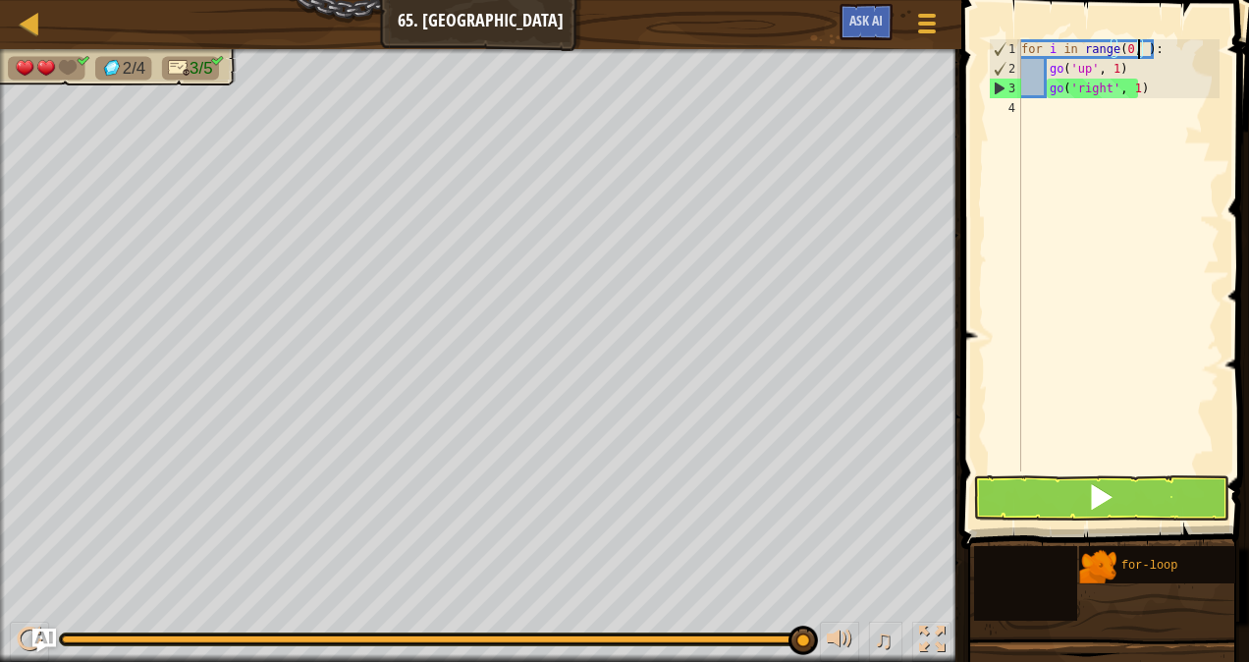
scroll to position [9, 10]
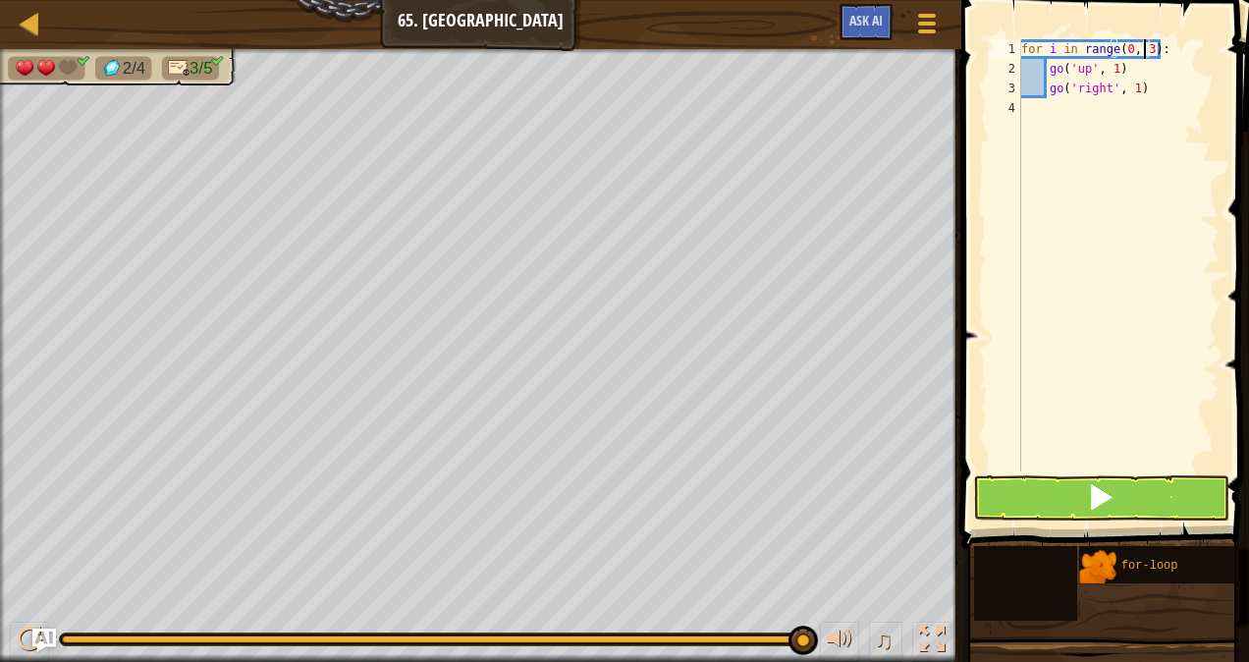
type textarea "for i in range(0, 3):"
click at [1158, 481] on button at bounding box center [1101, 497] width 256 height 45
